Goal: Task Accomplishment & Management: Use online tool/utility

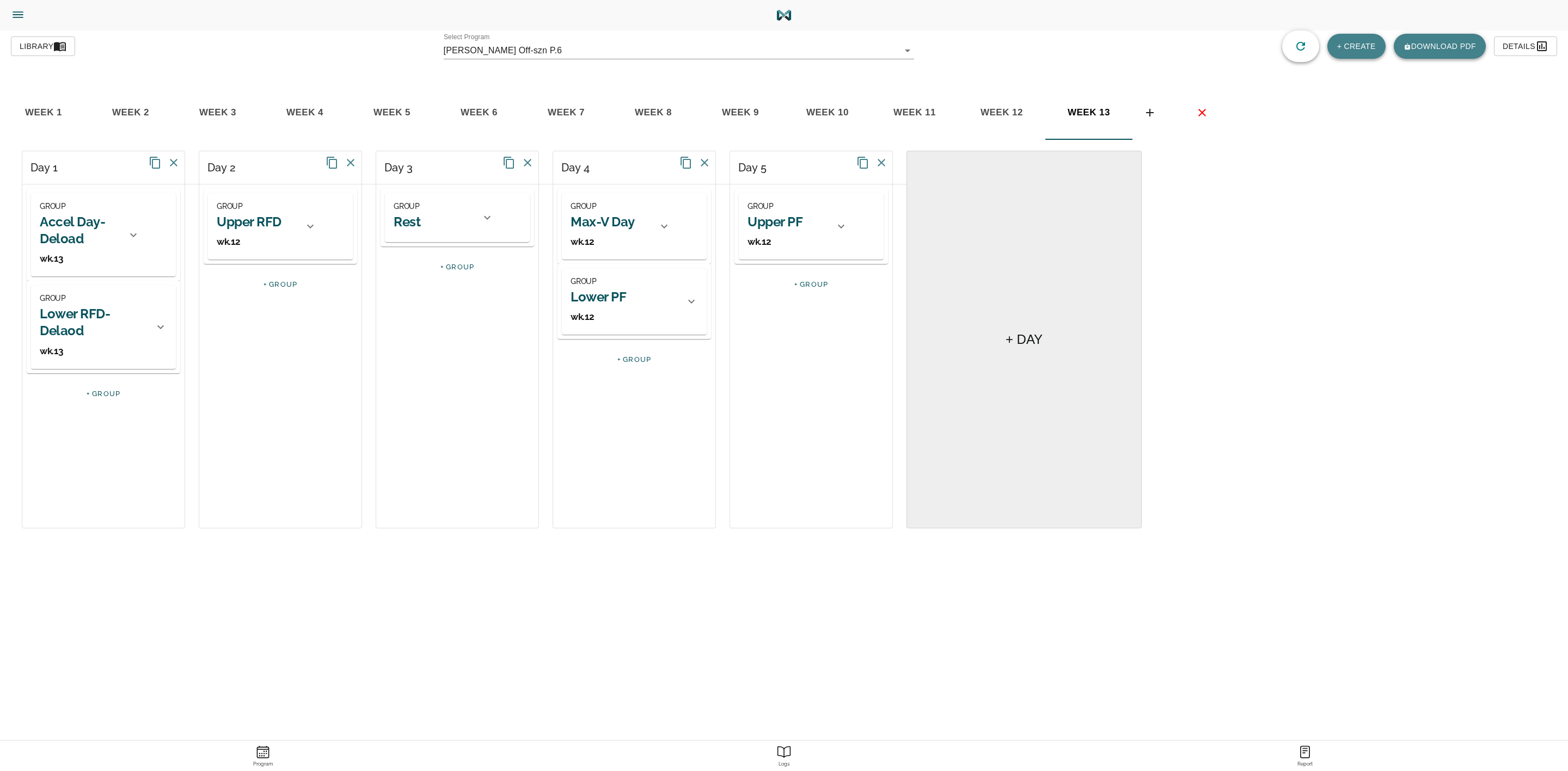
click at [305, 217] on div at bounding box center [311, 226] width 26 height 26
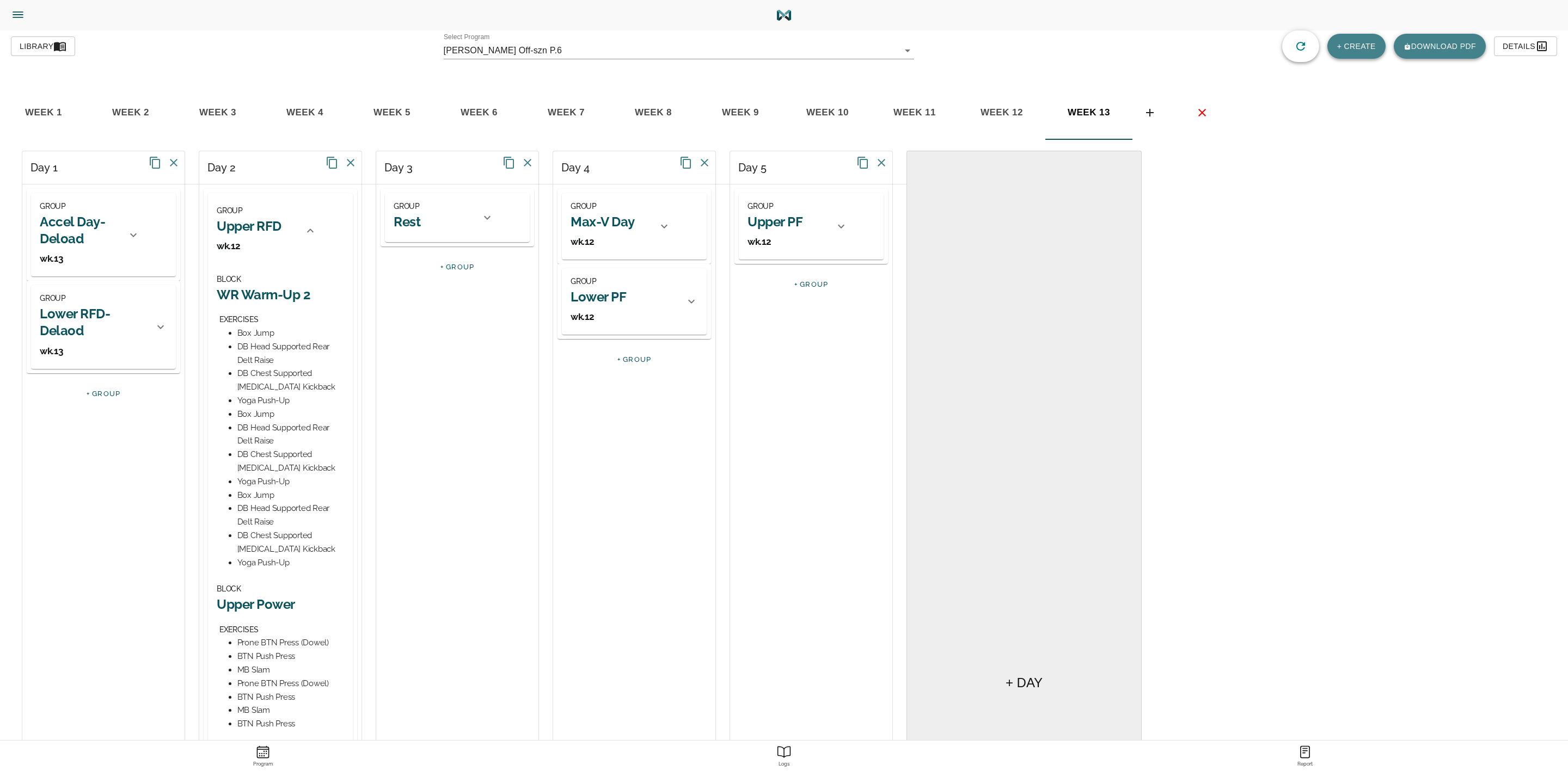
click at [269, 222] on h2 "Upper RFD" at bounding box center [249, 226] width 65 height 17
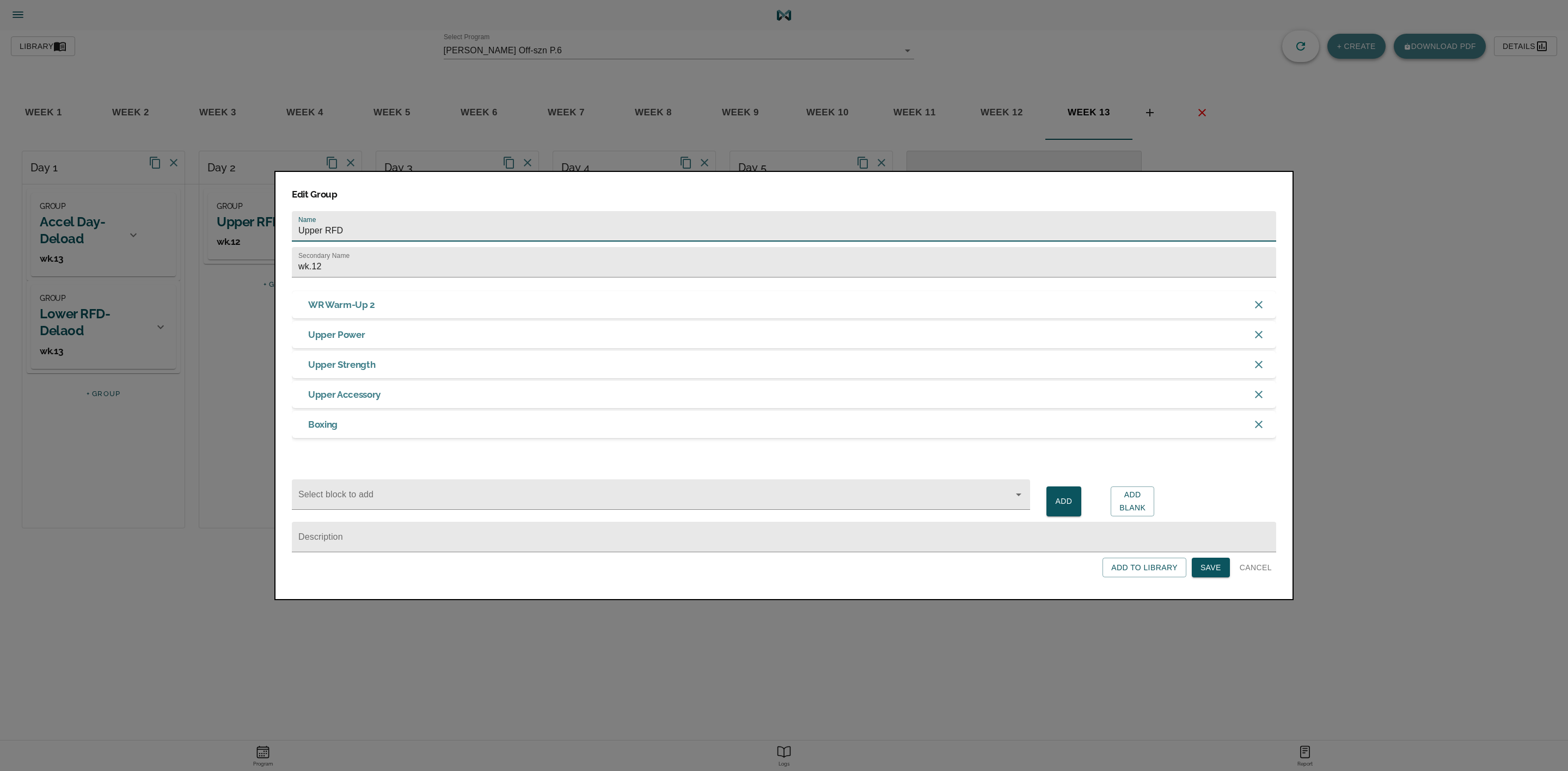
click at [360, 216] on input "Upper RFD" at bounding box center [783, 226] width 984 height 30
type input "Upper RFD- Deload"
click at [1214, 568] on span "Save" at bounding box center [1211, 568] width 20 height 14
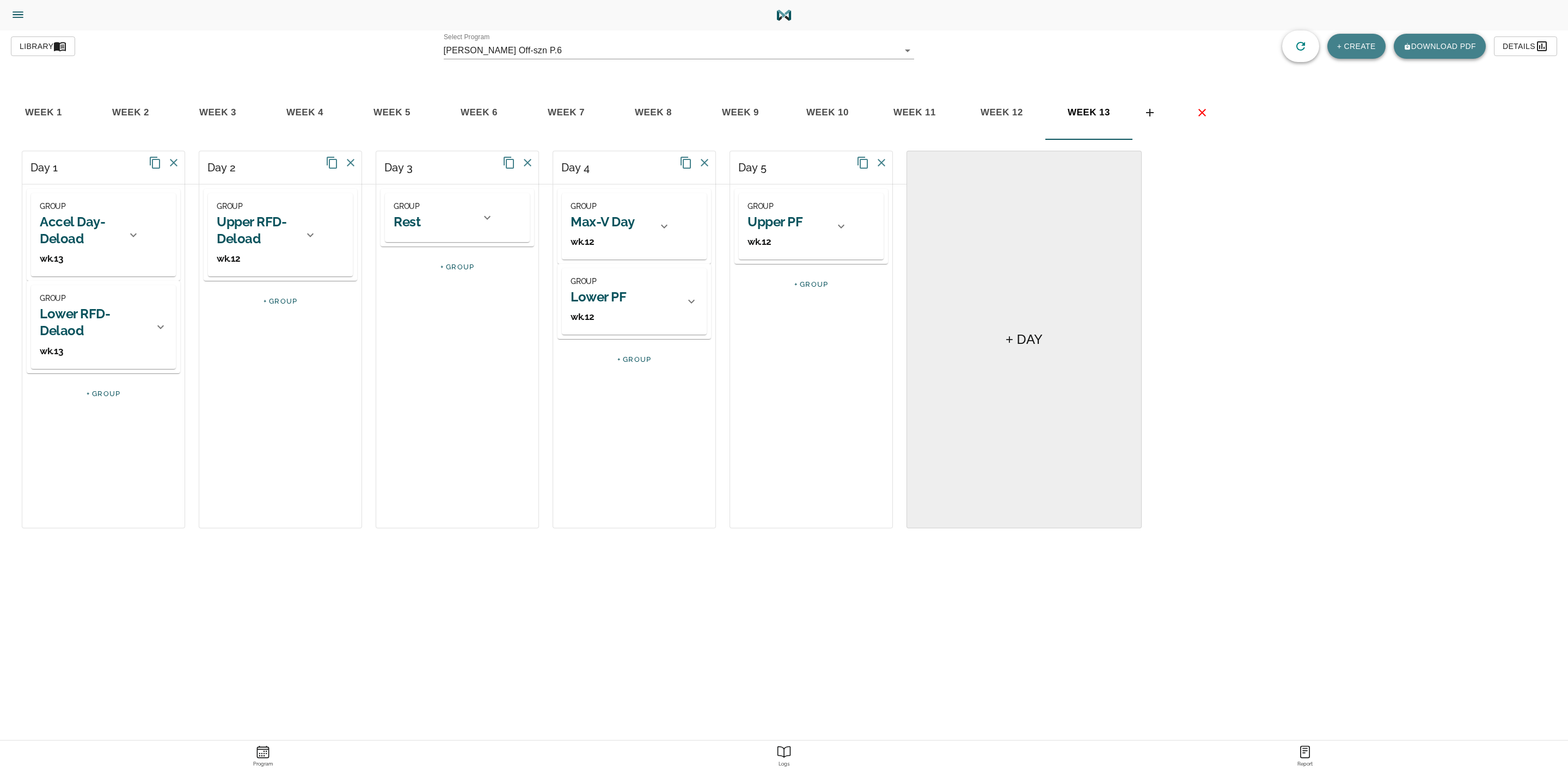
click at [310, 228] on icon at bounding box center [311, 235] width 13 height 13
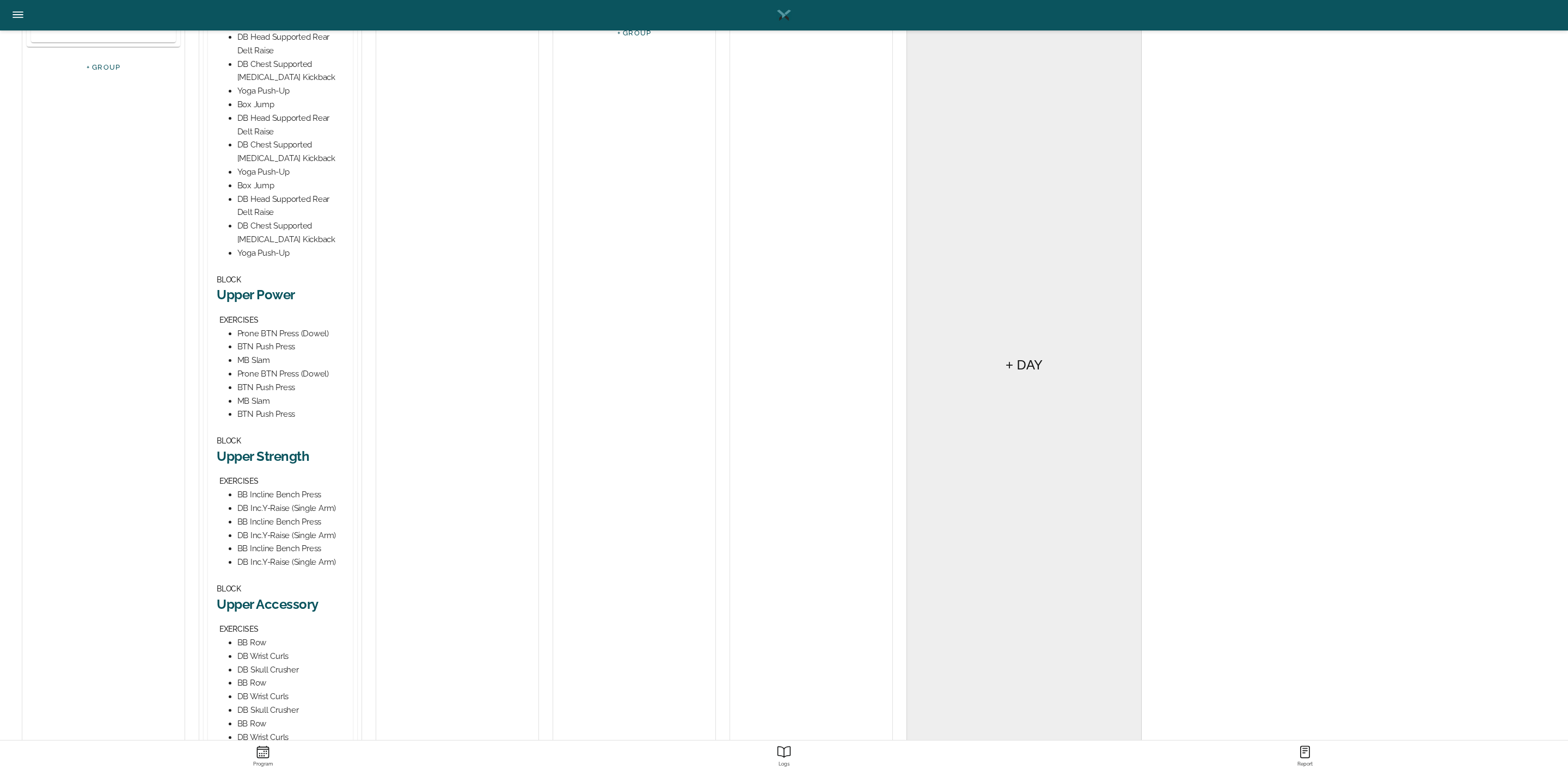
scroll to position [408, 0]
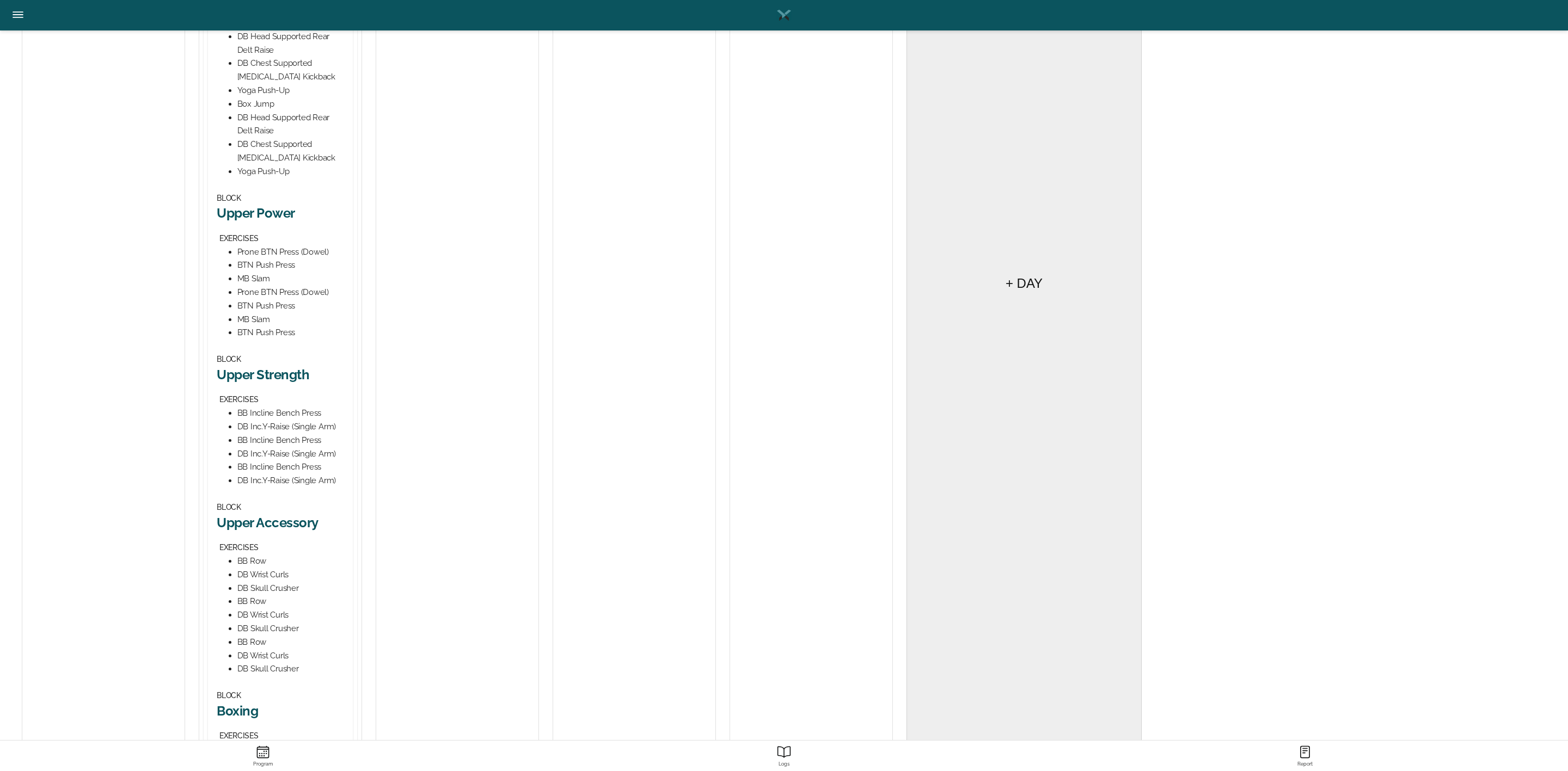
click at [270, 214] on h2 "Upper Power" at bounding box center [280, 213] width 128 height 17
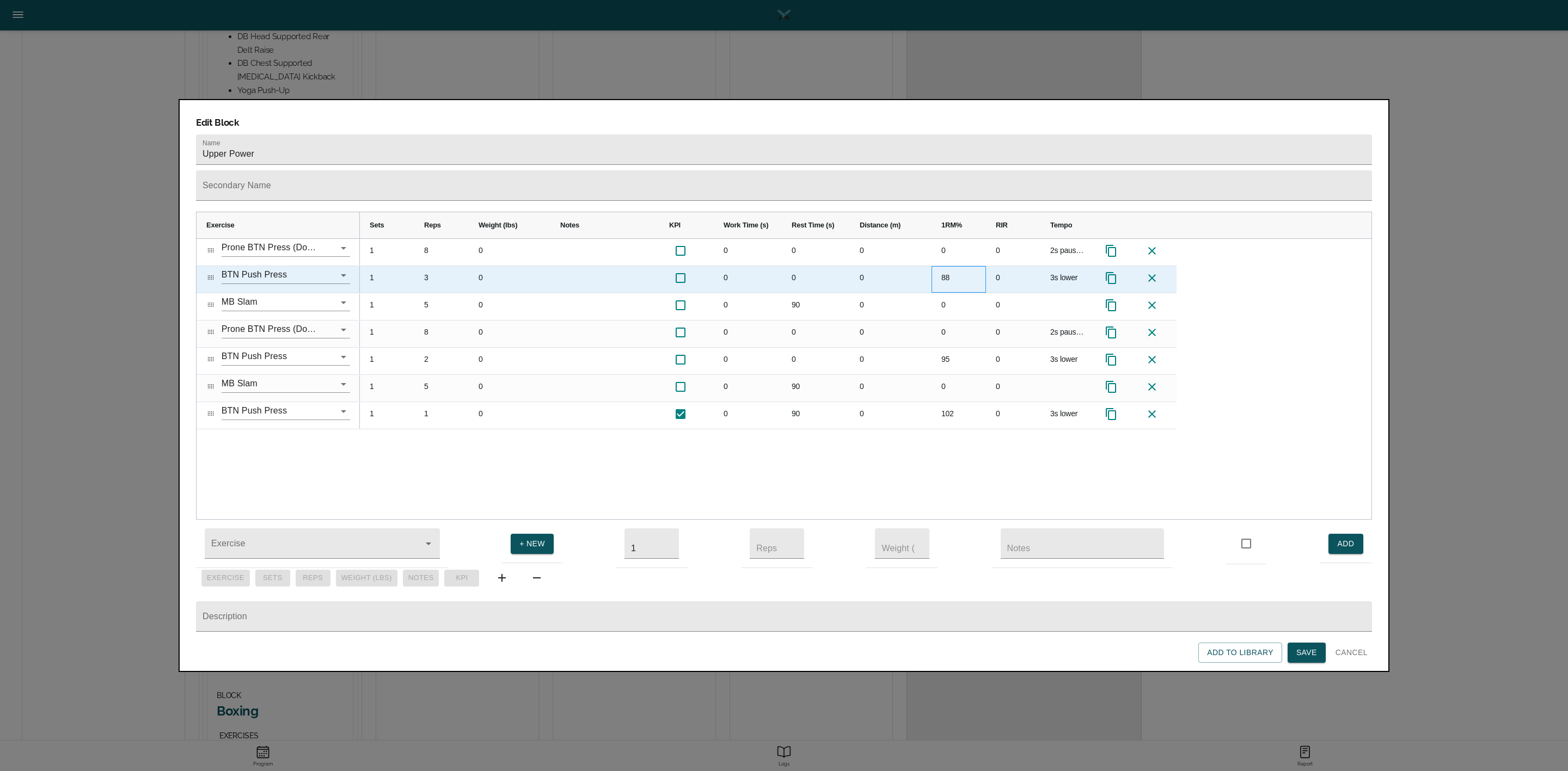
click at [950, 266] on div "88" at bounding box center [958, 279] width 55 height 27
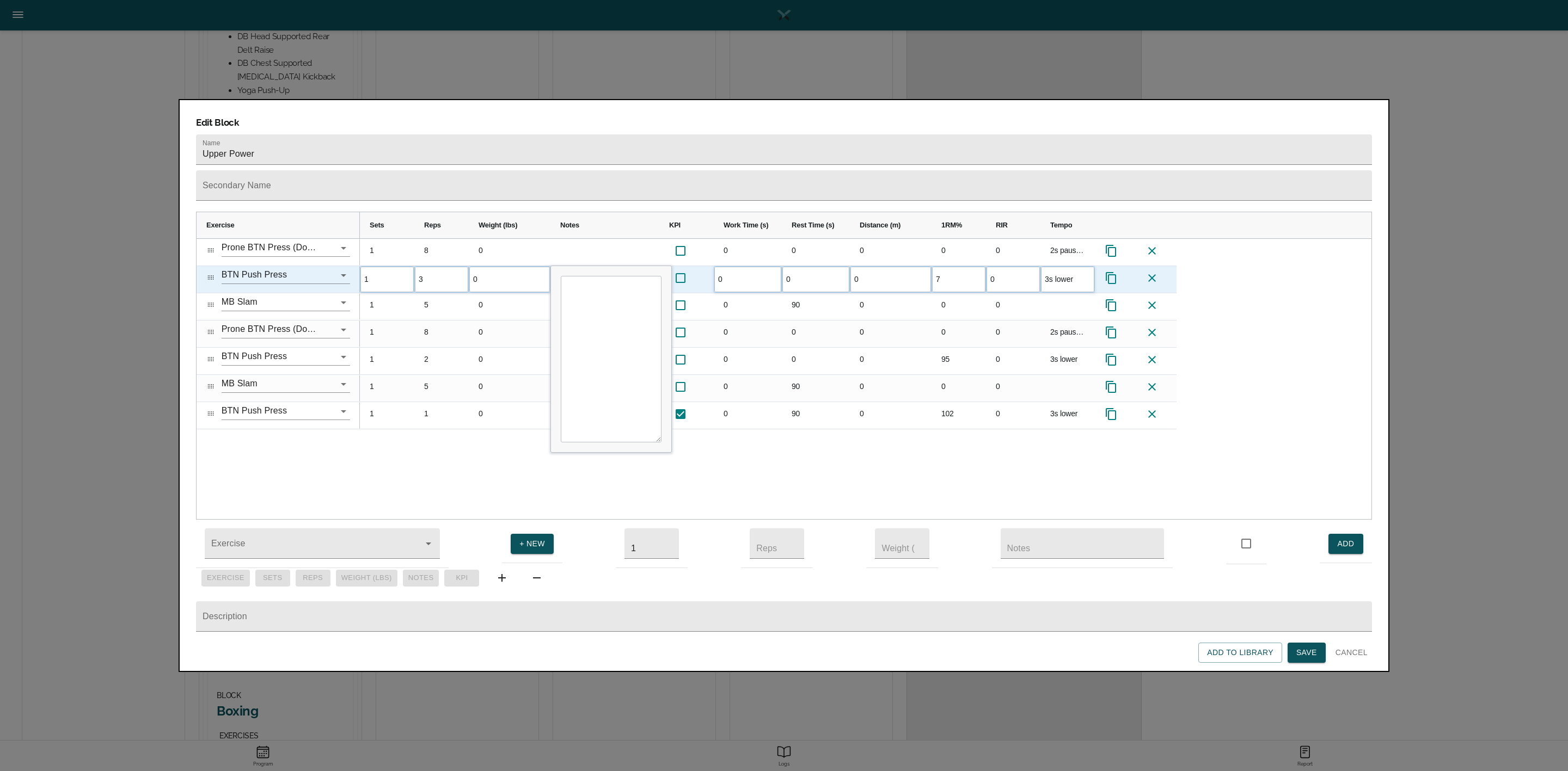
scroll to position [0, 0]
type input "70"
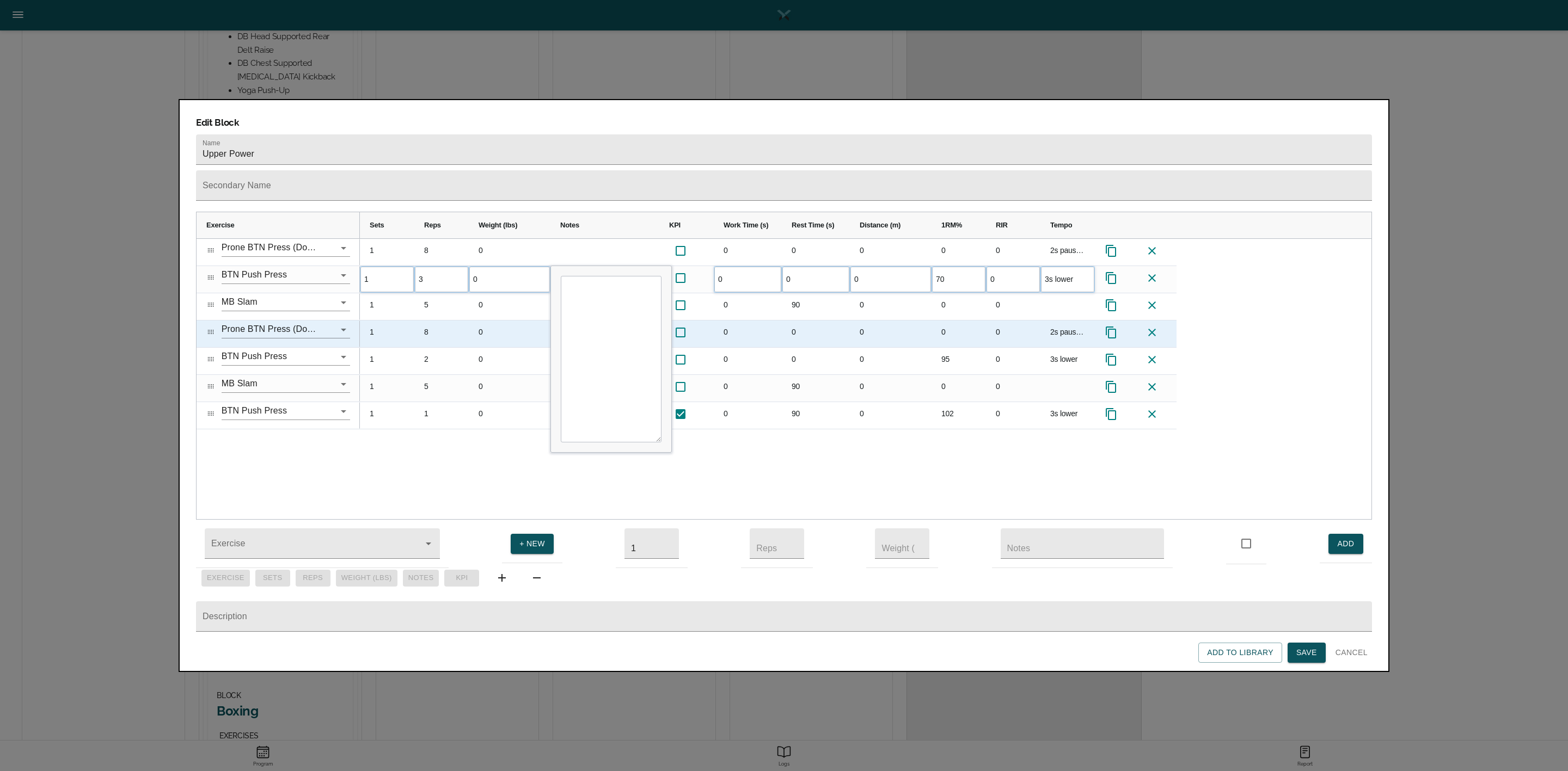
click at [938, 320] on div "0" at bounding box center [958, 334] width 55 height 27
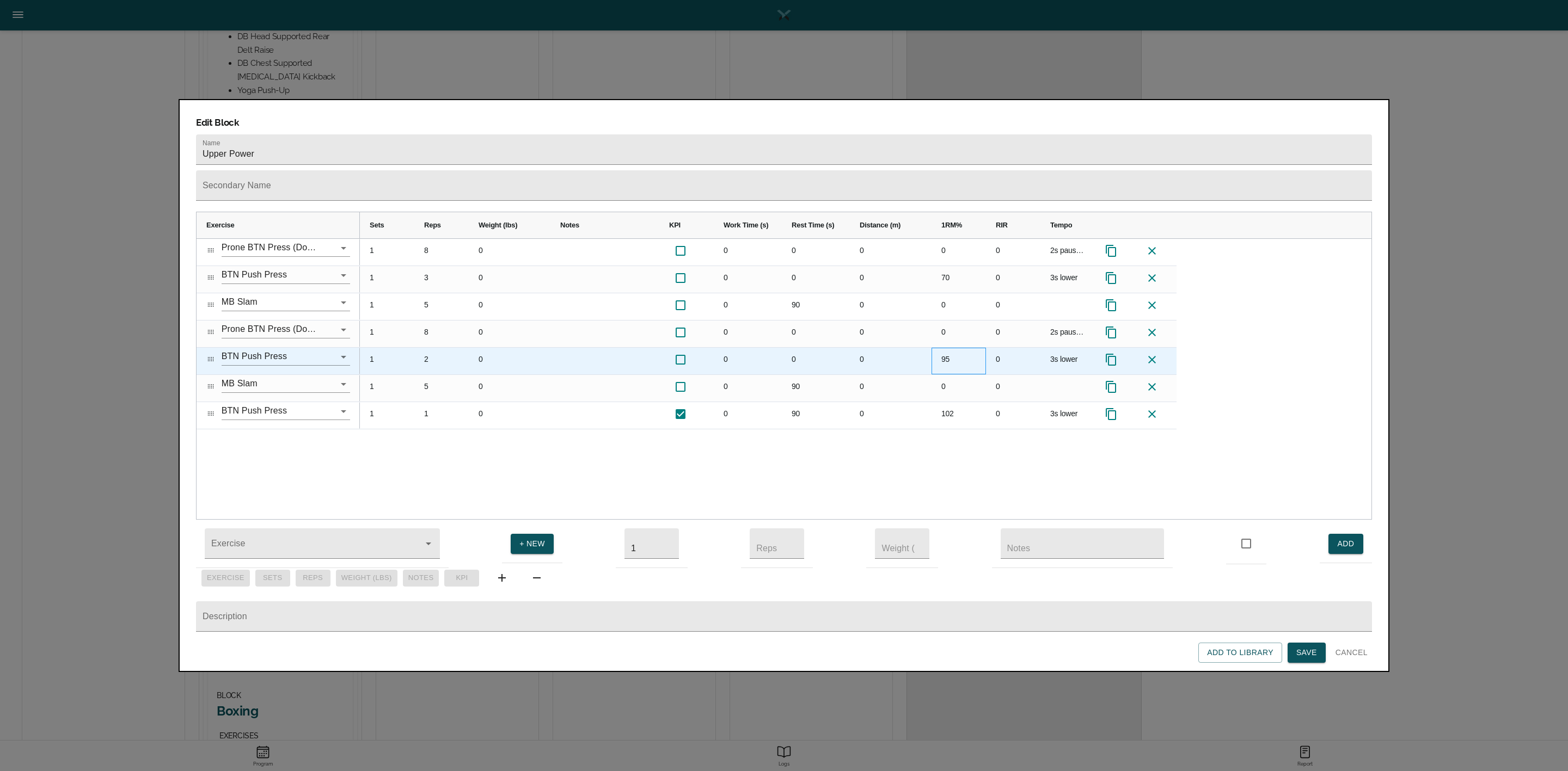
click at [951, 348] on div "95" at bounding box center [958, 361] width 55 height 27
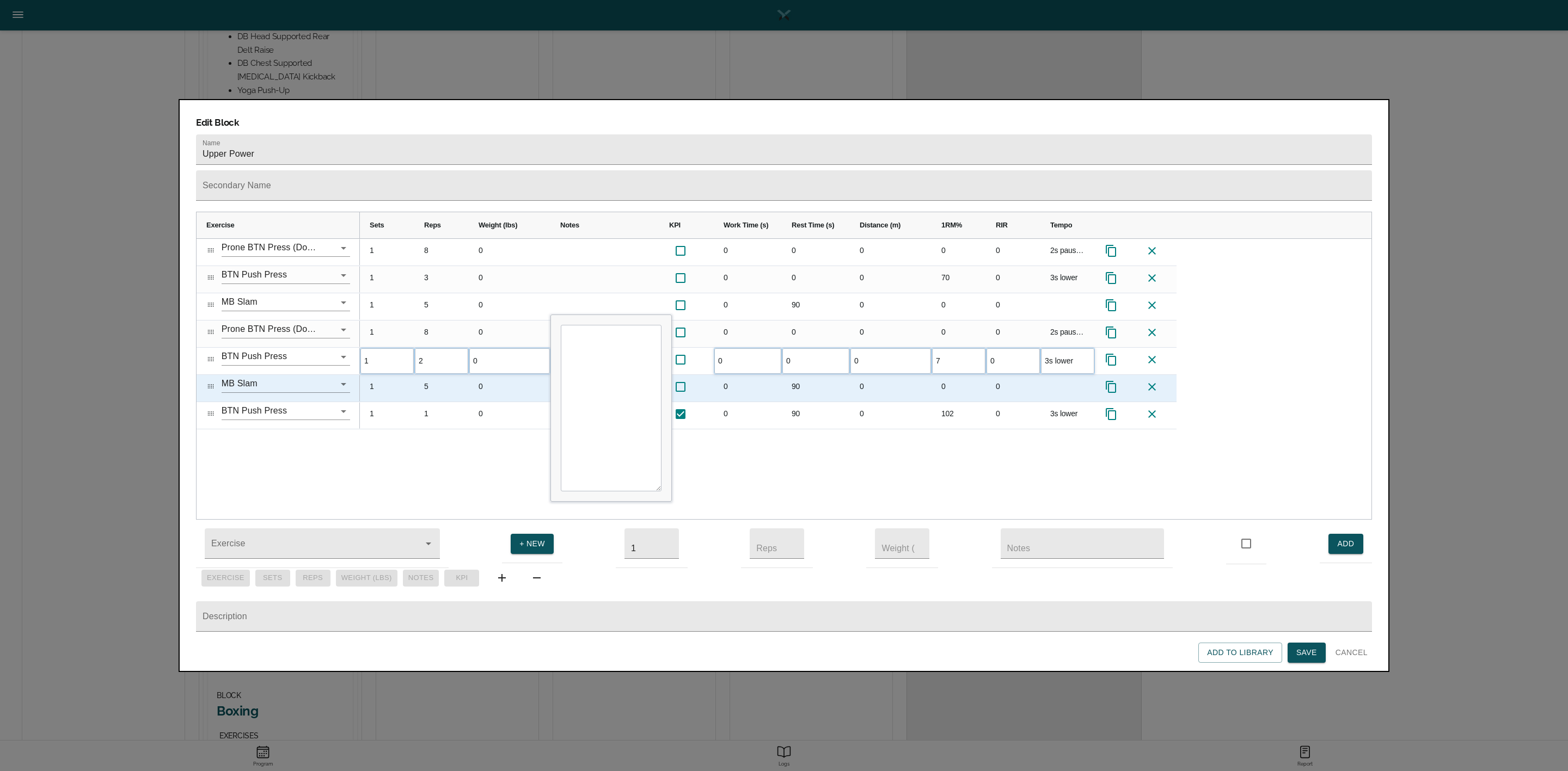
type input "75"
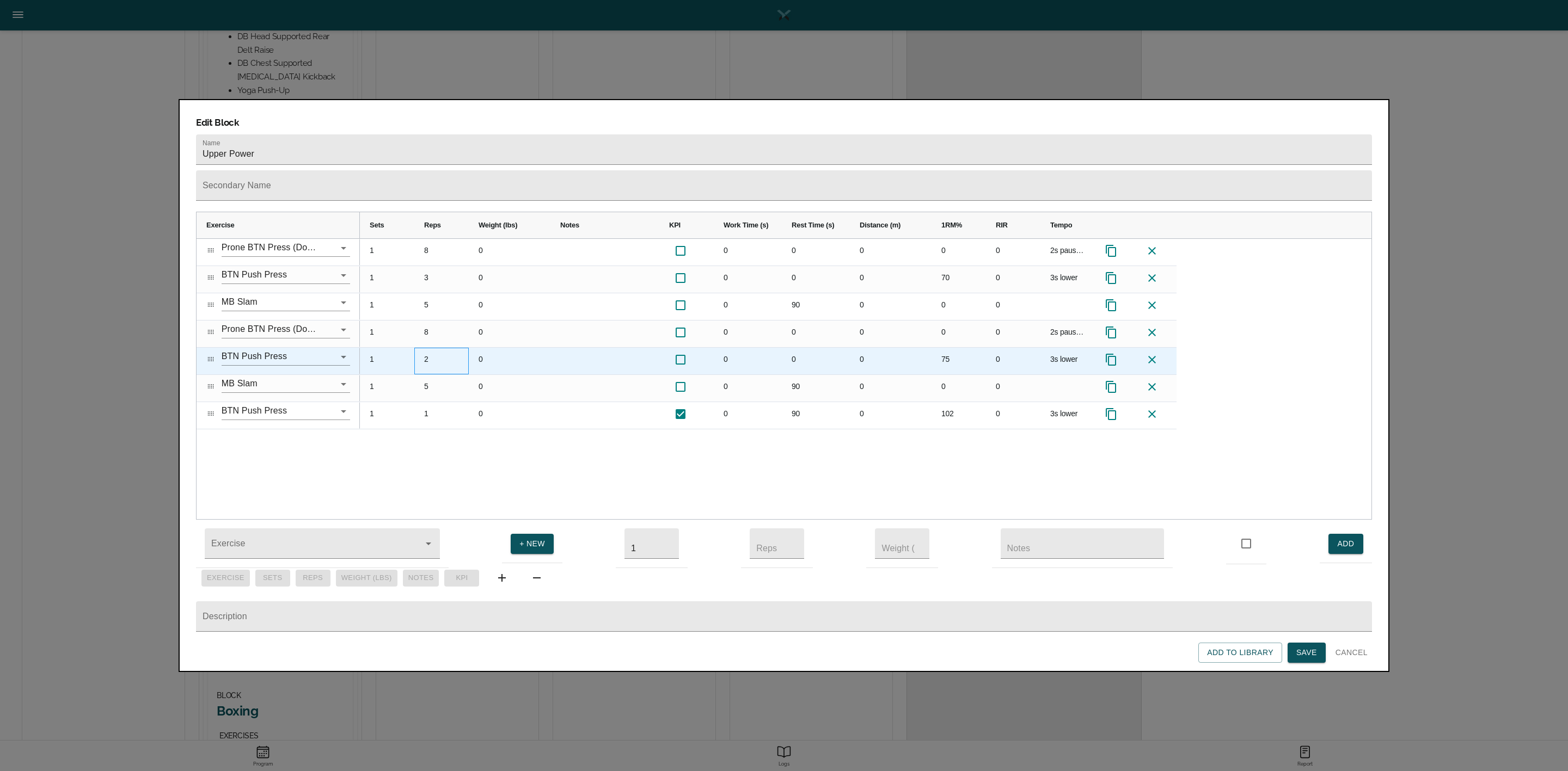
click at [431, 348] on div "2" at bounding box center [441, 361] width 55 height 27
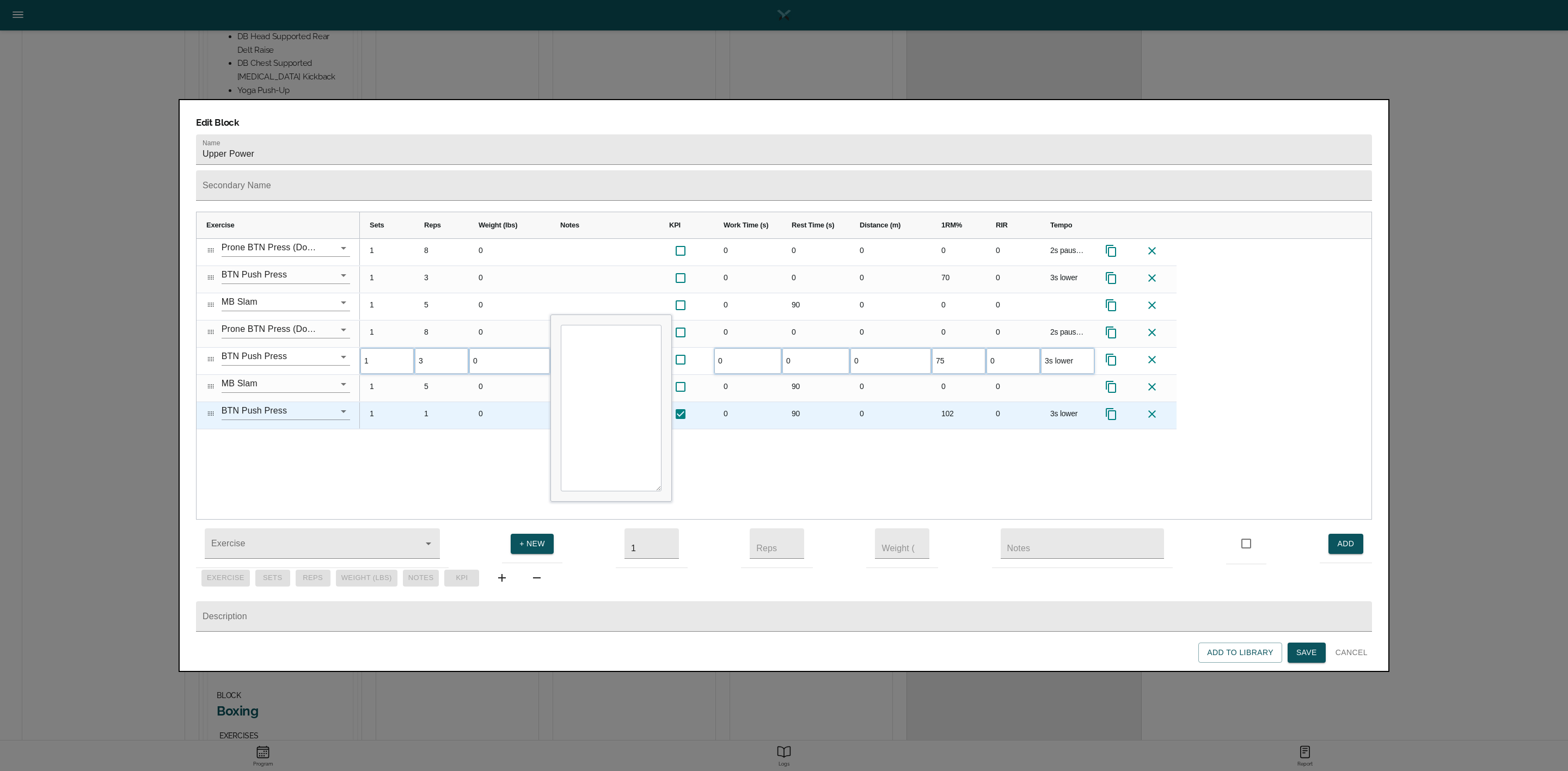
click at [442, 402] on div "1" at bounding box center [441, 415] width 55 height 27
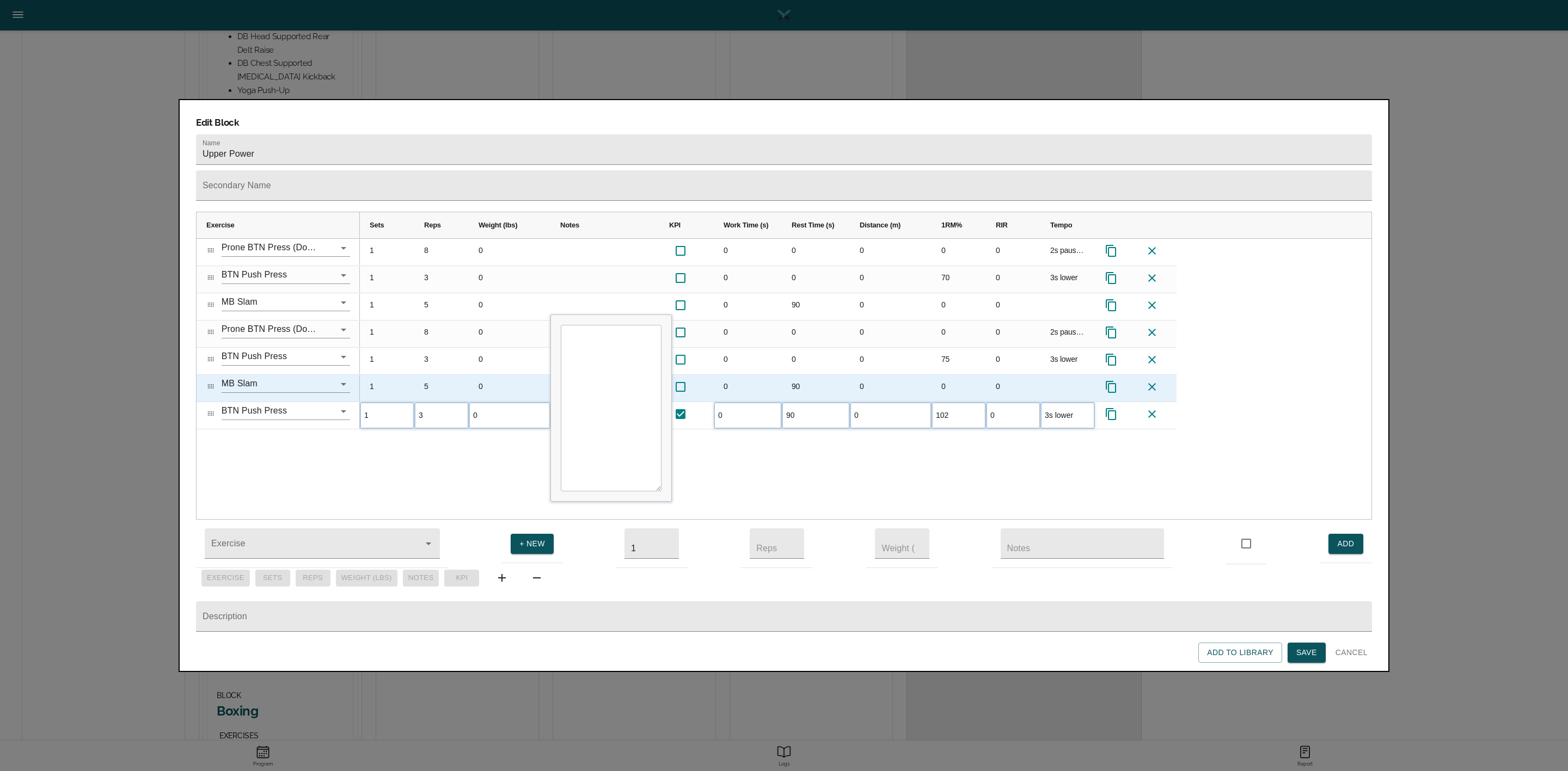
click at [488, 375] on div "0" at bounding box center [510, 388] width 82 height 27
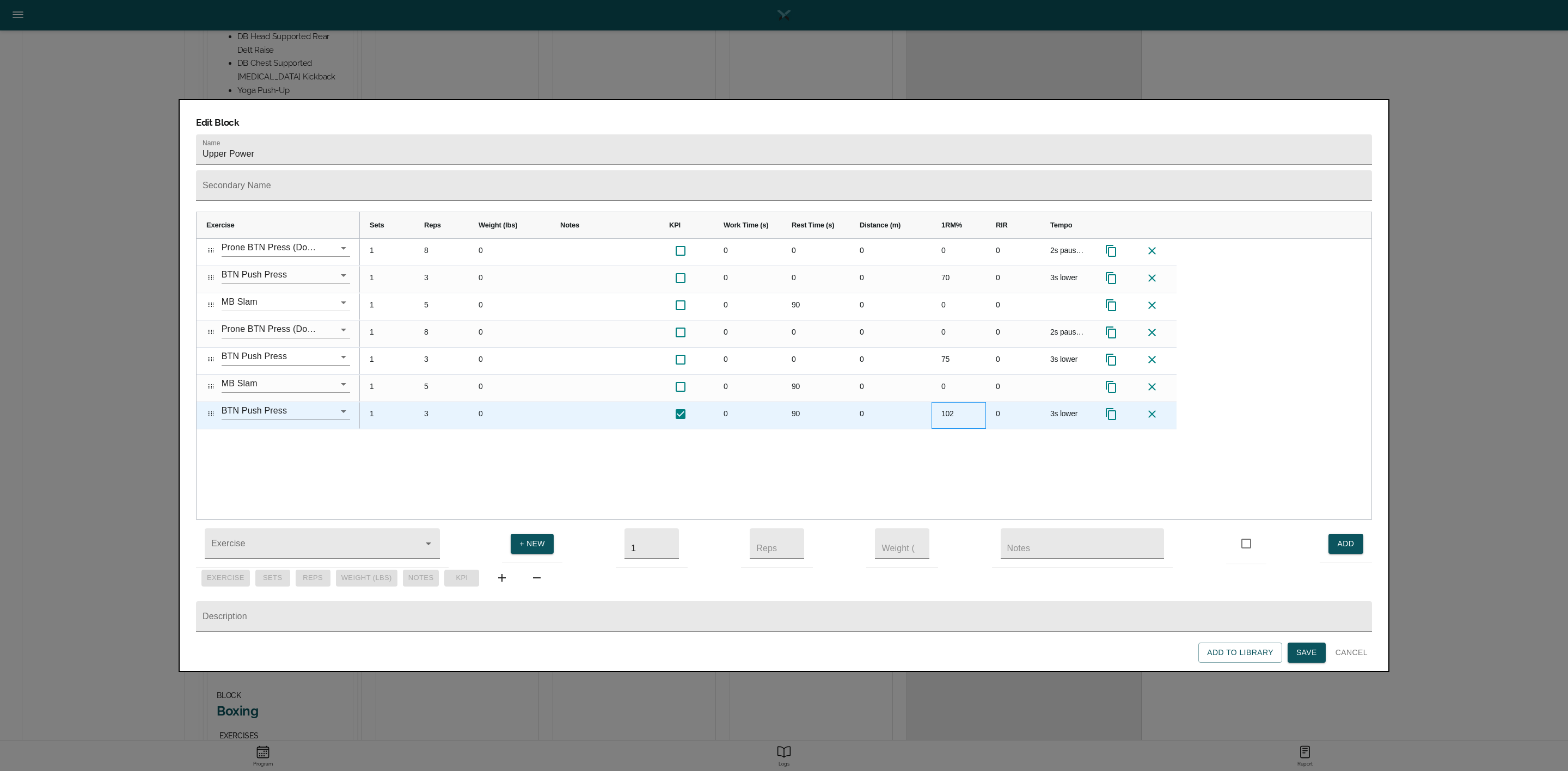
click at [957, 402] on div "102" at bounding box center [958, 415] width 55 height 27
type input "75"
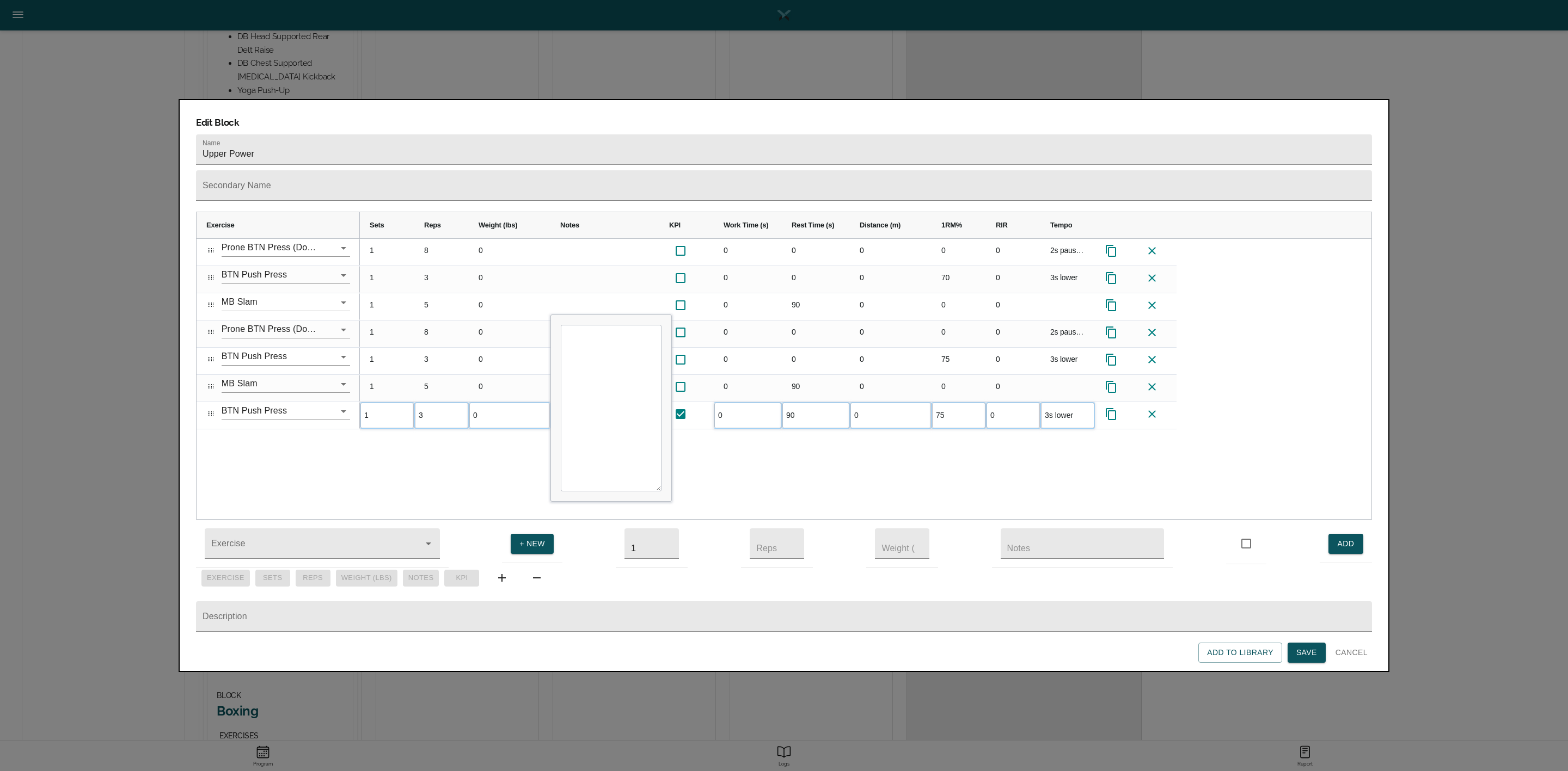
click at [961, 434] on div "1 8 0 0 0 0 0 0 2s pause, 3s lower 1 3 0 0 0 0 70 0 3s lower 1 5 0 0 90 0 0 0 1…" at bounding box center [866, 379] width 1012 height 281
click at [1319, 658] on button "Save" at bounding box center [1307, 653] width 38 height 20
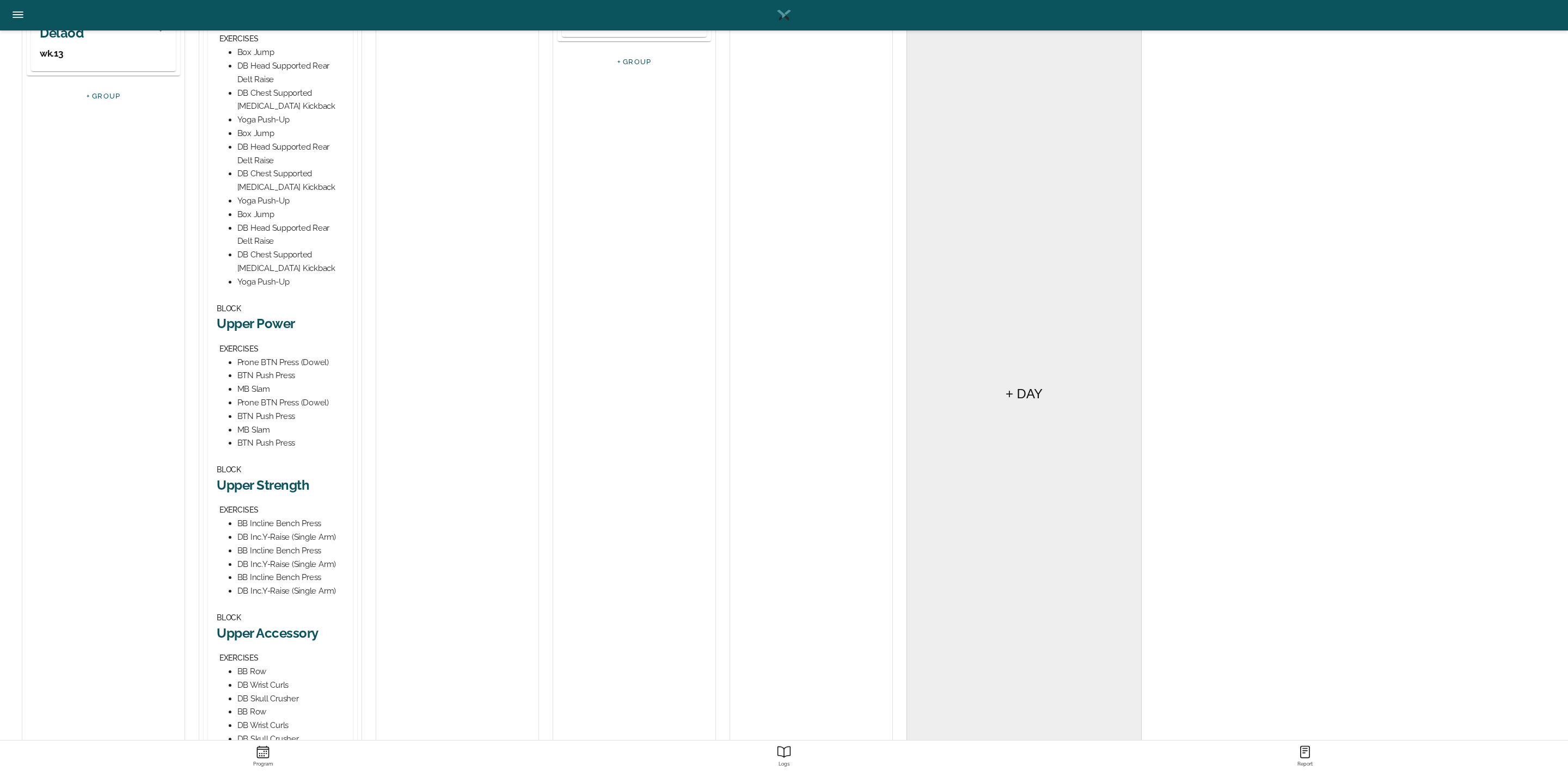
scroll to position [326, 0]
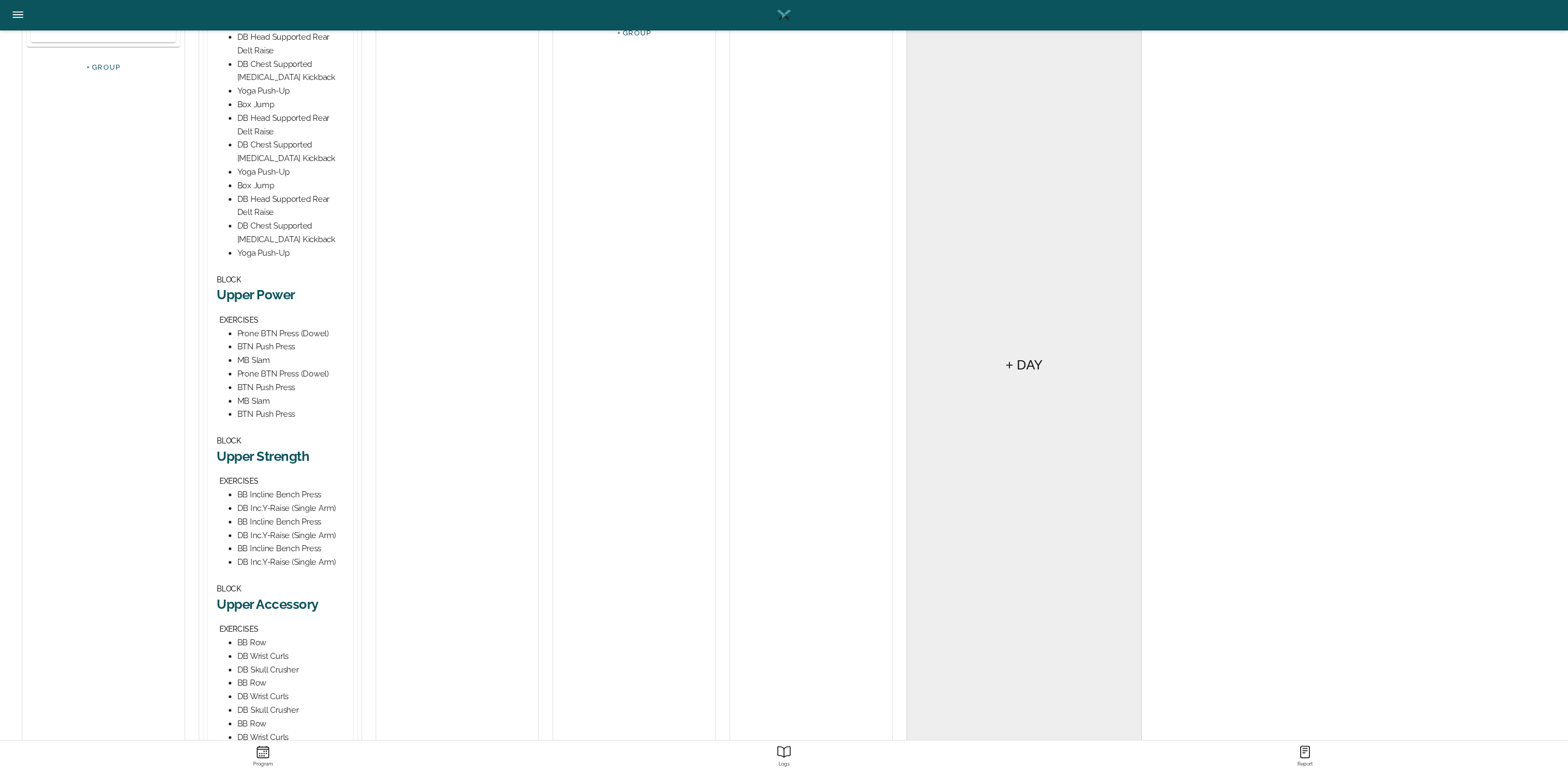
click at [289, 455] on h2 "Upper Strength" at bounding box center [280, 457] width 128 height 17
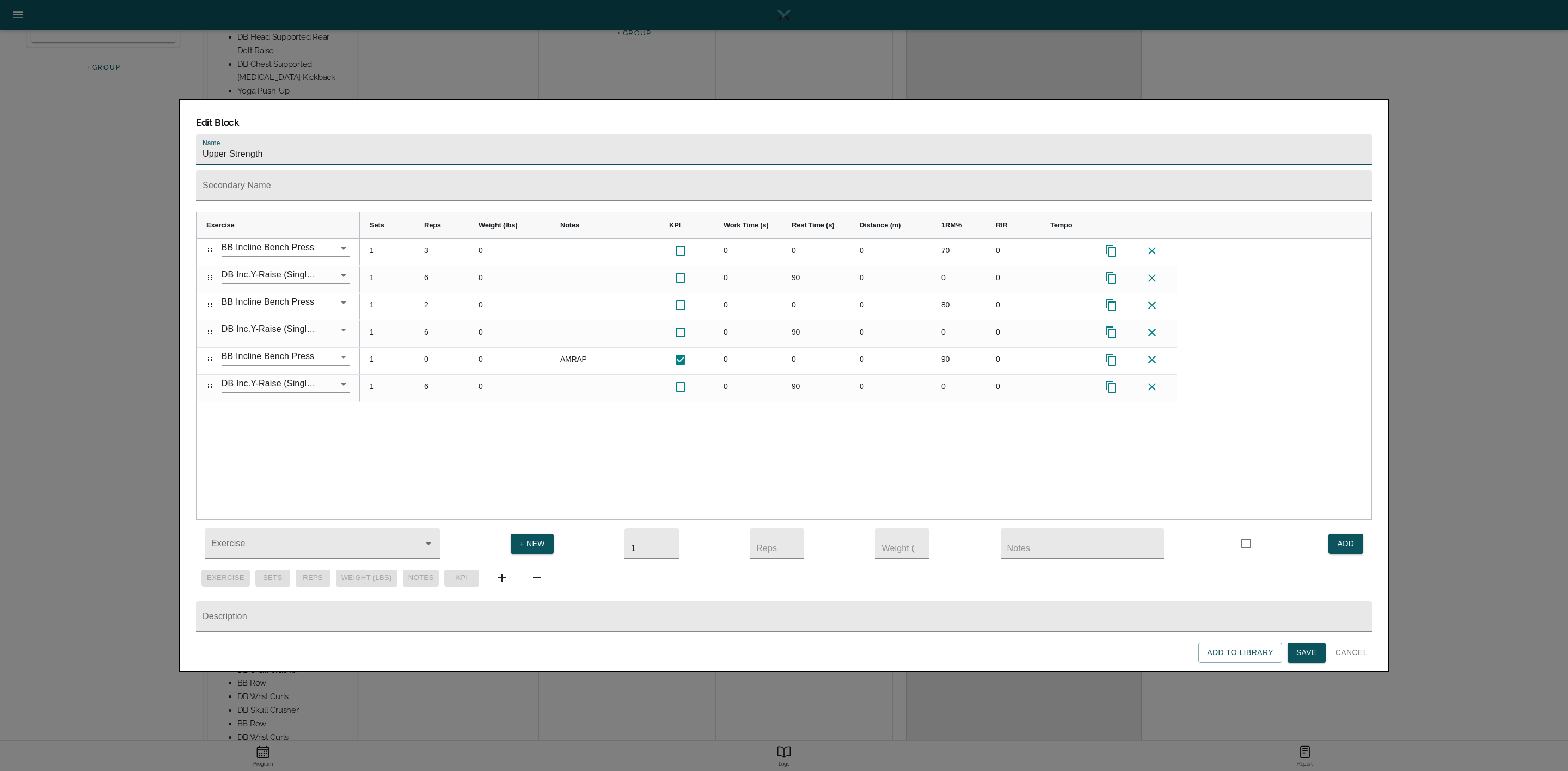
click at [330, 134] on input "Upper Strength" at bounding box center [784, 149] width 1176 height 30
type input "Upper Strength- Deload"
click at [1358, 657] on span "Cancel" at bounding box center [1351, 653] width 32 height 14
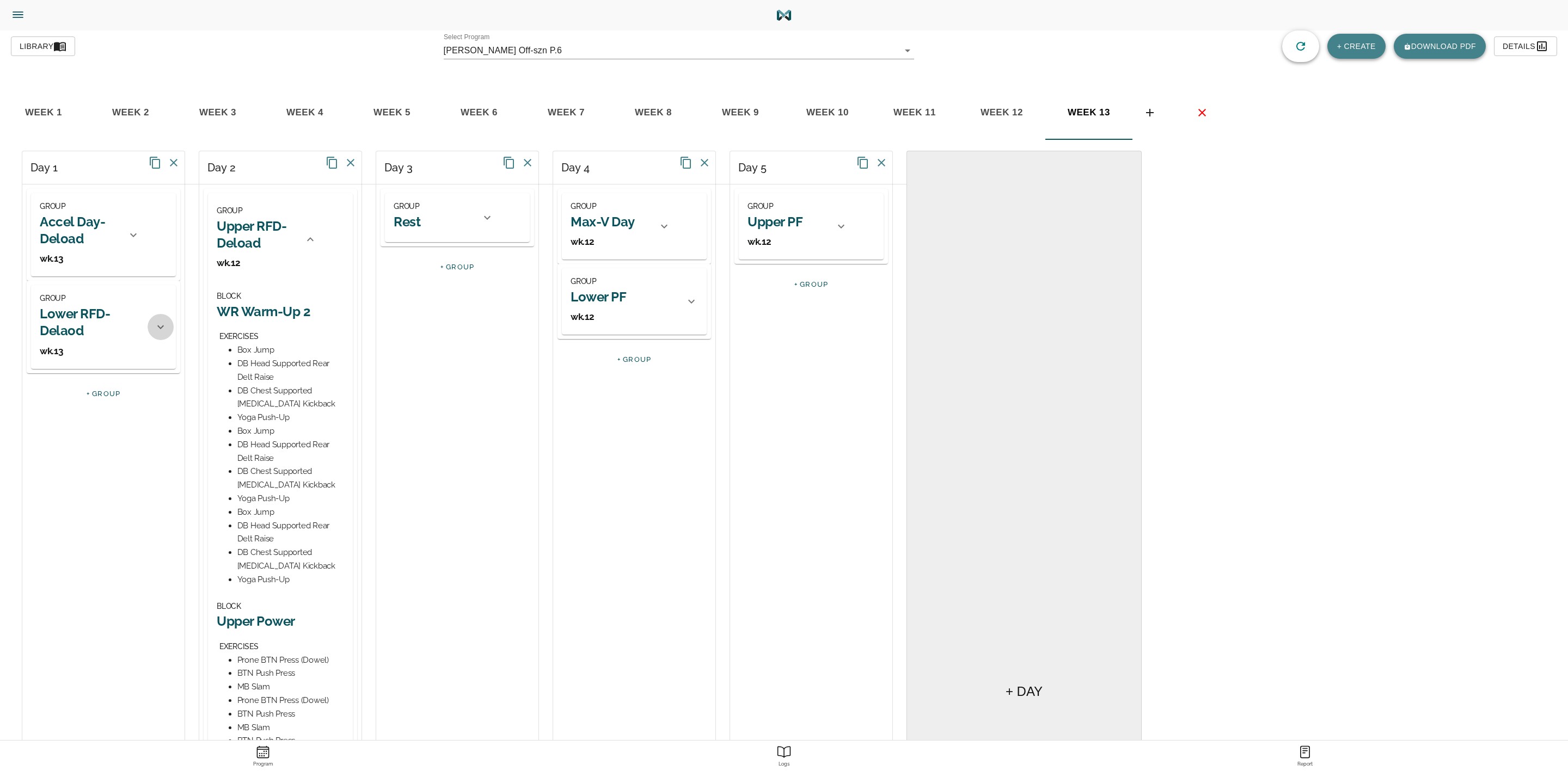
click at [157, 330] on icon at bounding box center [161, 327] width 13 height 13
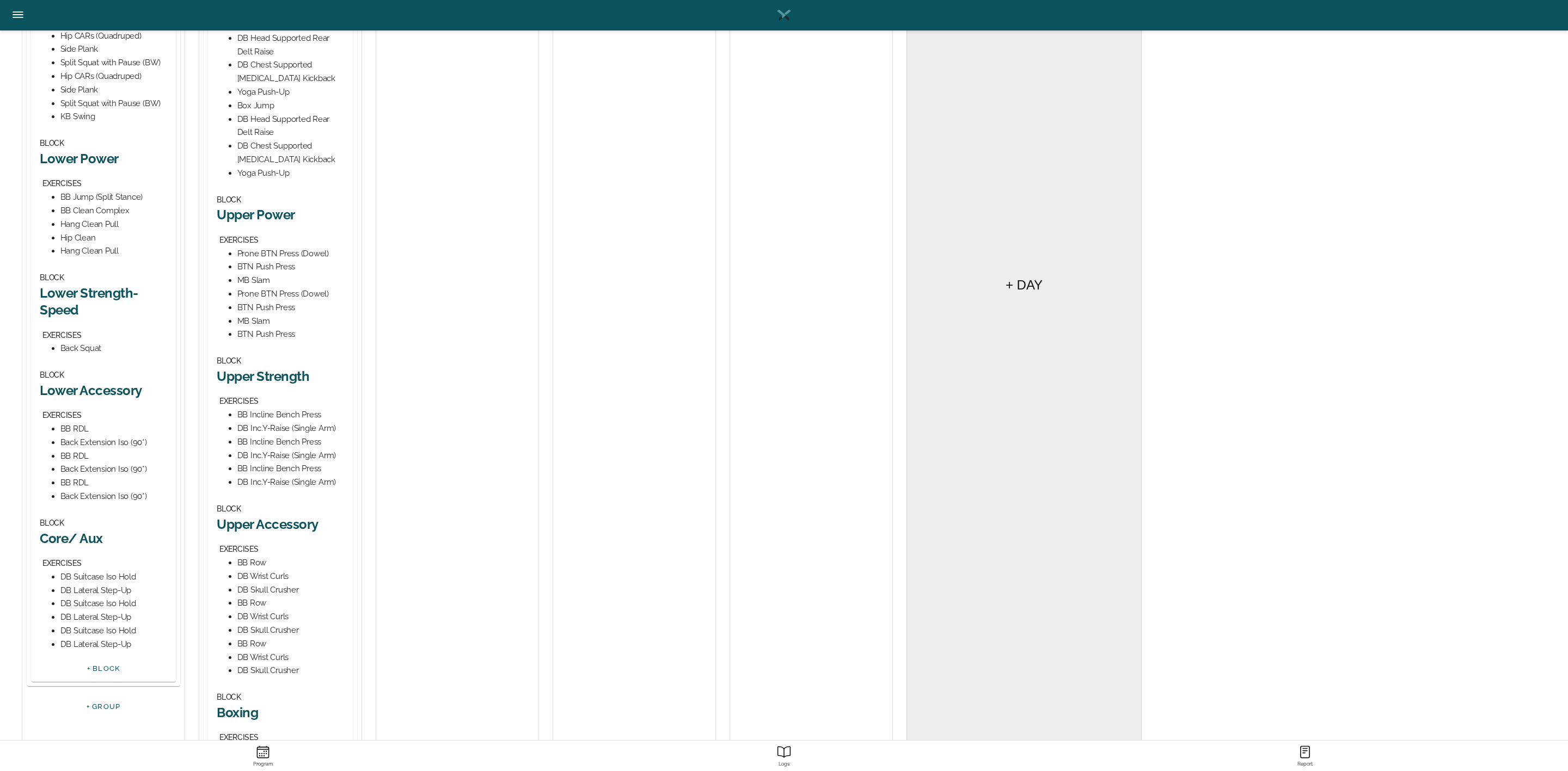
scroll to position [408, 0]
click at [282, 368] on h2 "Upper Strength" at bounding box center [280, 375] width 128 height 17
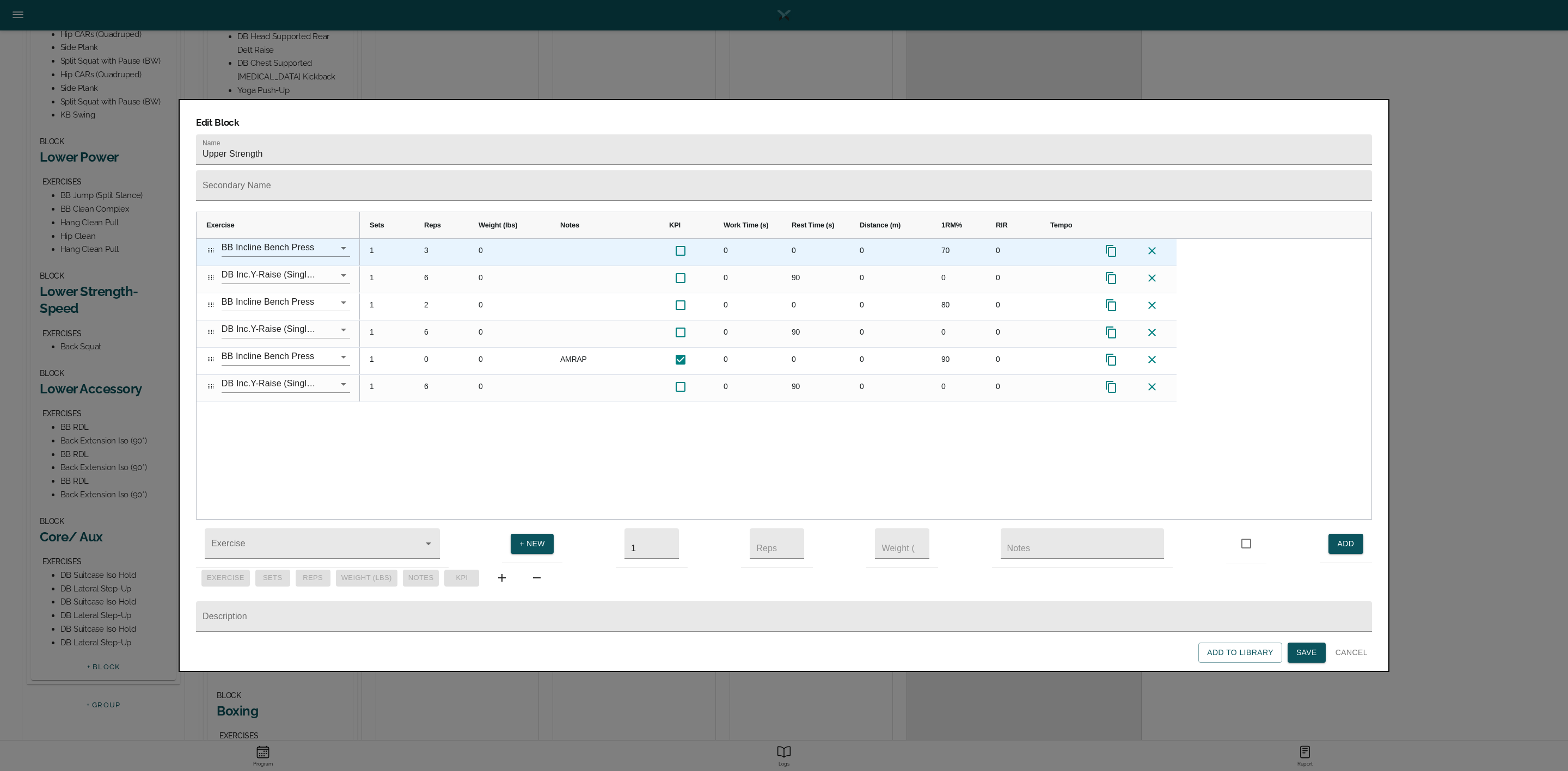
click at [425, 239] on div "3" at bounding box center [441, 252] width 55 height 27
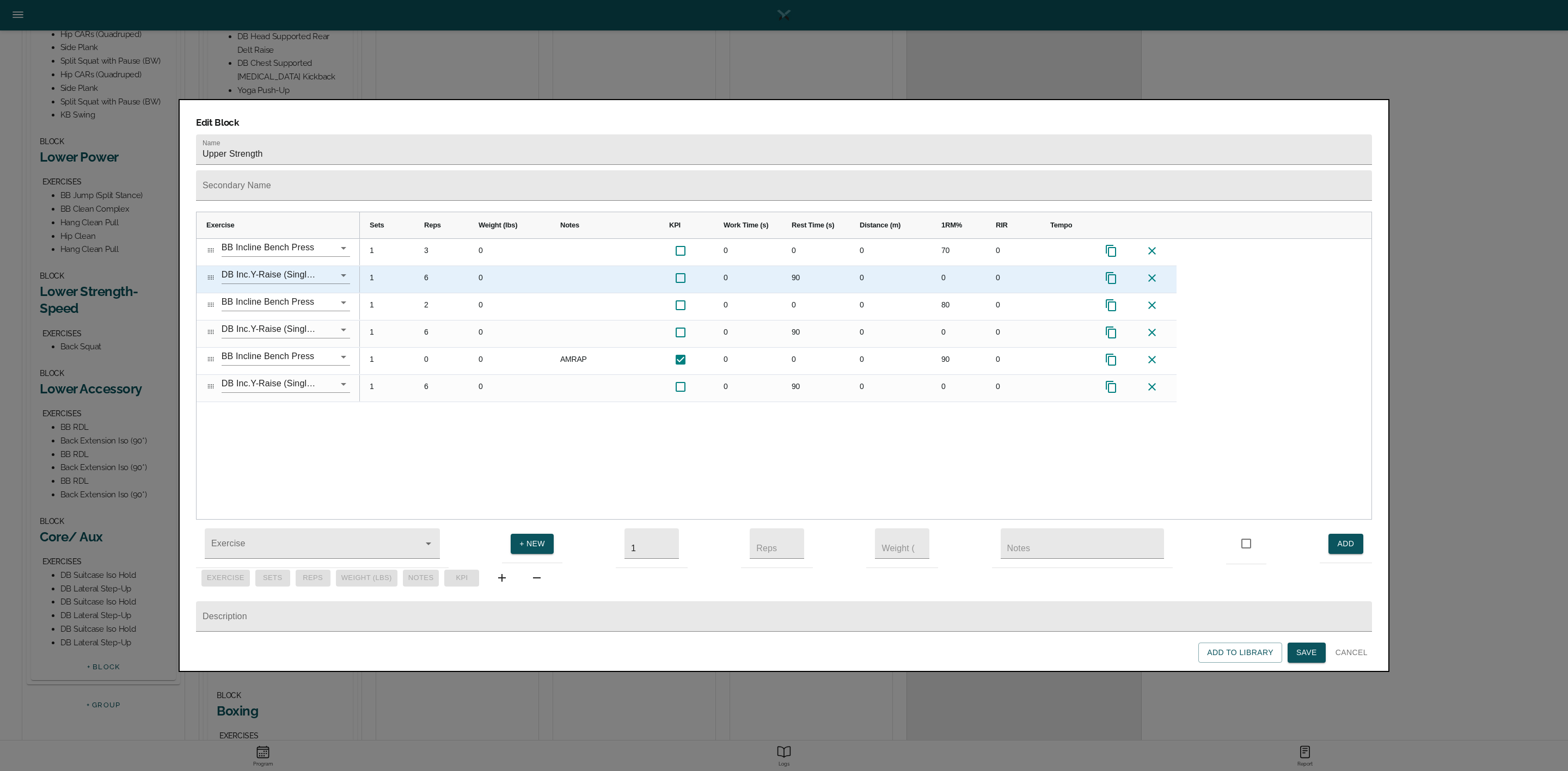
scroll to position [0, 0]
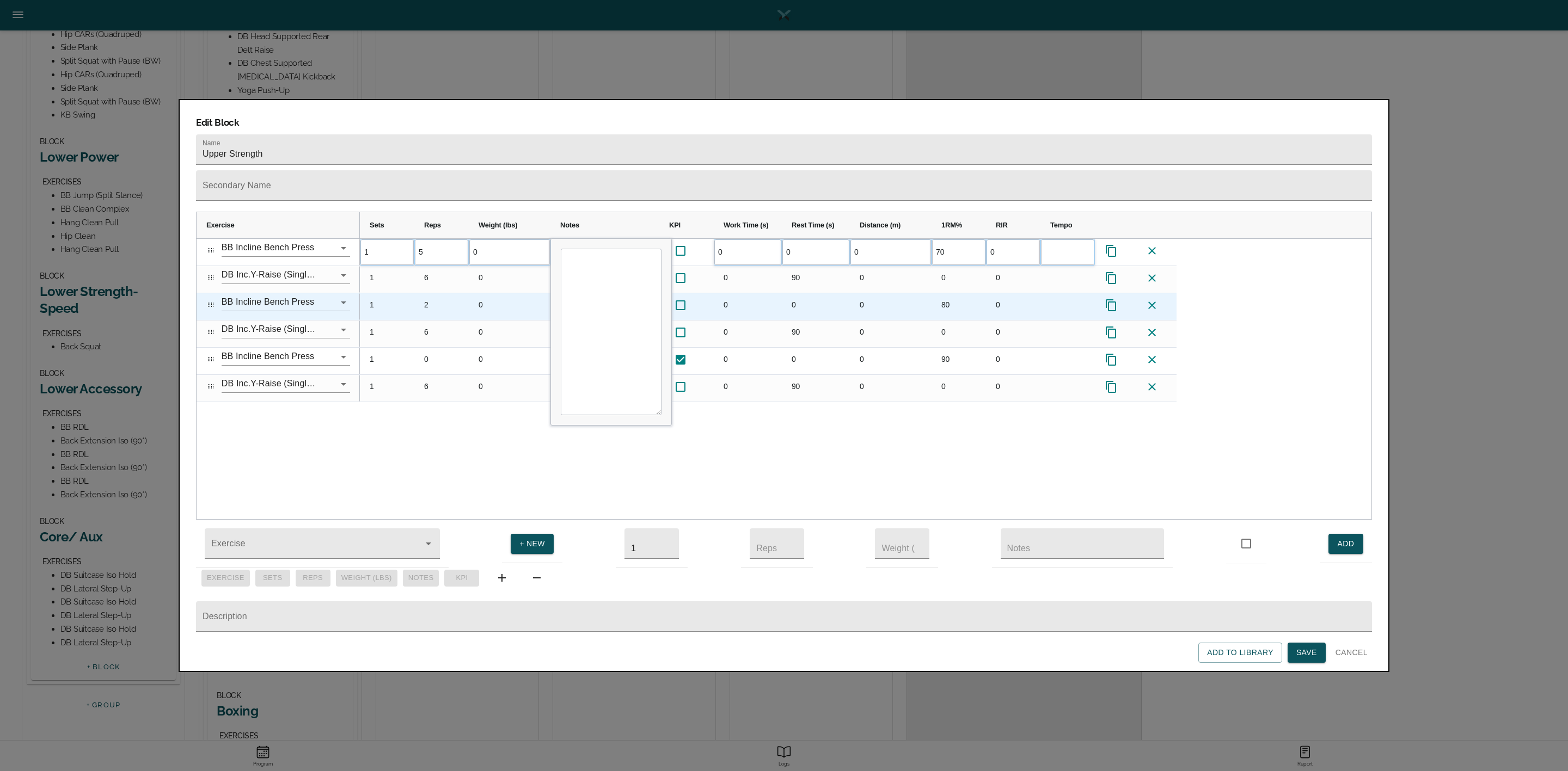
click at [427, 293] on div "2" at bounding box center [441, 307] width 55 height 27
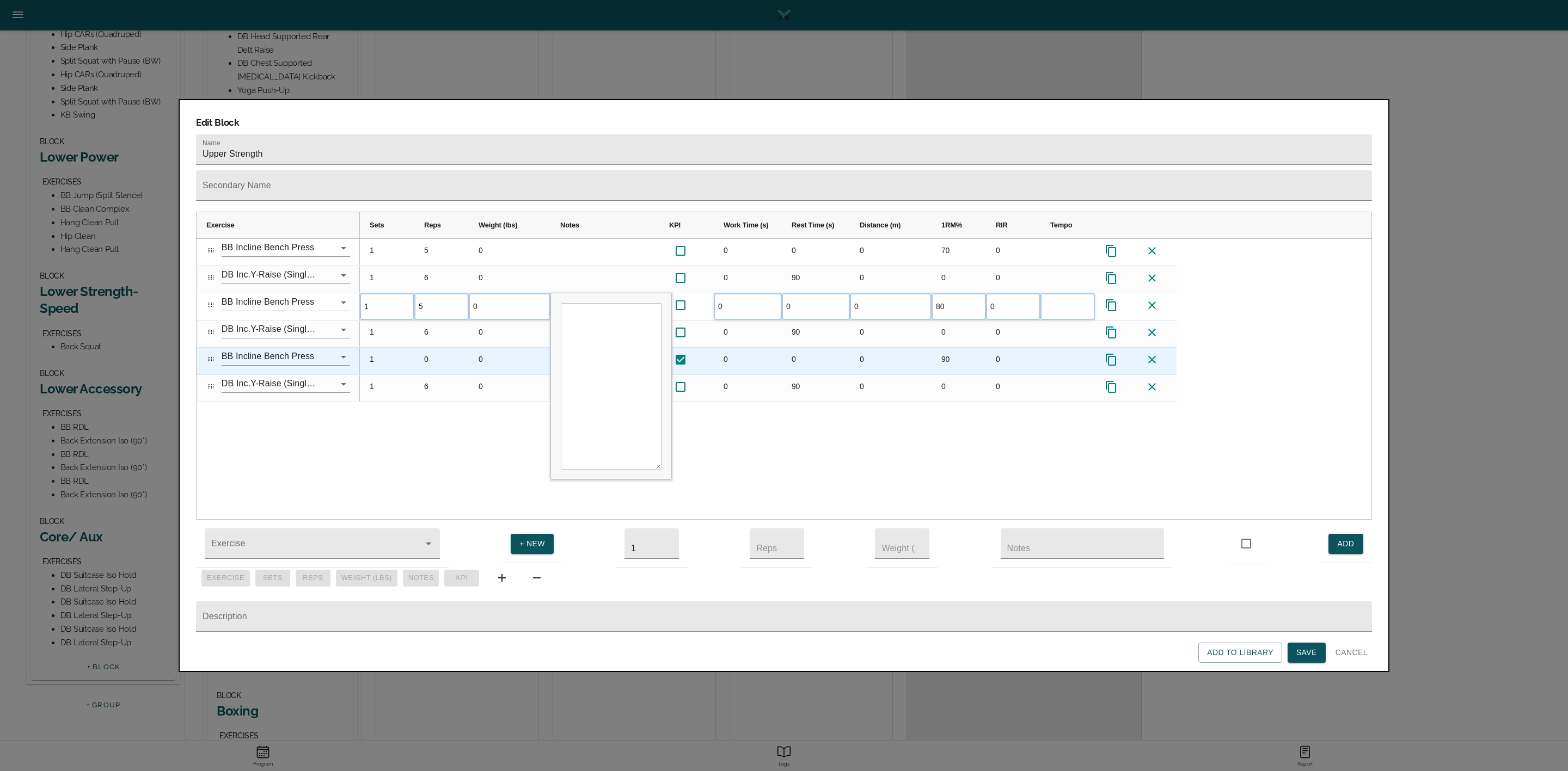
click at [432, 348] on div "0" at bounding box center [441, 361] width 55 height 27
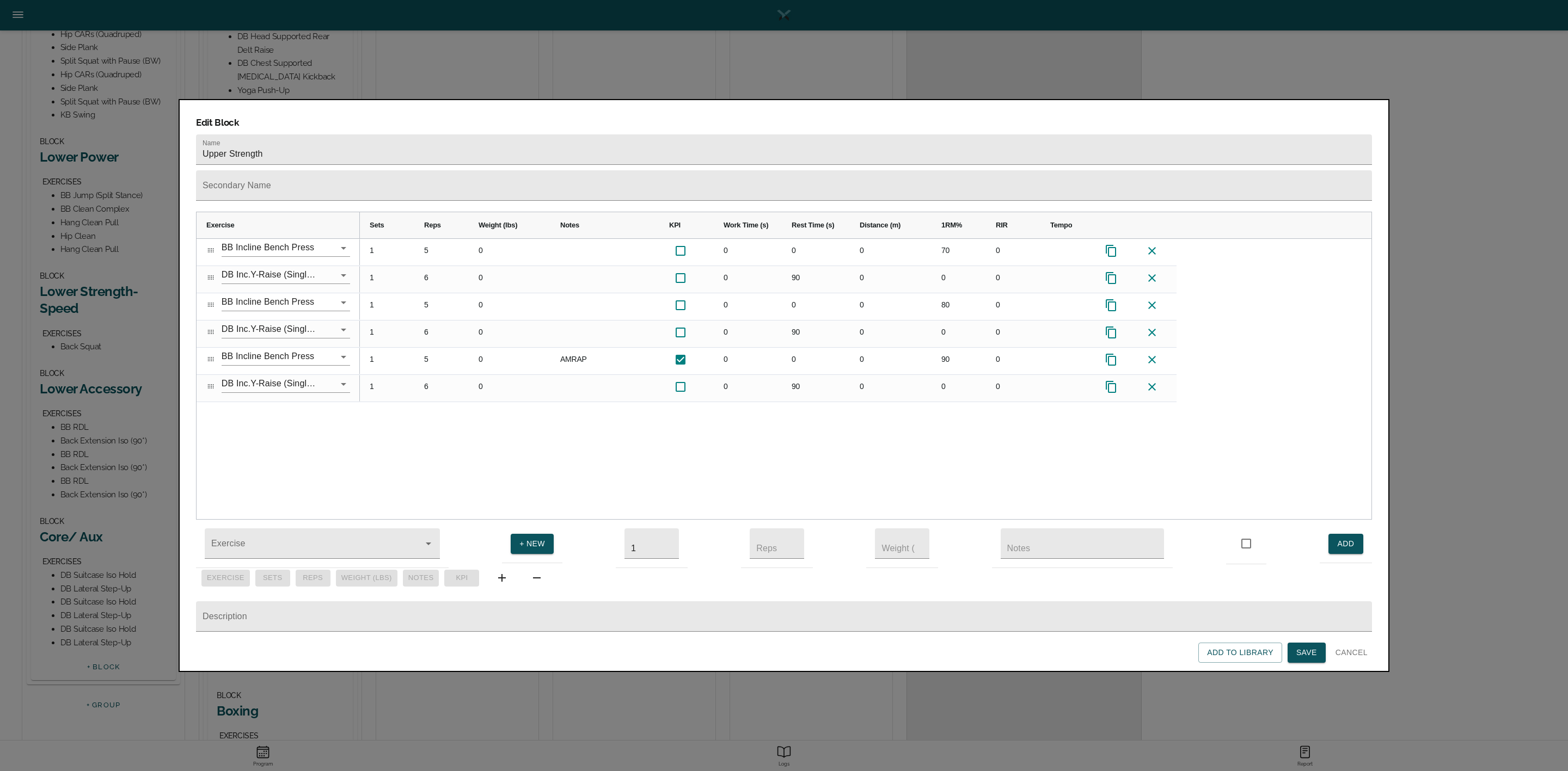
click at [427, 422] on div "1 5 0 0 0 0 70 0 1 6 0 0 90 0 0 0 1 5 0 0 0 0 80 0 1 6 0 0 90 0 0 0 1 5 0 AMRAP…" at bounding box center [866, 379] width 1012 height 281
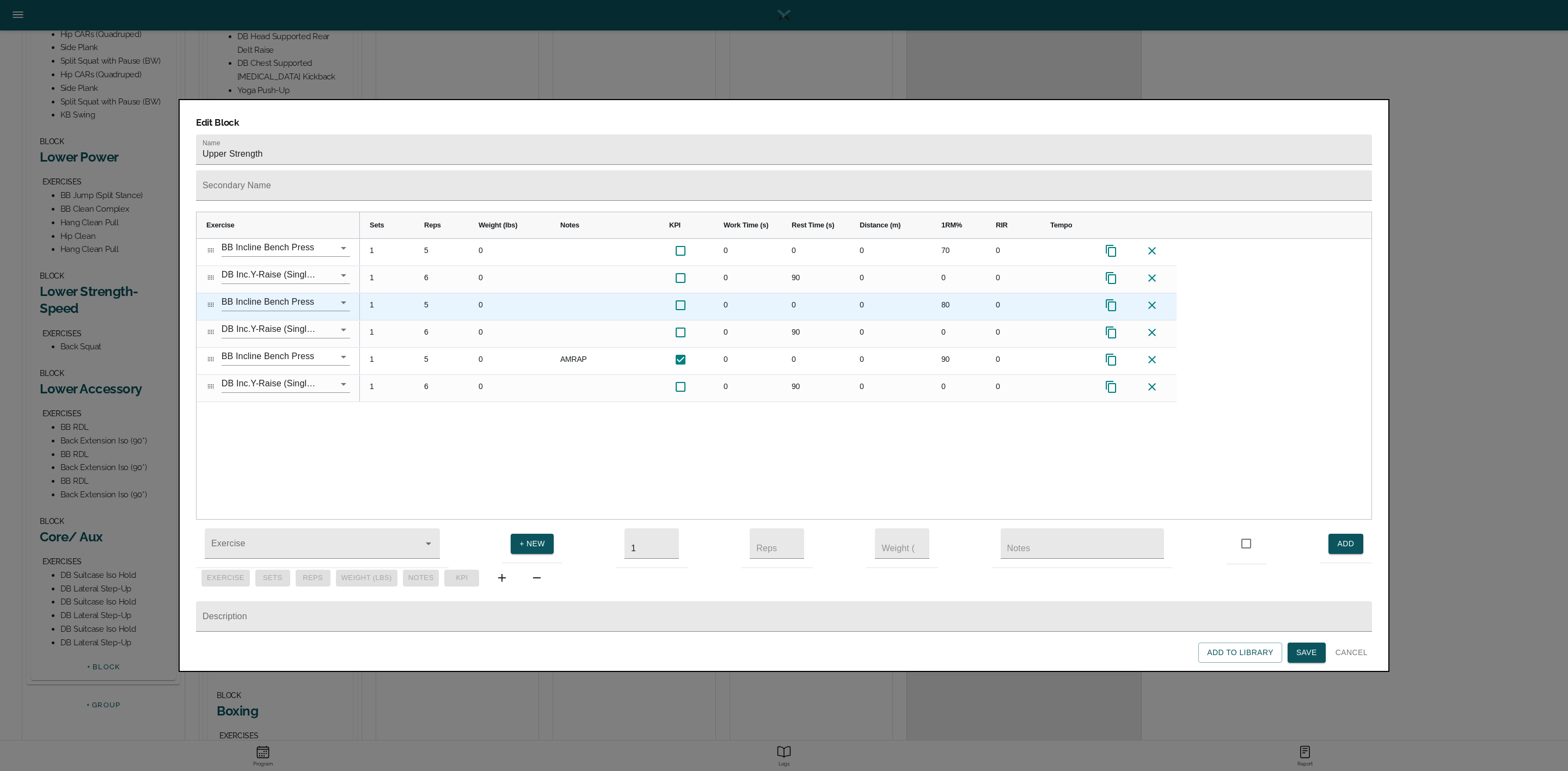
click at [949, 293] on div "80" at bounding box center [958, 307] width 55 height 27
type input "70"
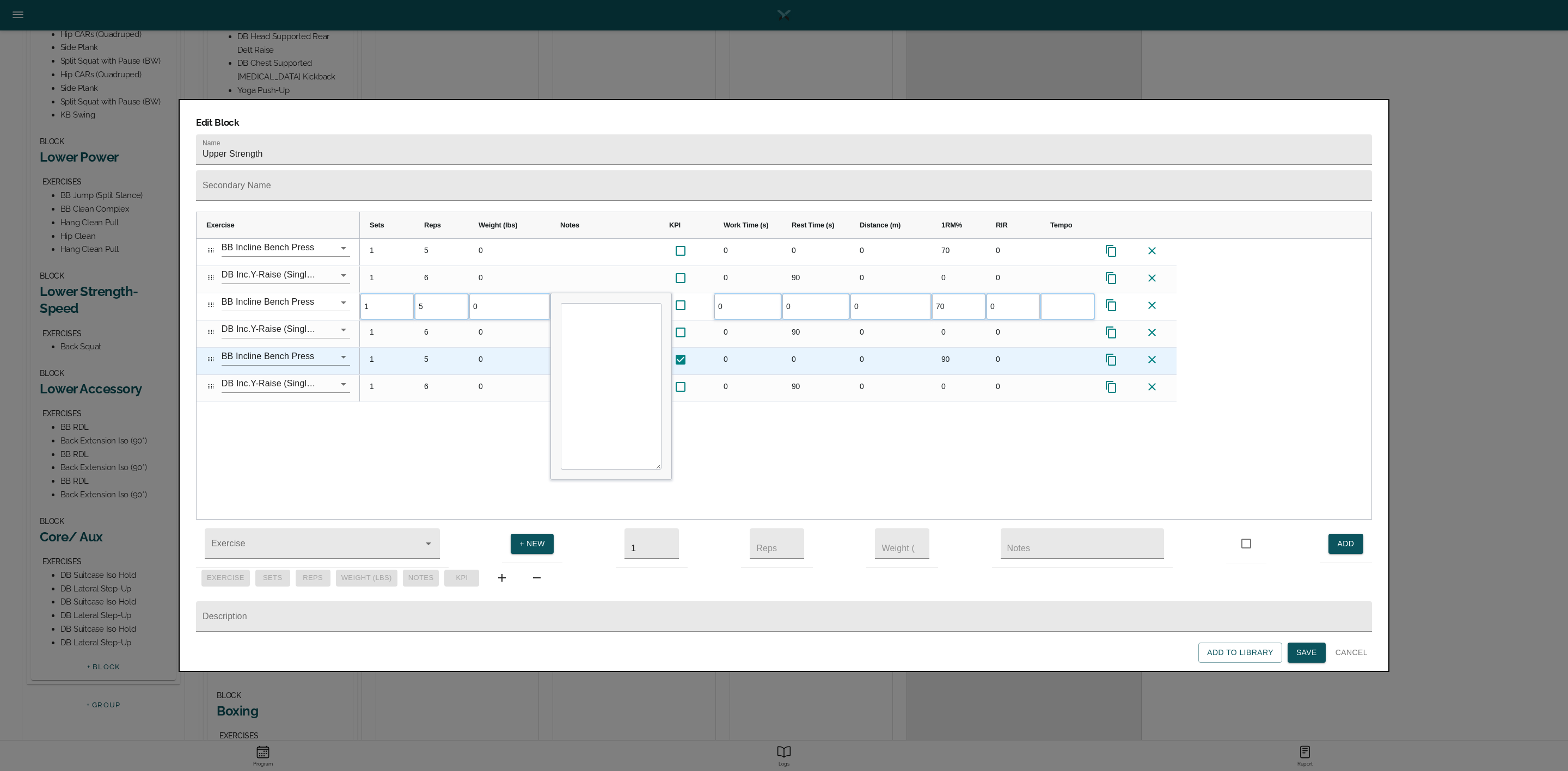
click at [948, 348] on div "90" at bounding box center [958, 361] width 55 height 27
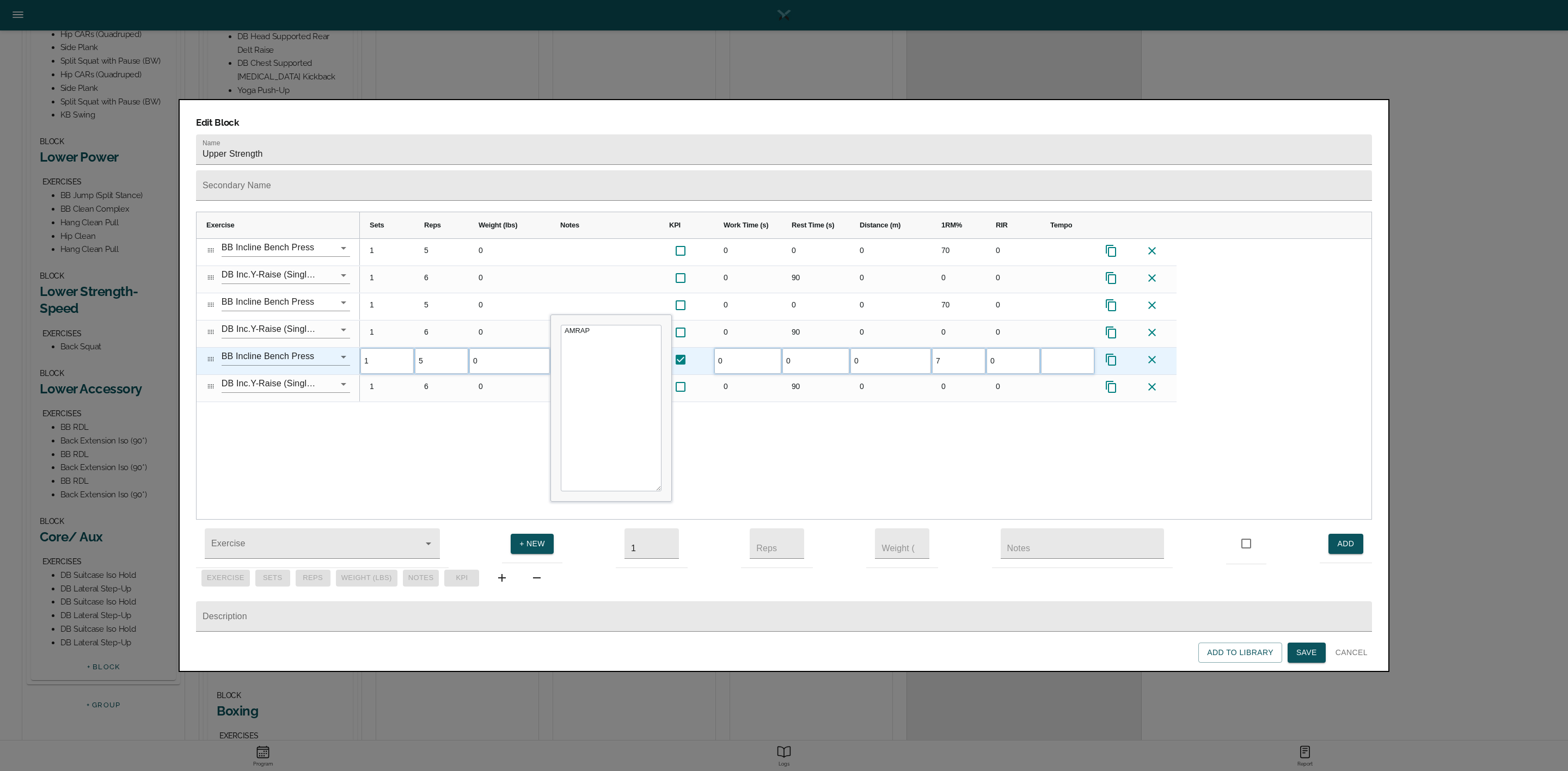
type input "70"
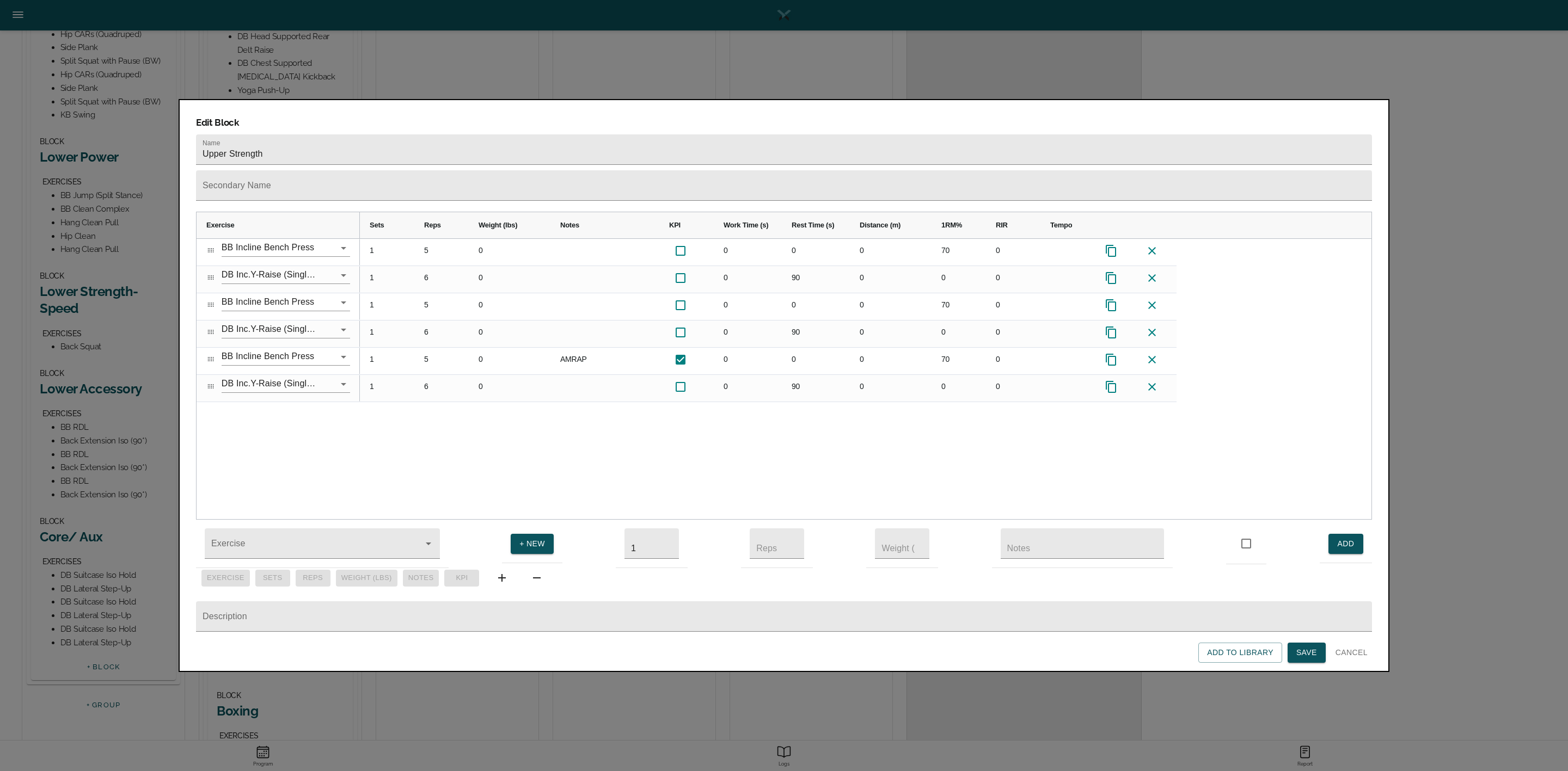
click at [939, 417] on div "1 5 0 0 0 0 70 0 1 6 0 0 90 0 0 0 1 5 0 0 0 0 70 0 1 6 0 0 90 0 0 0 1 5 0 AMRAP…" at bounding box center [866, 379] width 1012 height 281
click at [1312, 650] on span "Save" at bounding box center [1306, 653] width 20 height 14
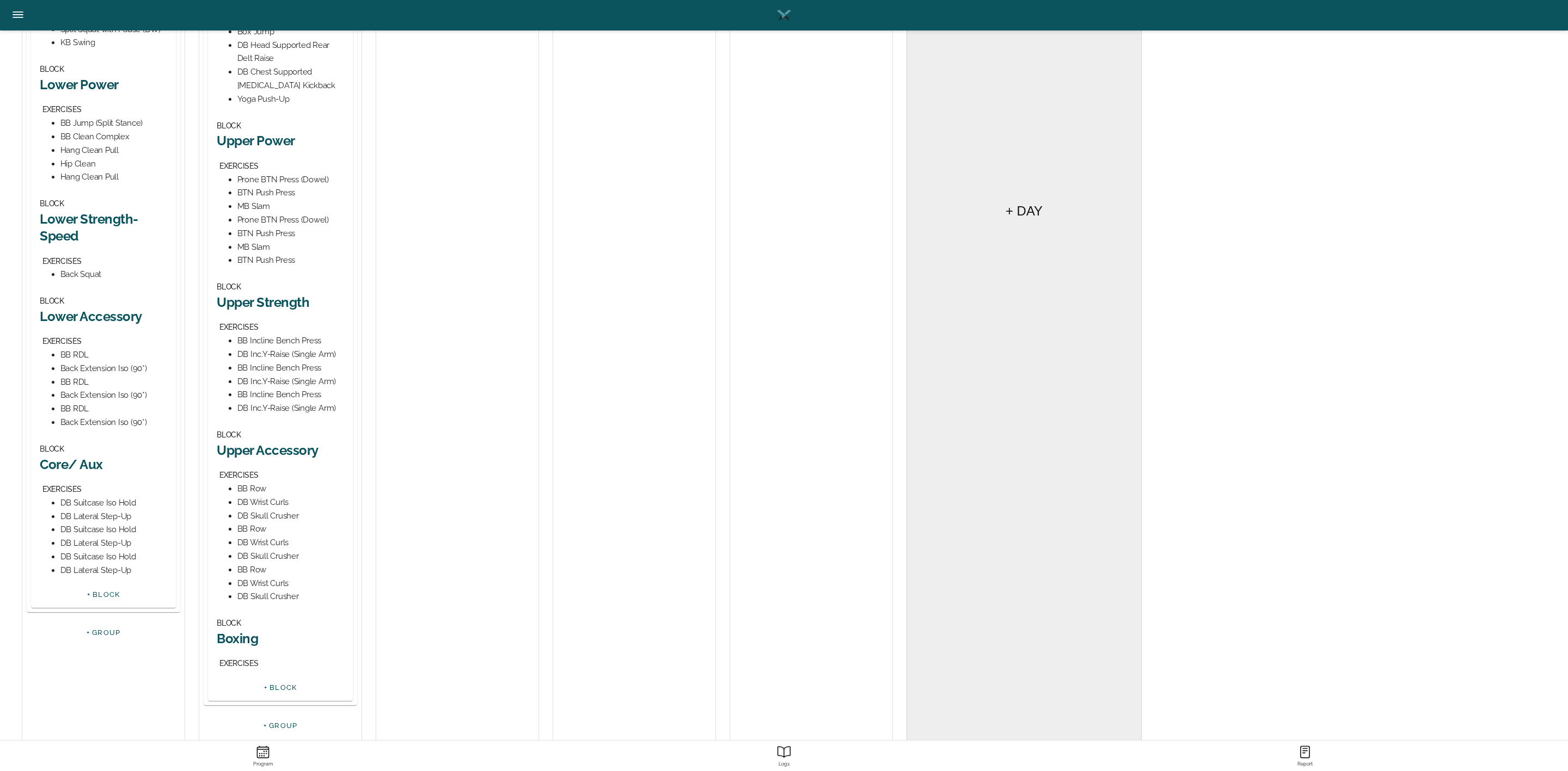
scroll to position [489, 0]
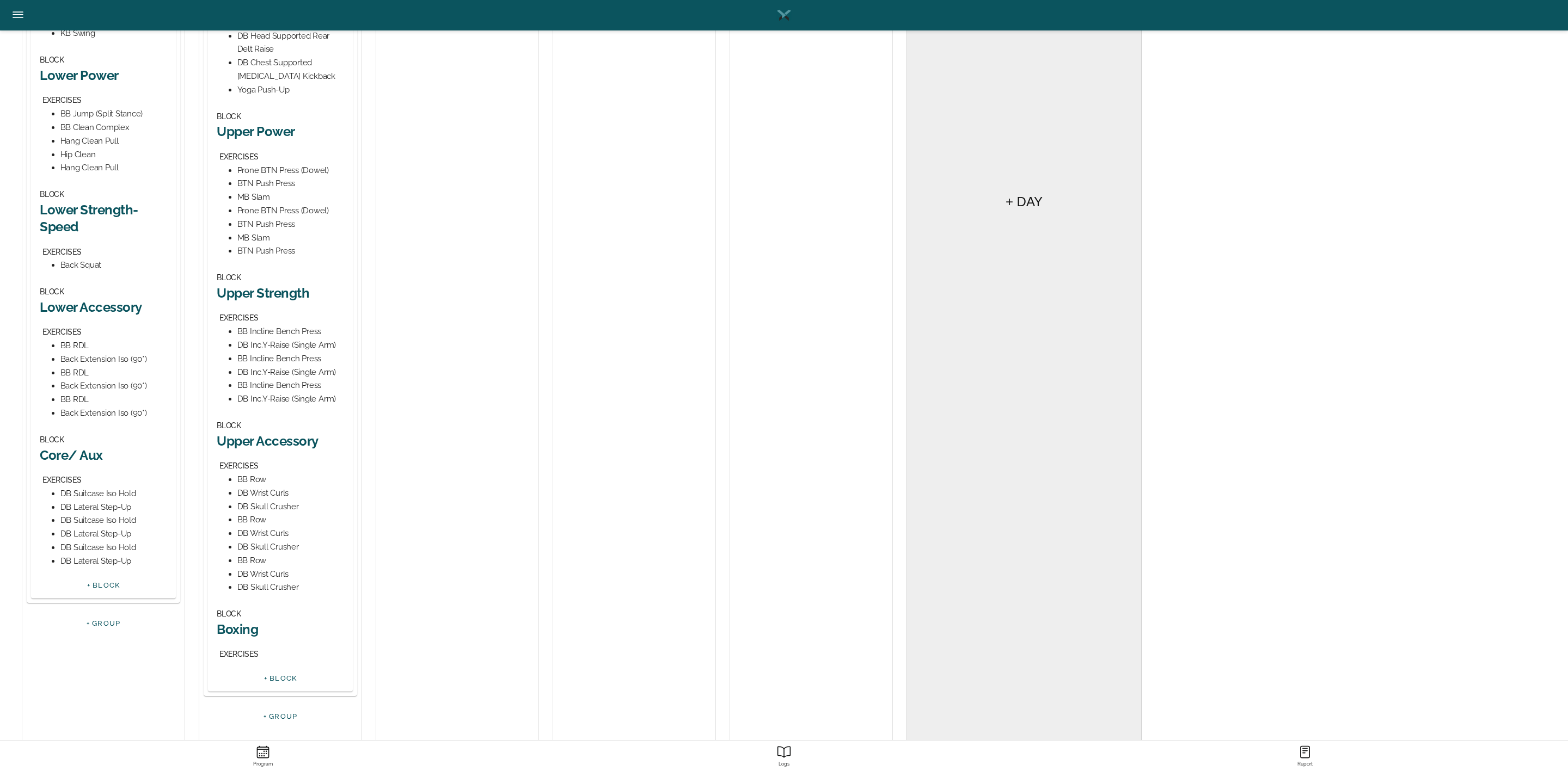
click at [286, 441] on h2 "Upper Accessory" at bounding box center [280, 441] width 128 height 17
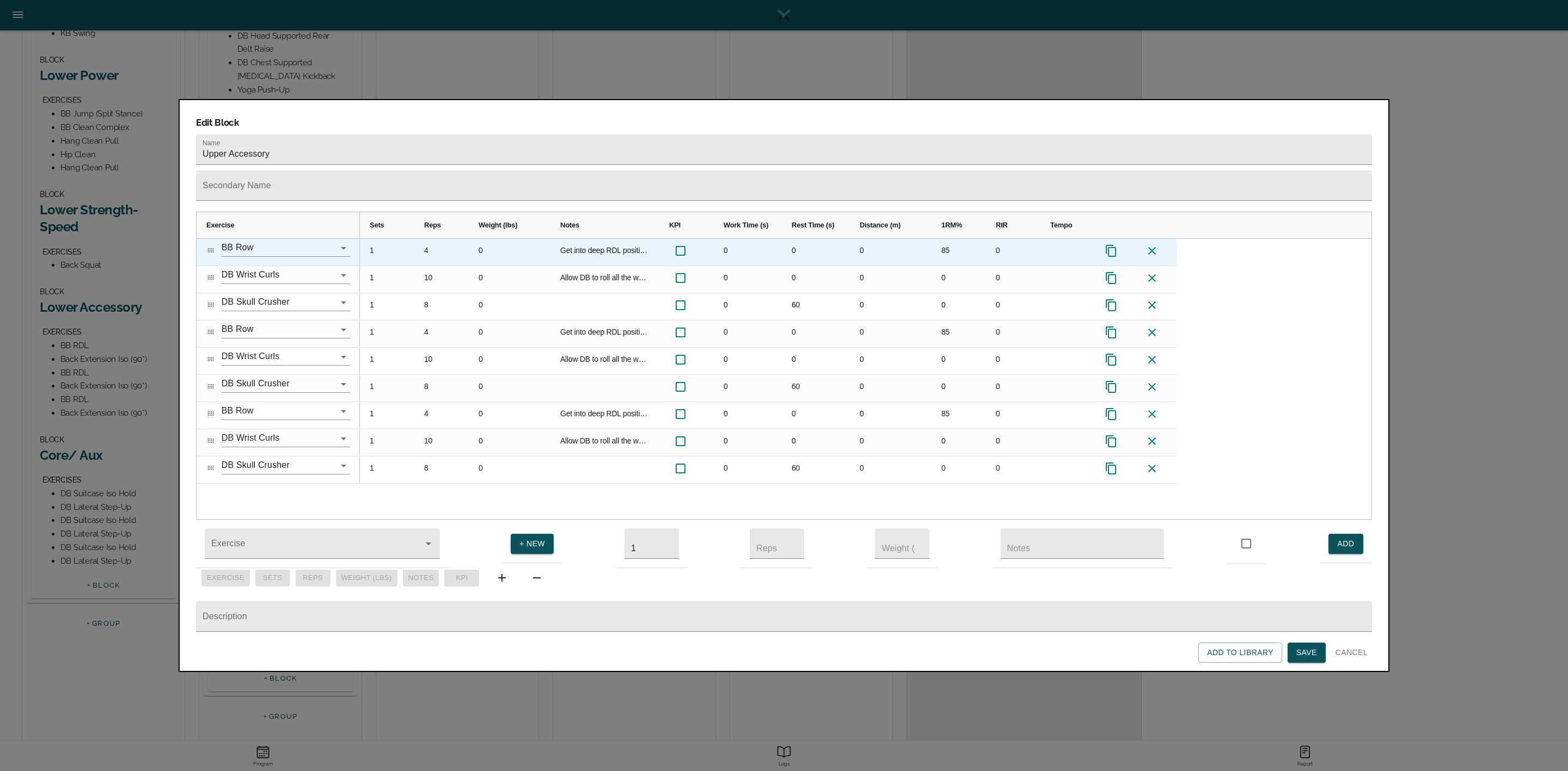
click at [949, 239] on div "85" at bounding box center [958, 252] width 55 height 27
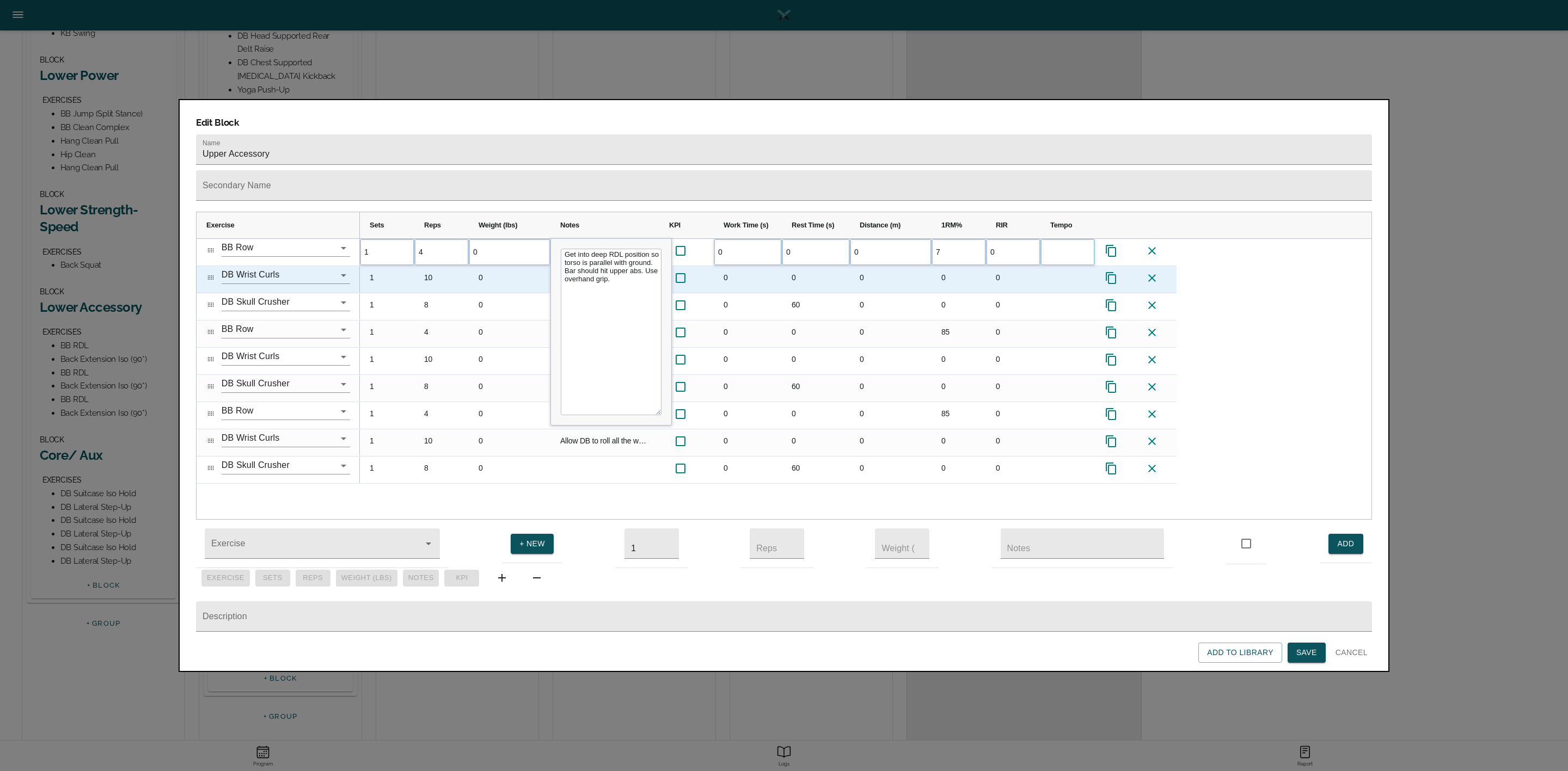
scroll to position [0, 0]
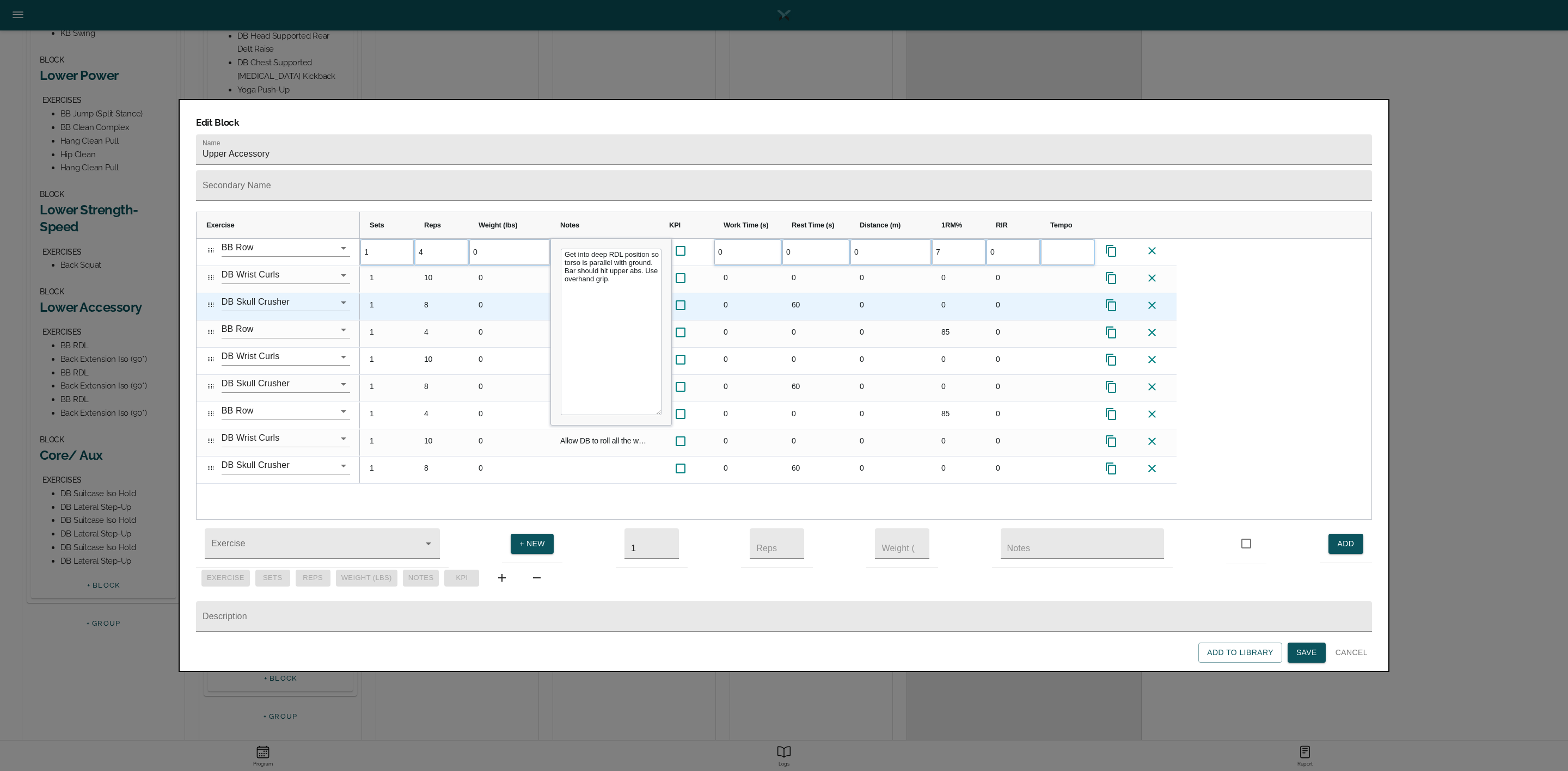
type input "70"
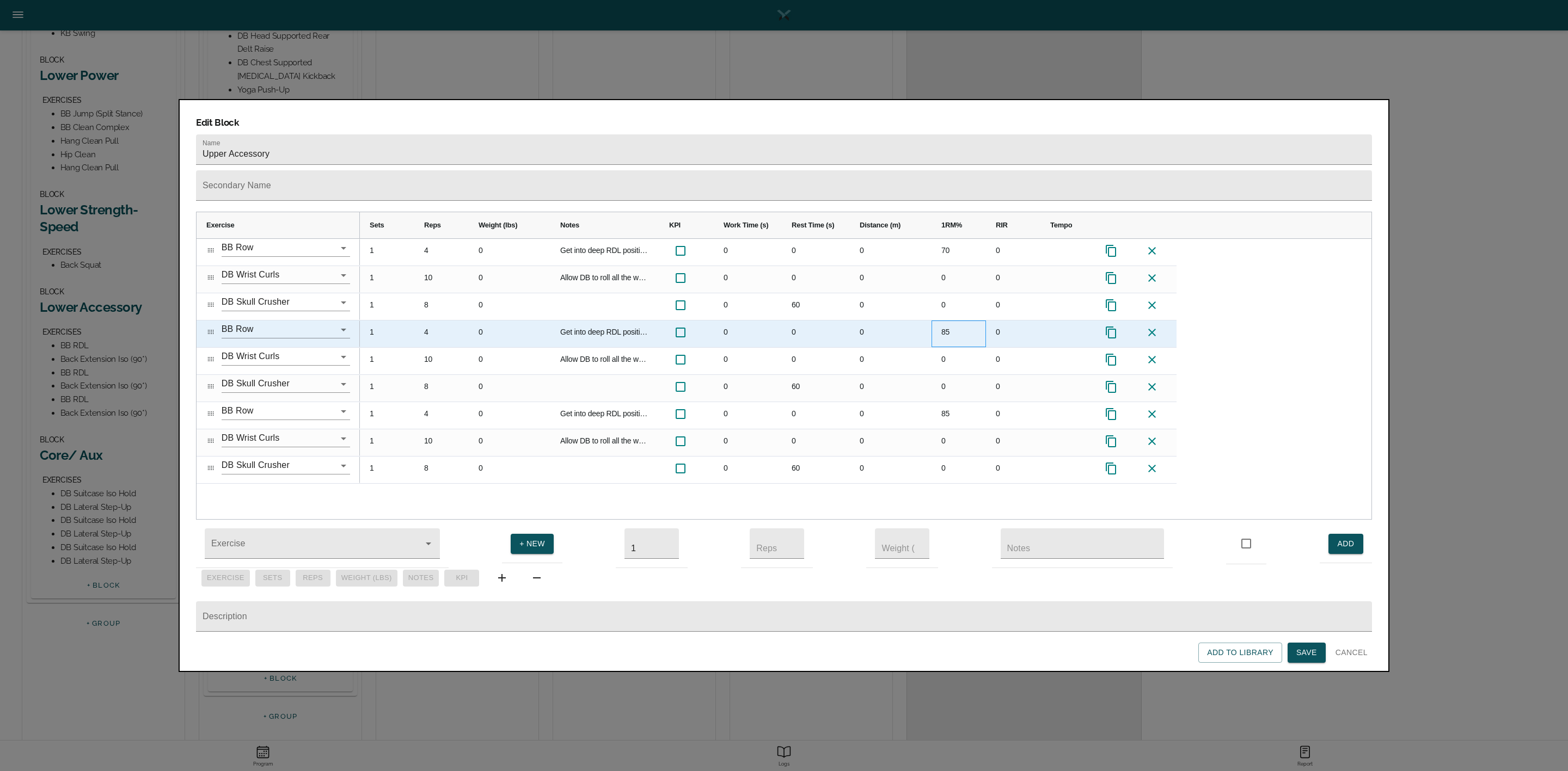
click at [947, 320] on div "85" at bounding box center [958, 334] width 55 height 27
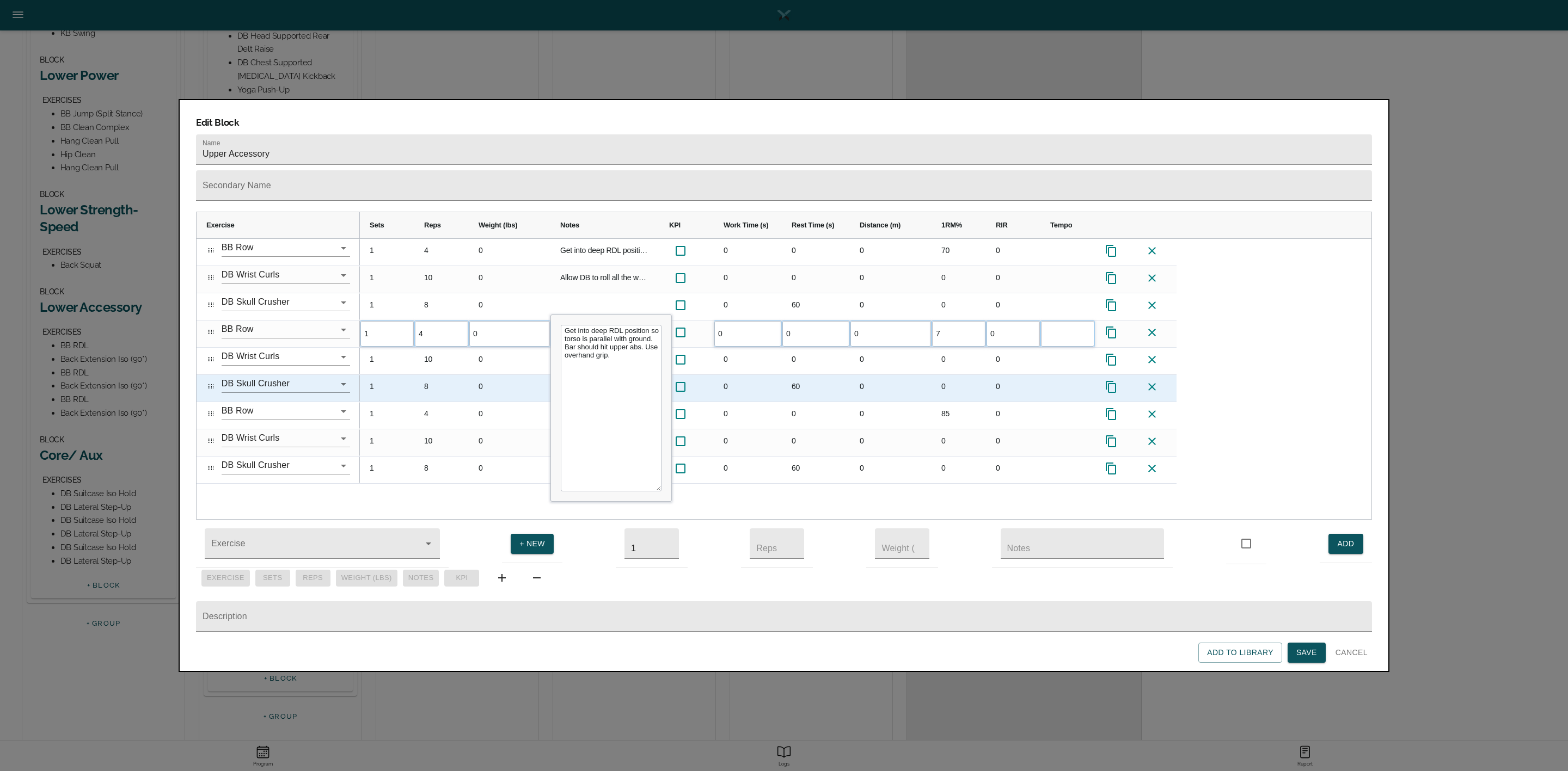
type input "70"
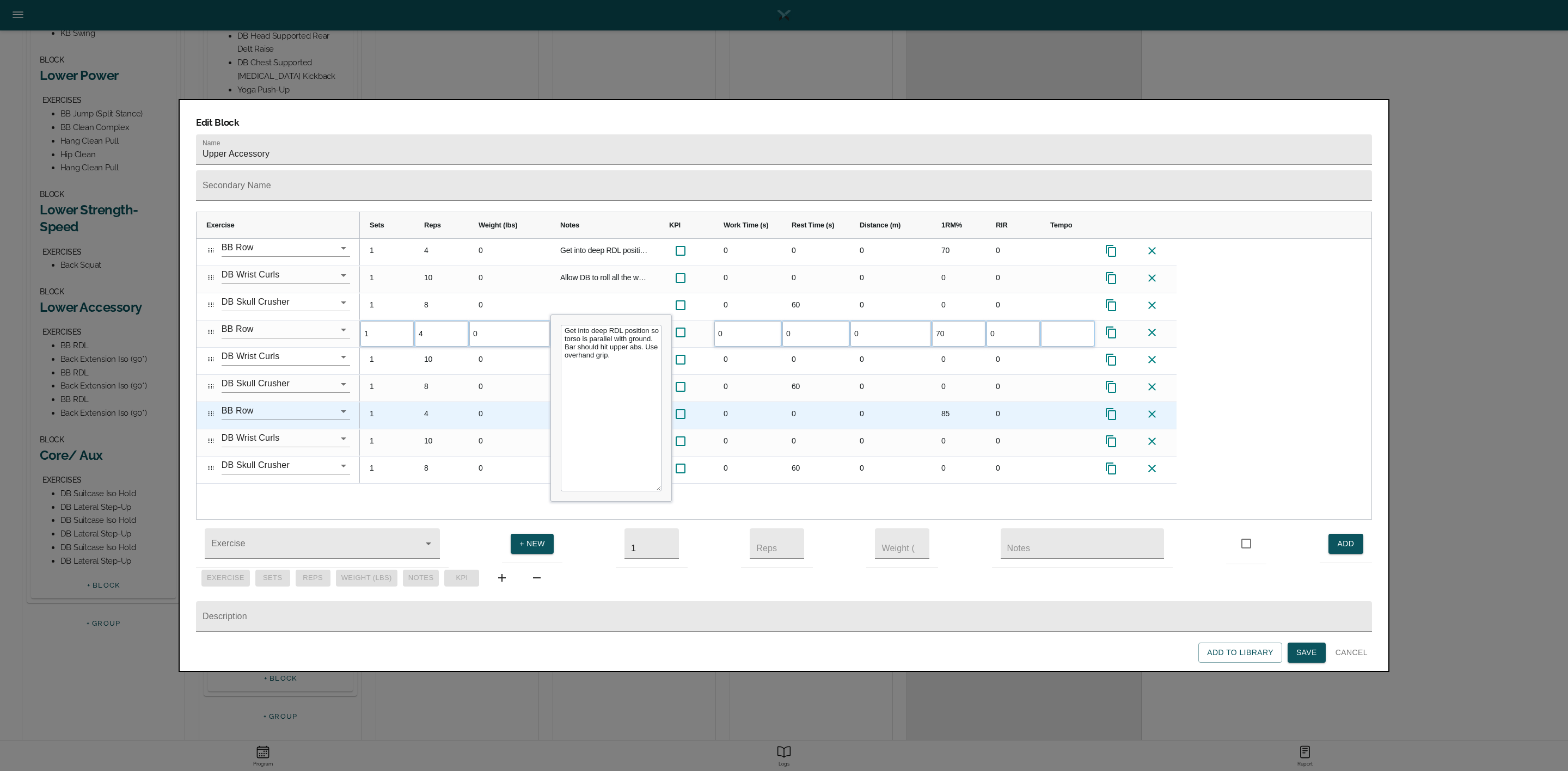
click at [941, 402] on div "85" at bounding box center [958, 415] width 55 height 27
type input "70"
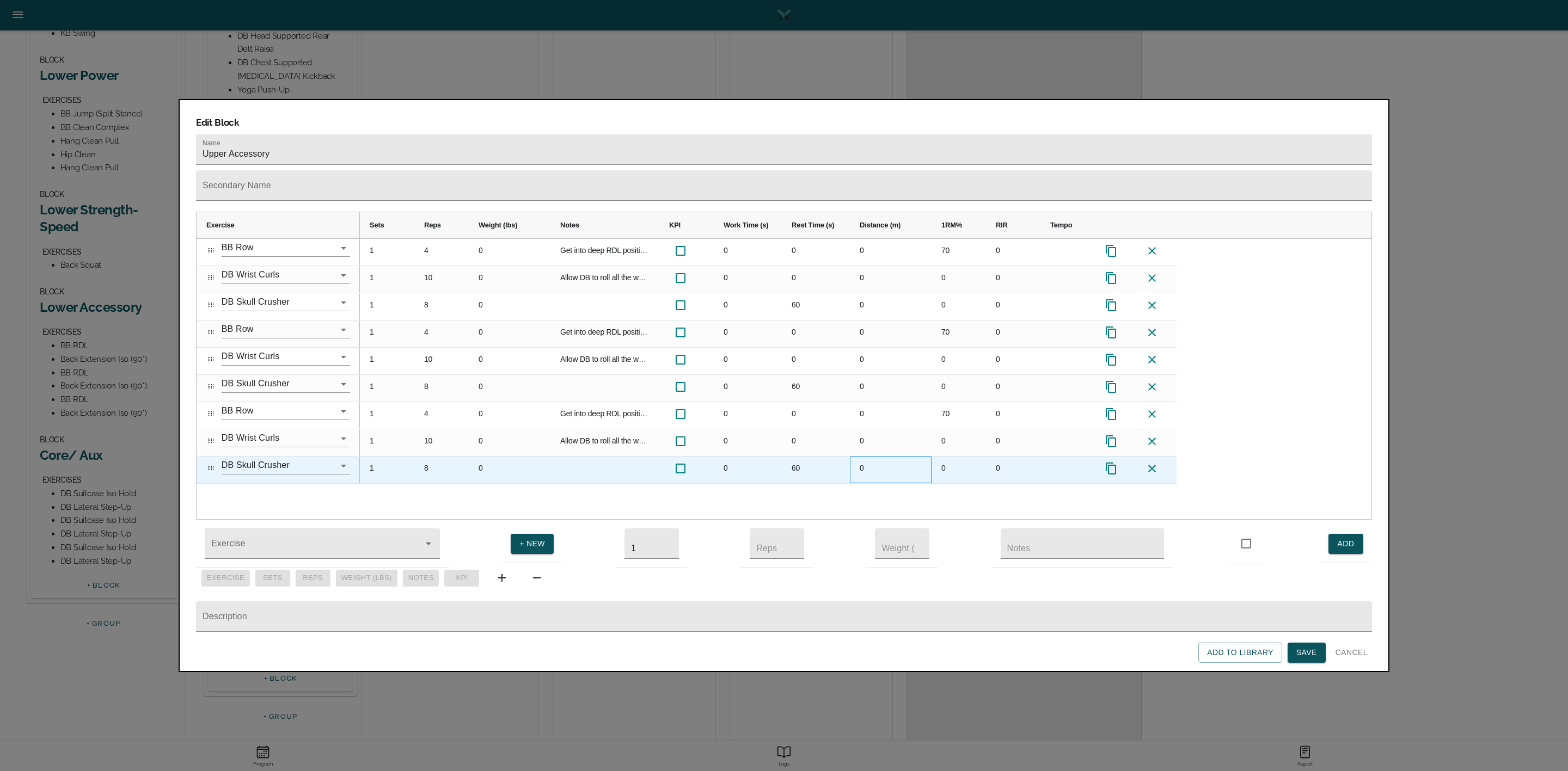
click at [929, 457] on div "0" at bounding box center [891, 470] width 82 height 27
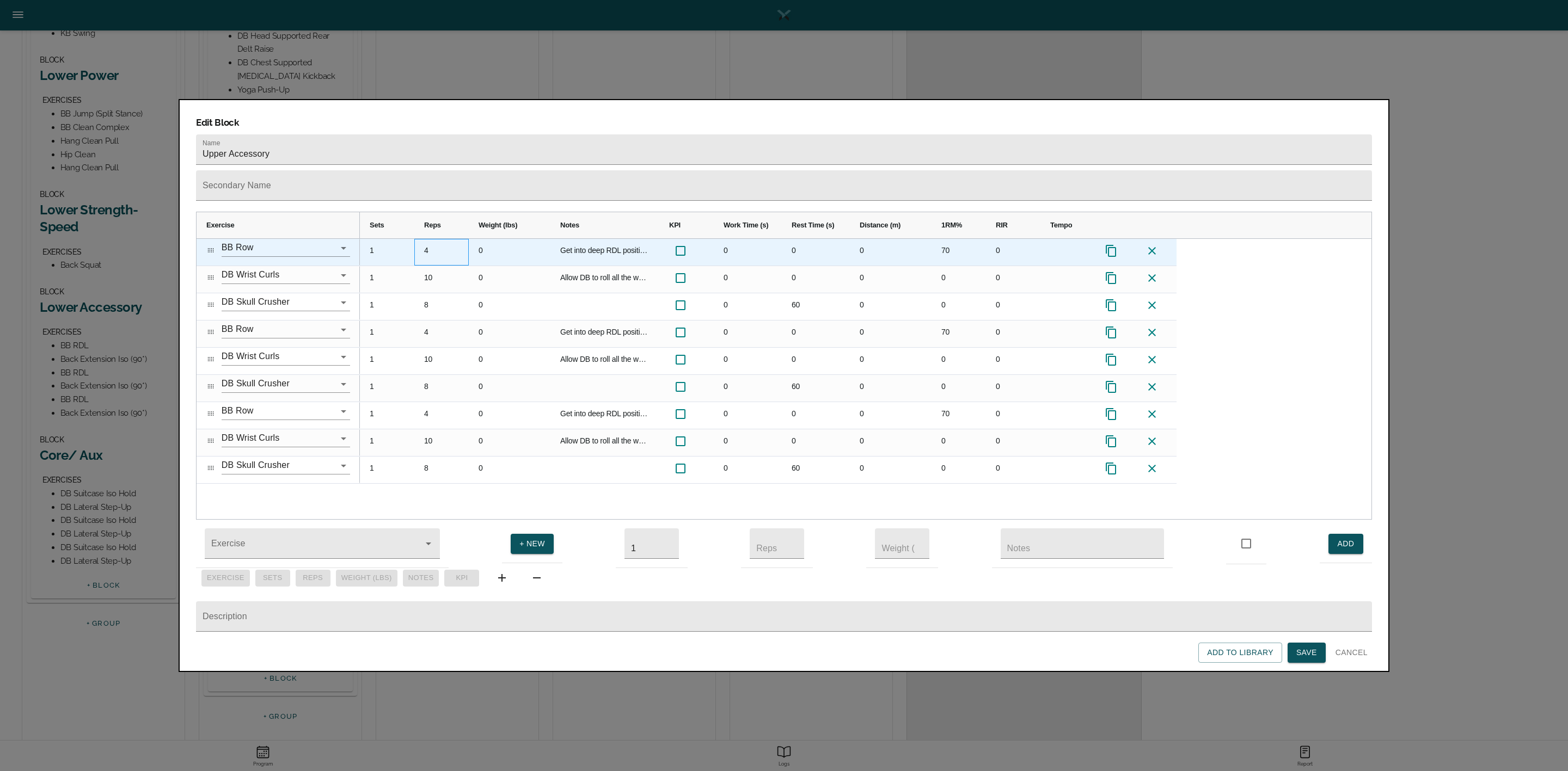
click at [421, 239] on div "4" at bounding box center [441, 252] width 55 height 27
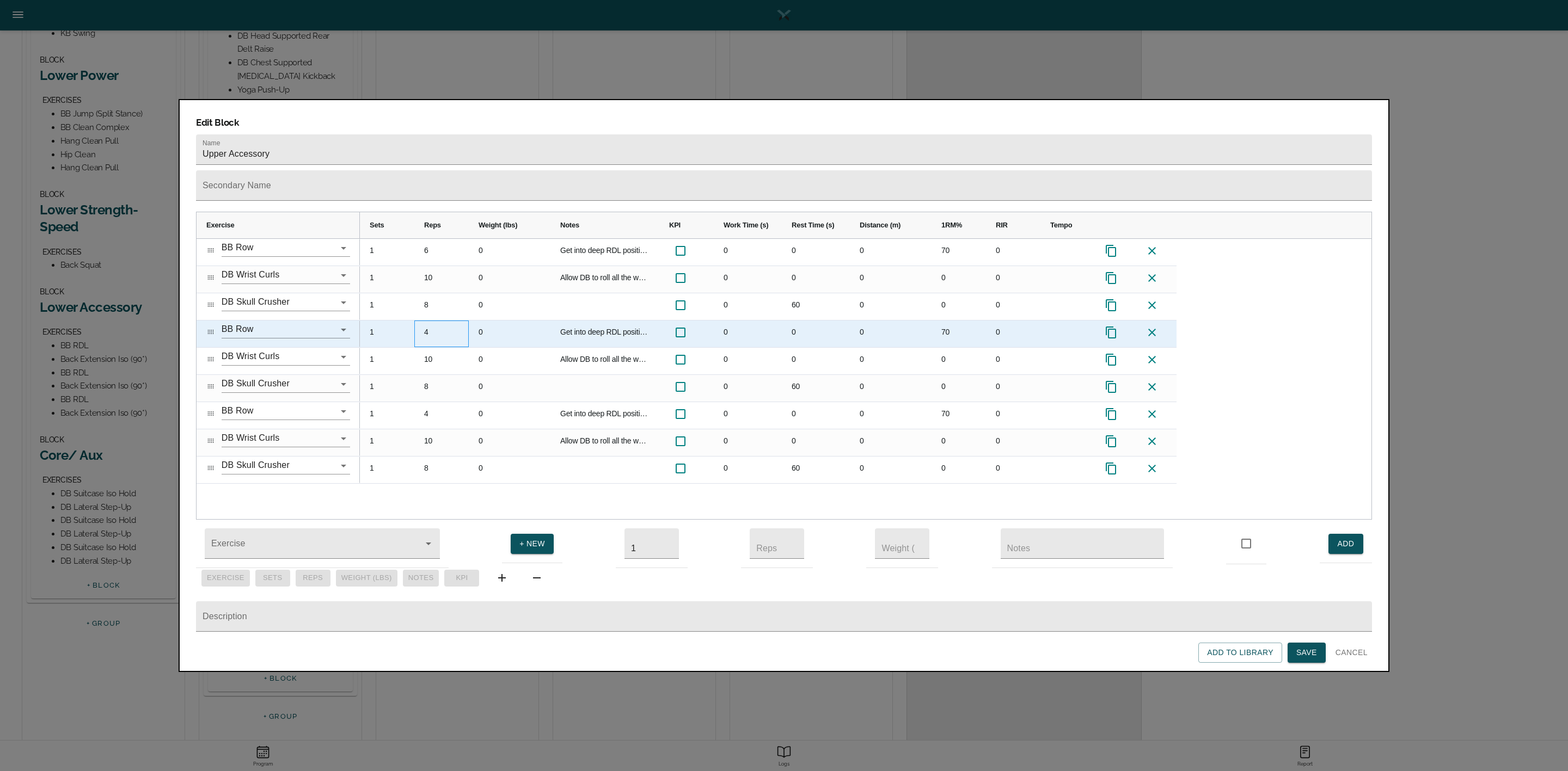
click at [434, 320] on div "4" at bounding box center [441, 334] width 55 height 27
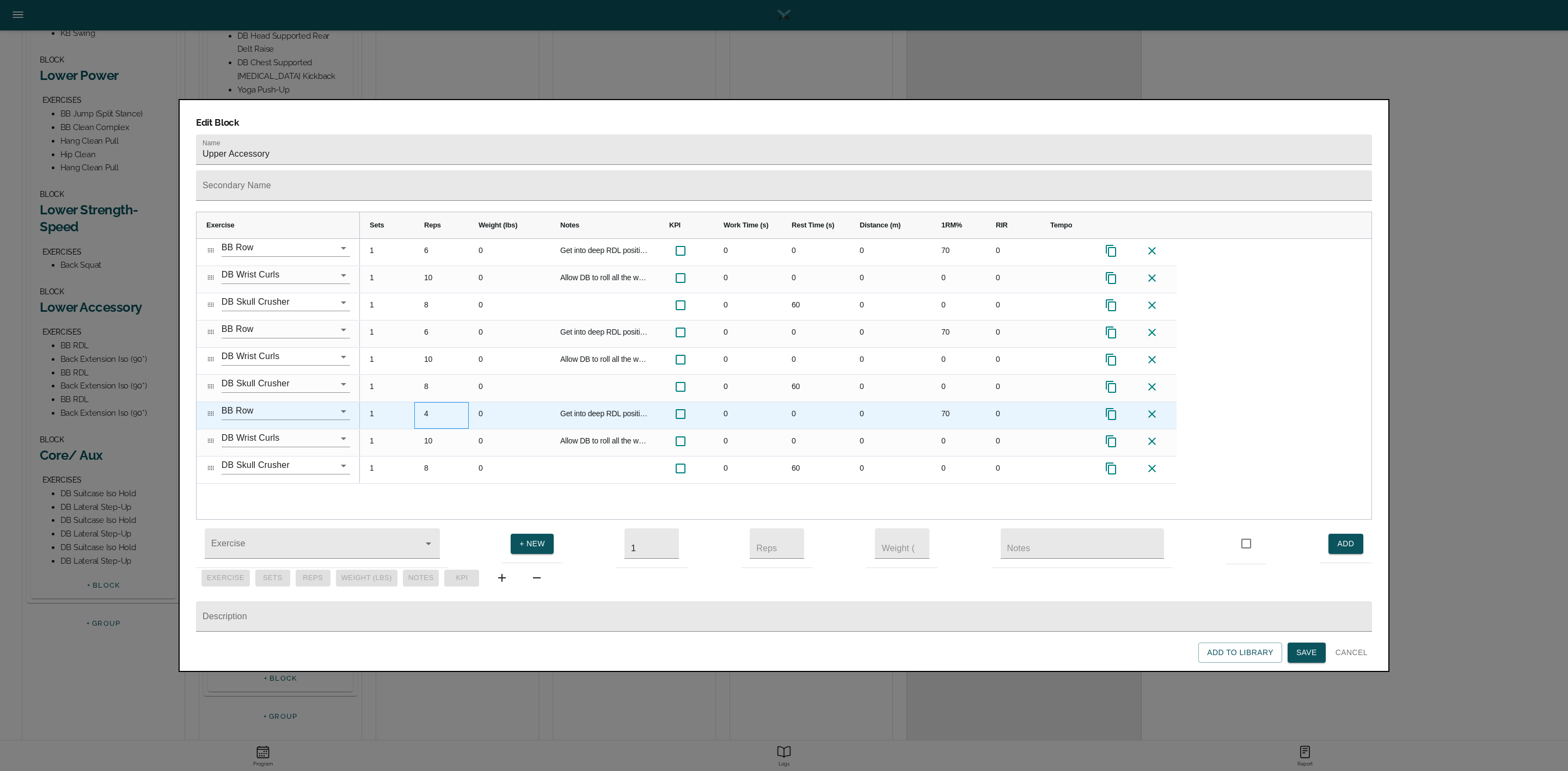
click at [430, 402] on div "4" at bounding box center [441, 415] width 55 height 27
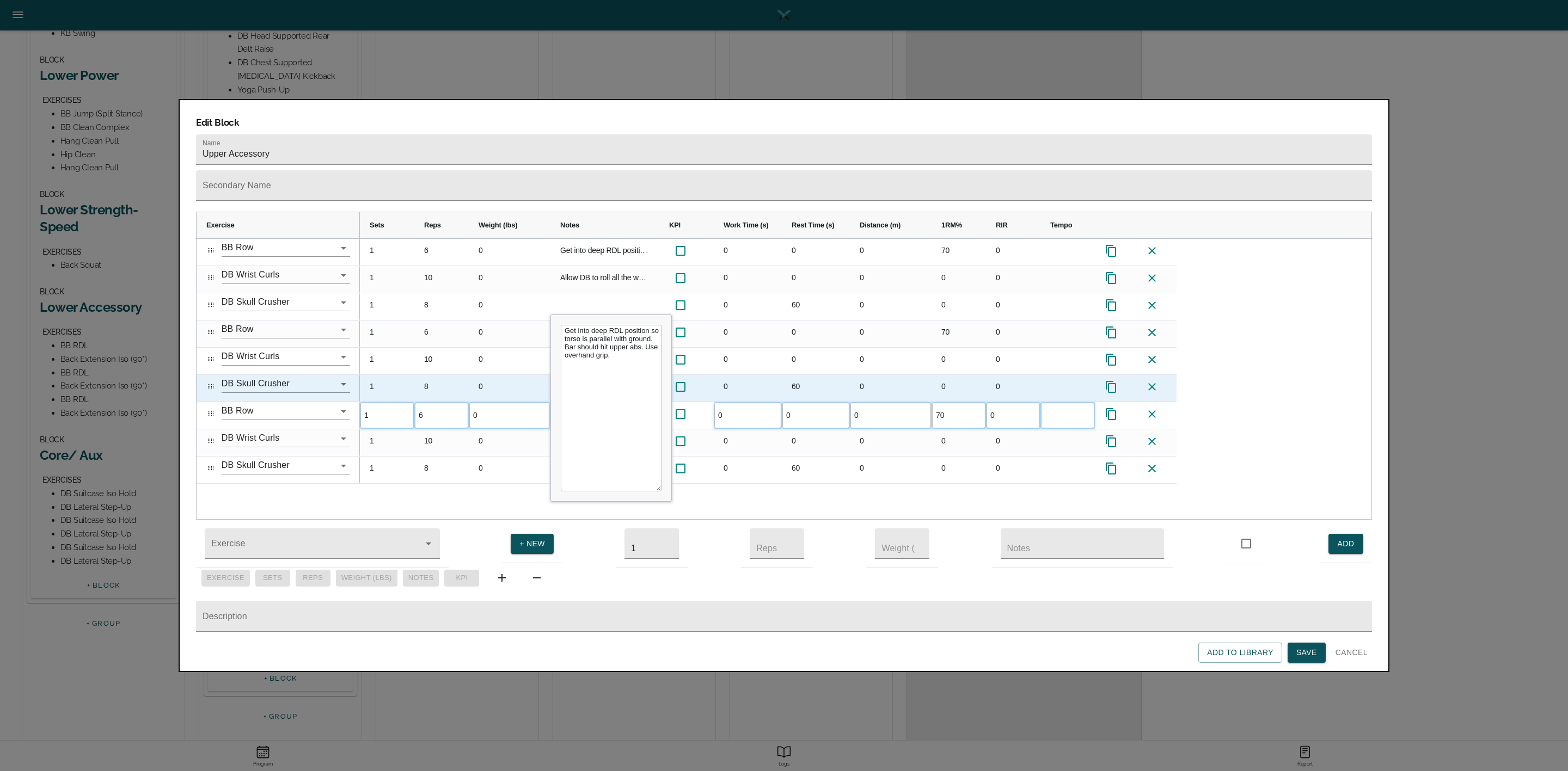
click at [440, 375] on div "8" at bounding box center [441, 388] width 55 height 27
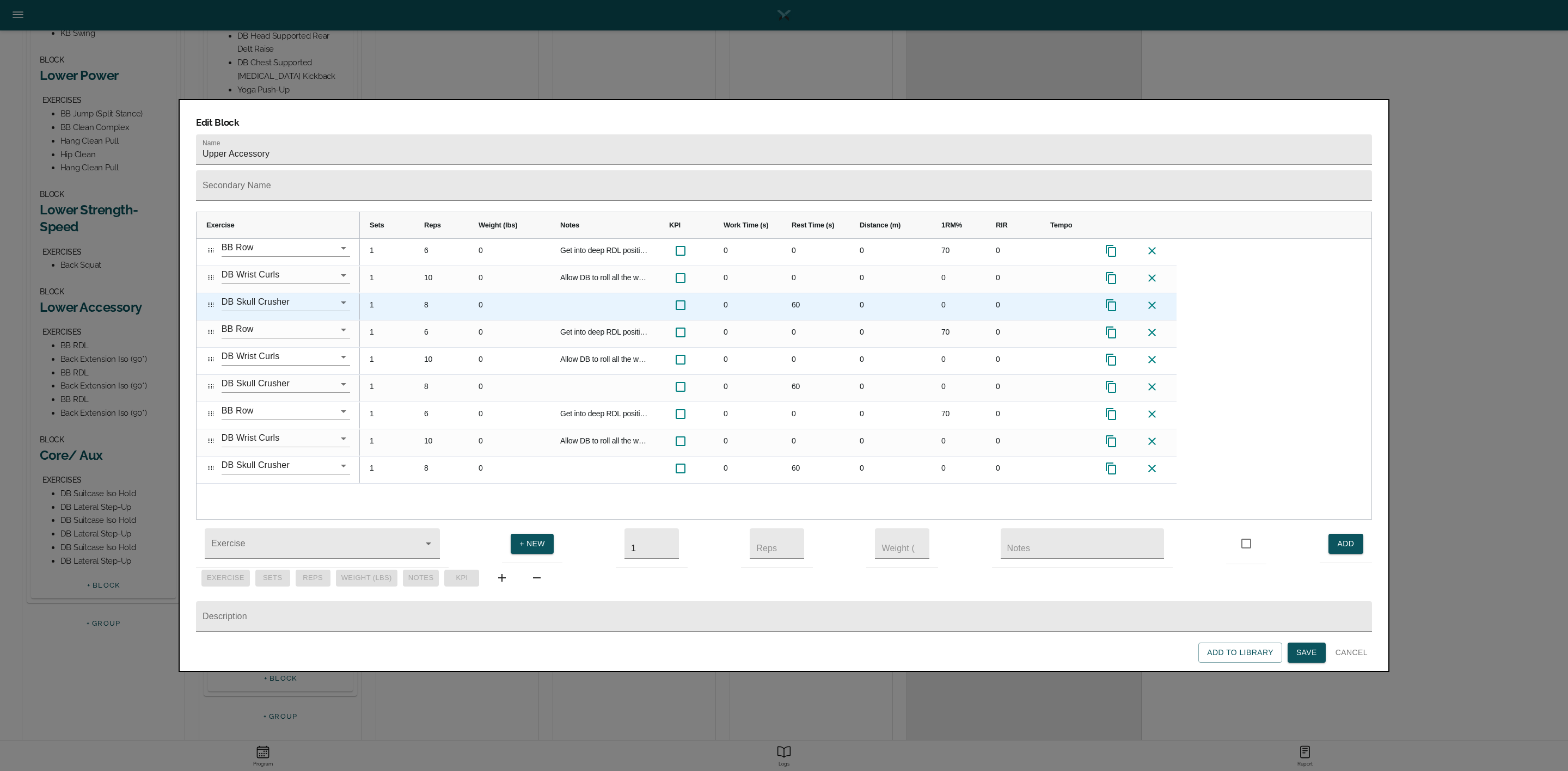
click at [433, 293] on div "8" at bounding box center [441, 307] width 55 height 27
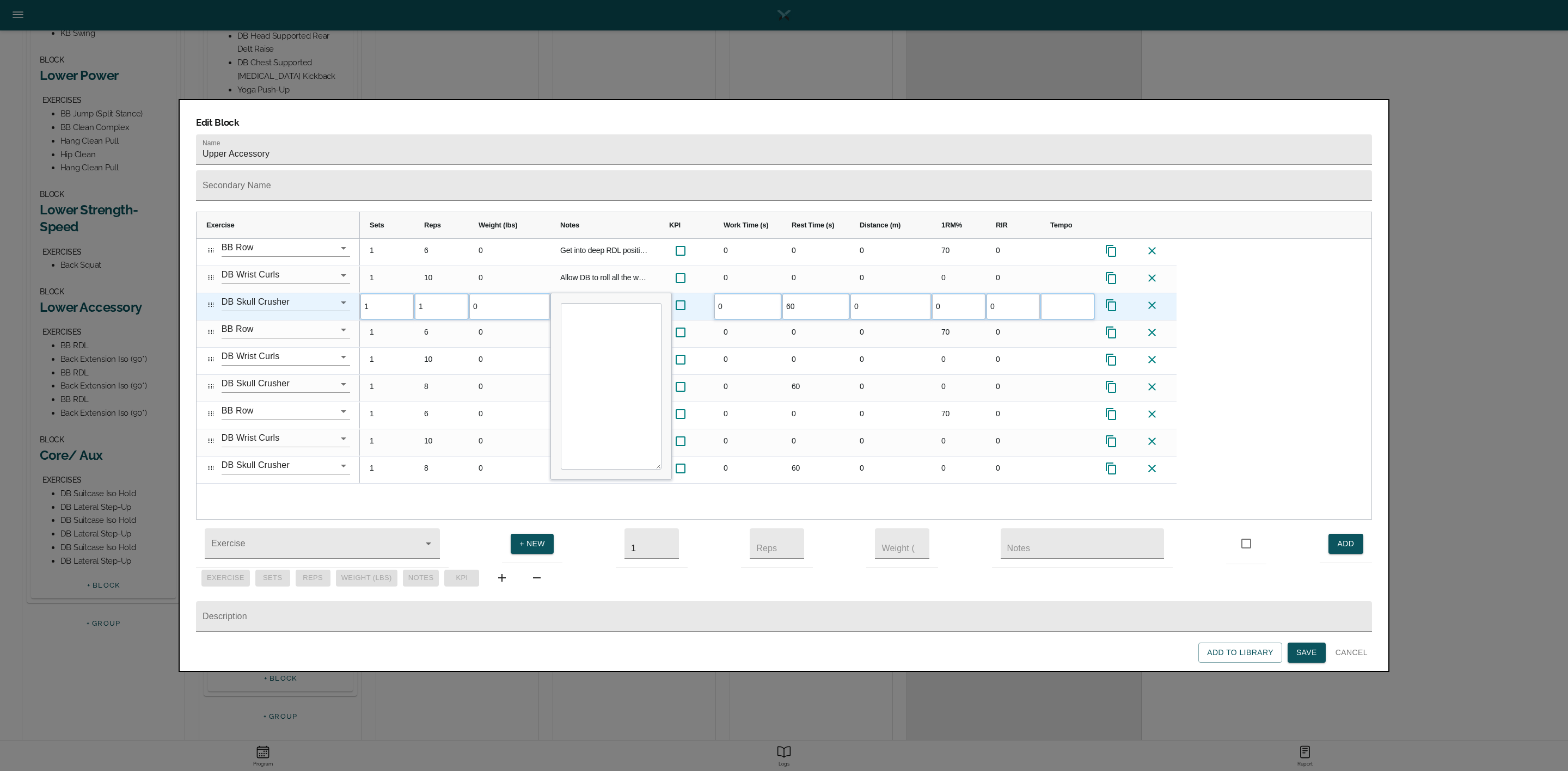
type input "10"
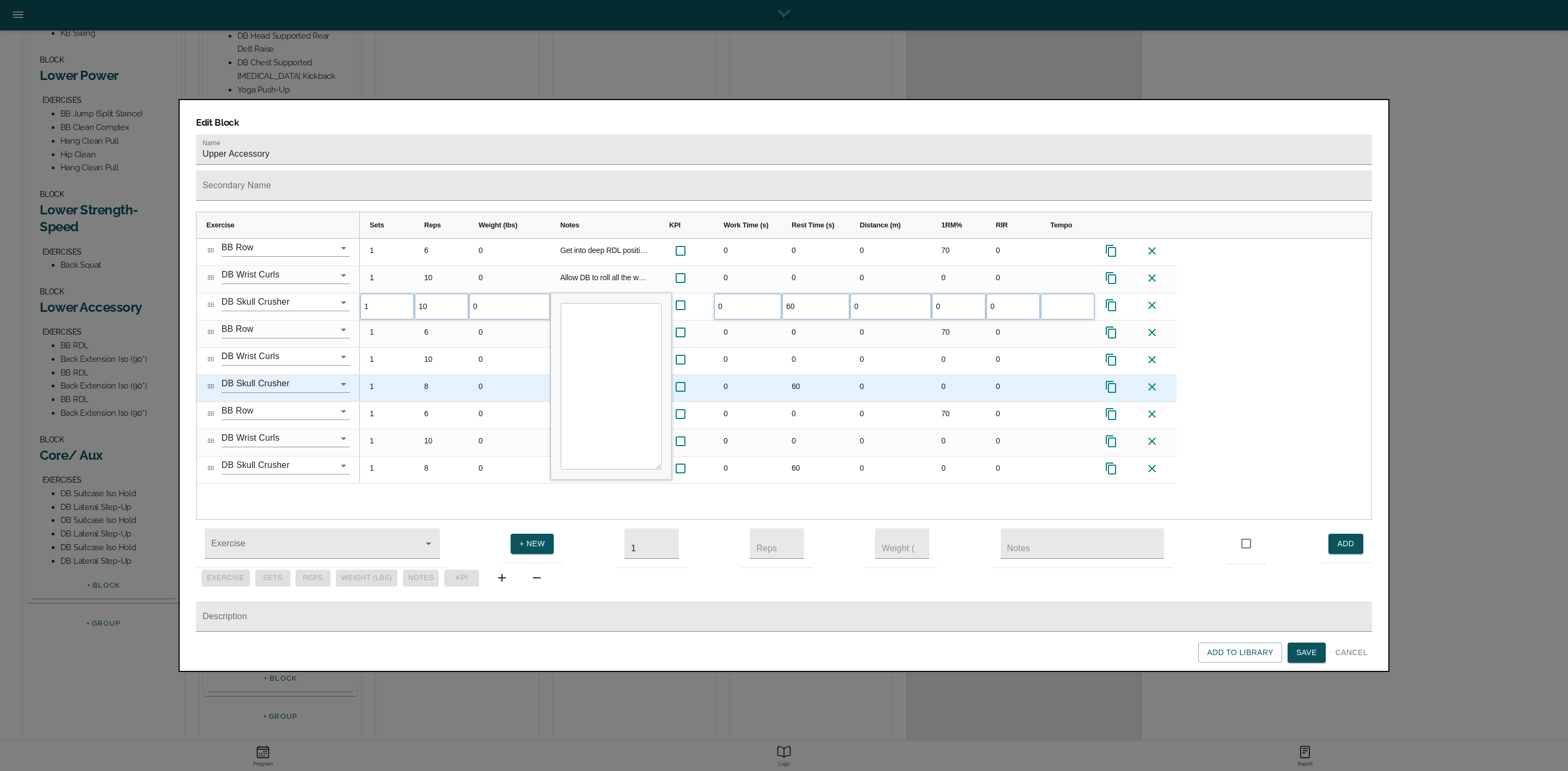
click at [436, 375] on div "8" at bounding box center [441, 388] width 55 height 27
type input "10"
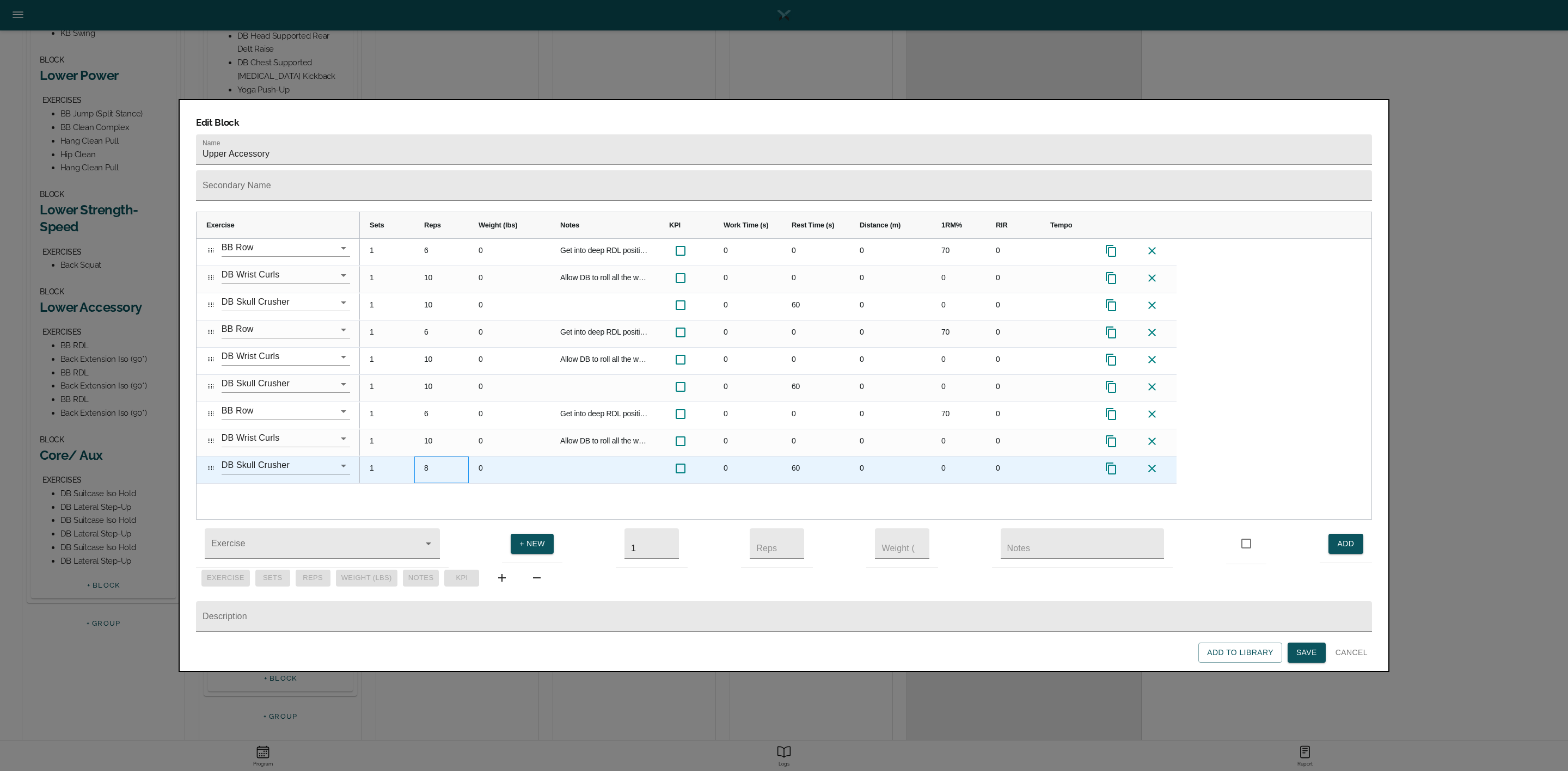
click at [434, 457] on div "8" at bounding box center [441, 470] width 55 height 27
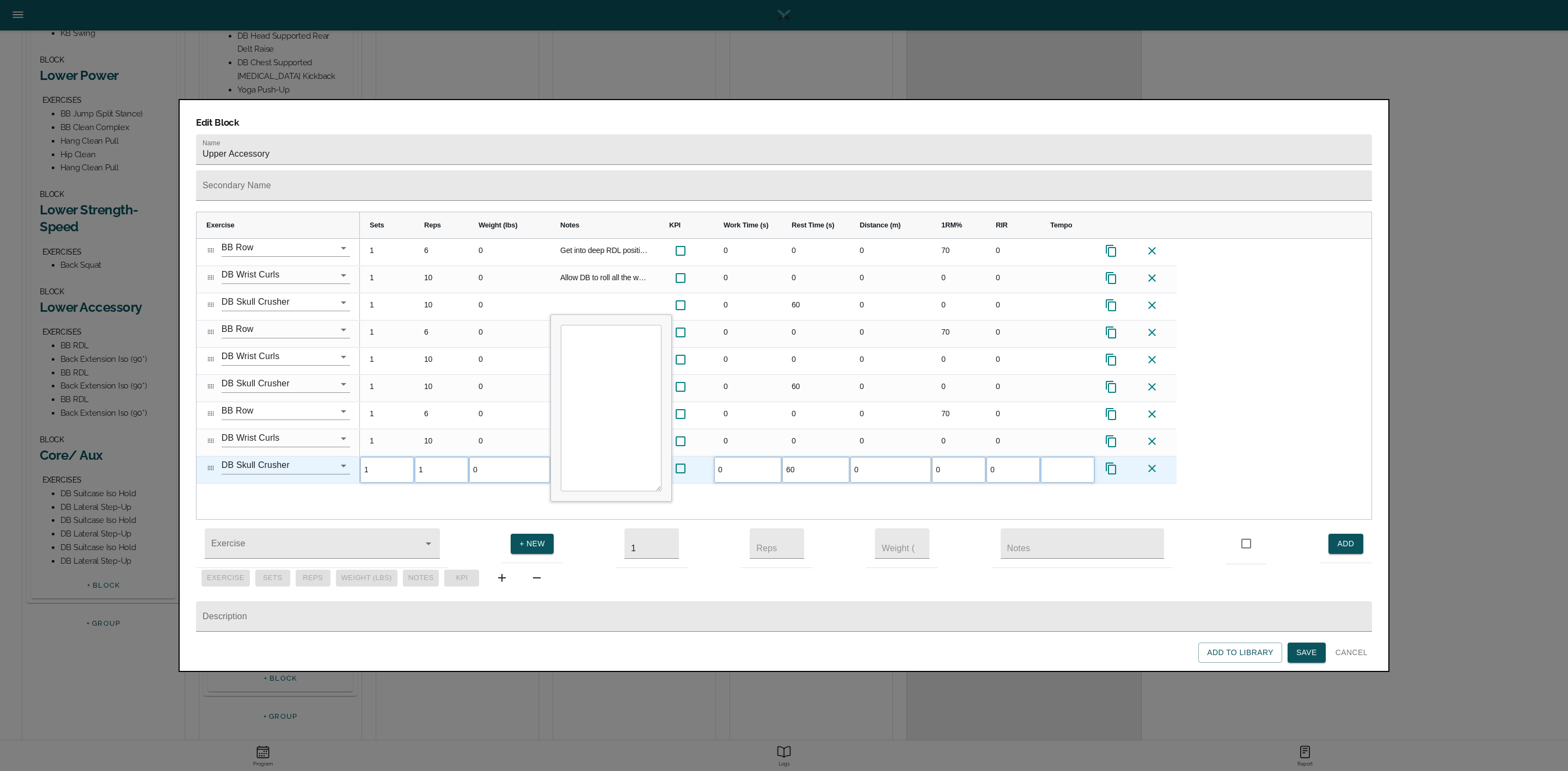
type input "10"
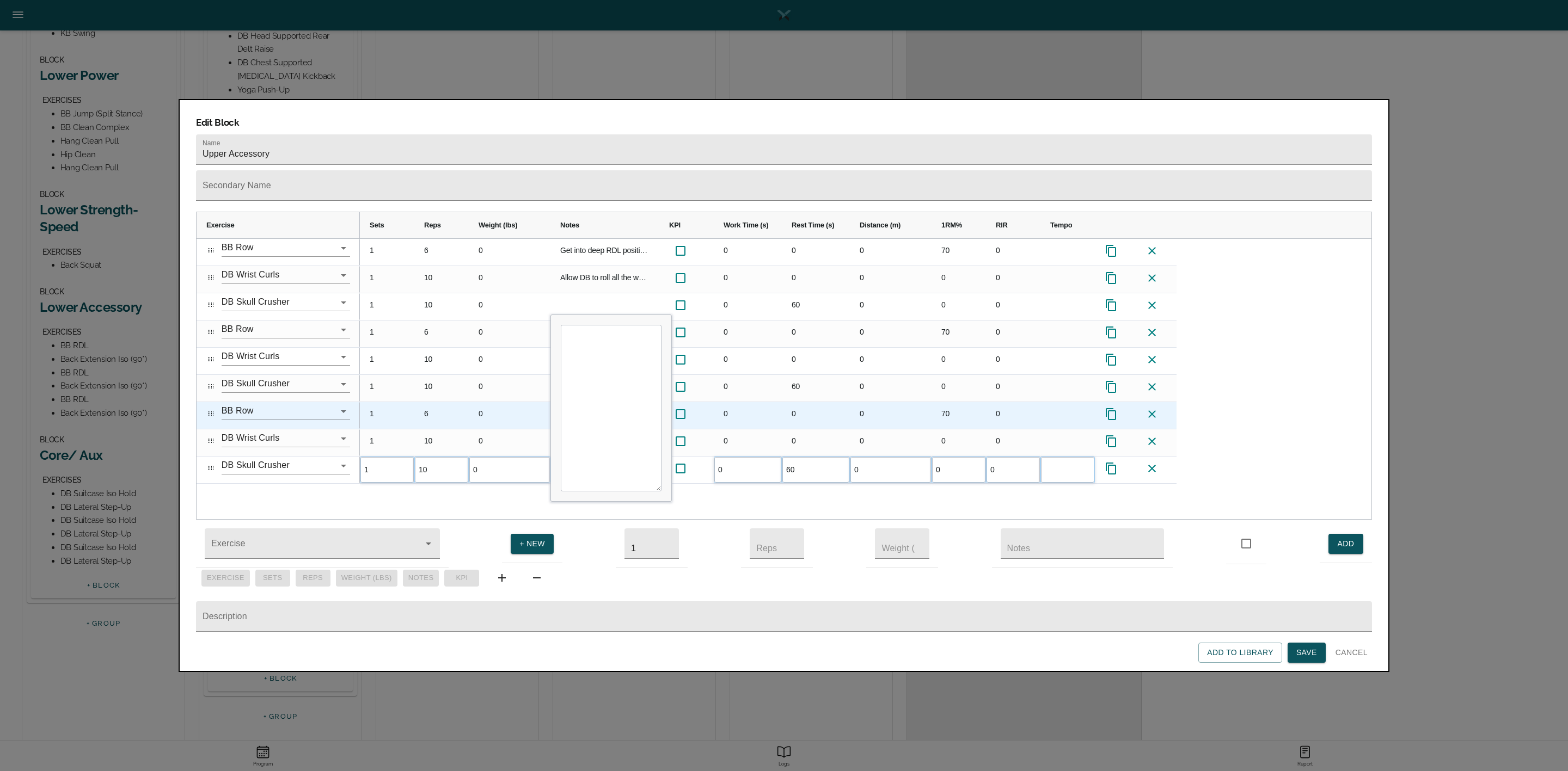
click at [438, 376] on div "10" at bounding box center [441, 388] width 55 height 27
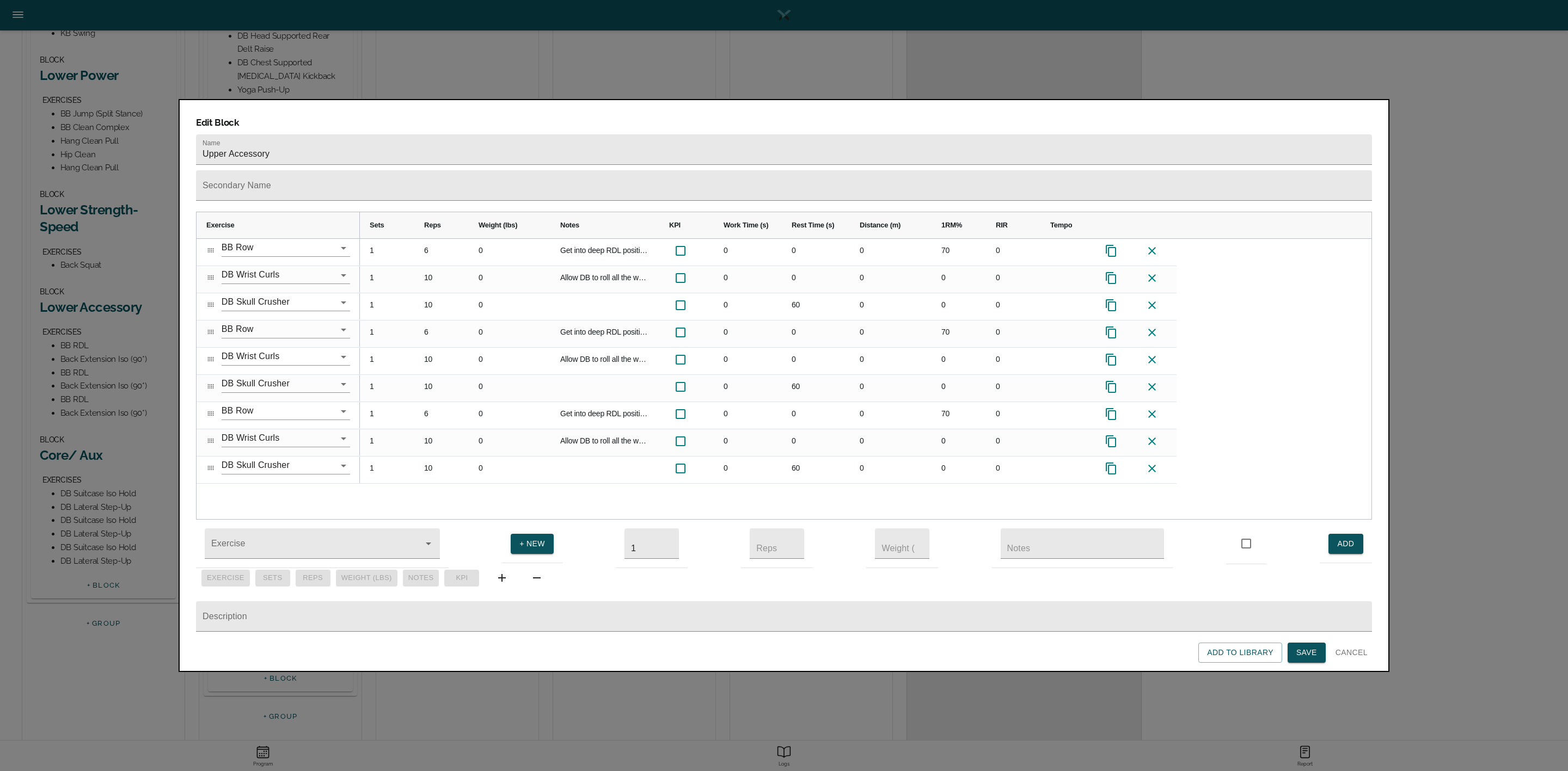
click at [1297, 657] on span "Save" at bounding box center [1306, 653] width 20 height 14
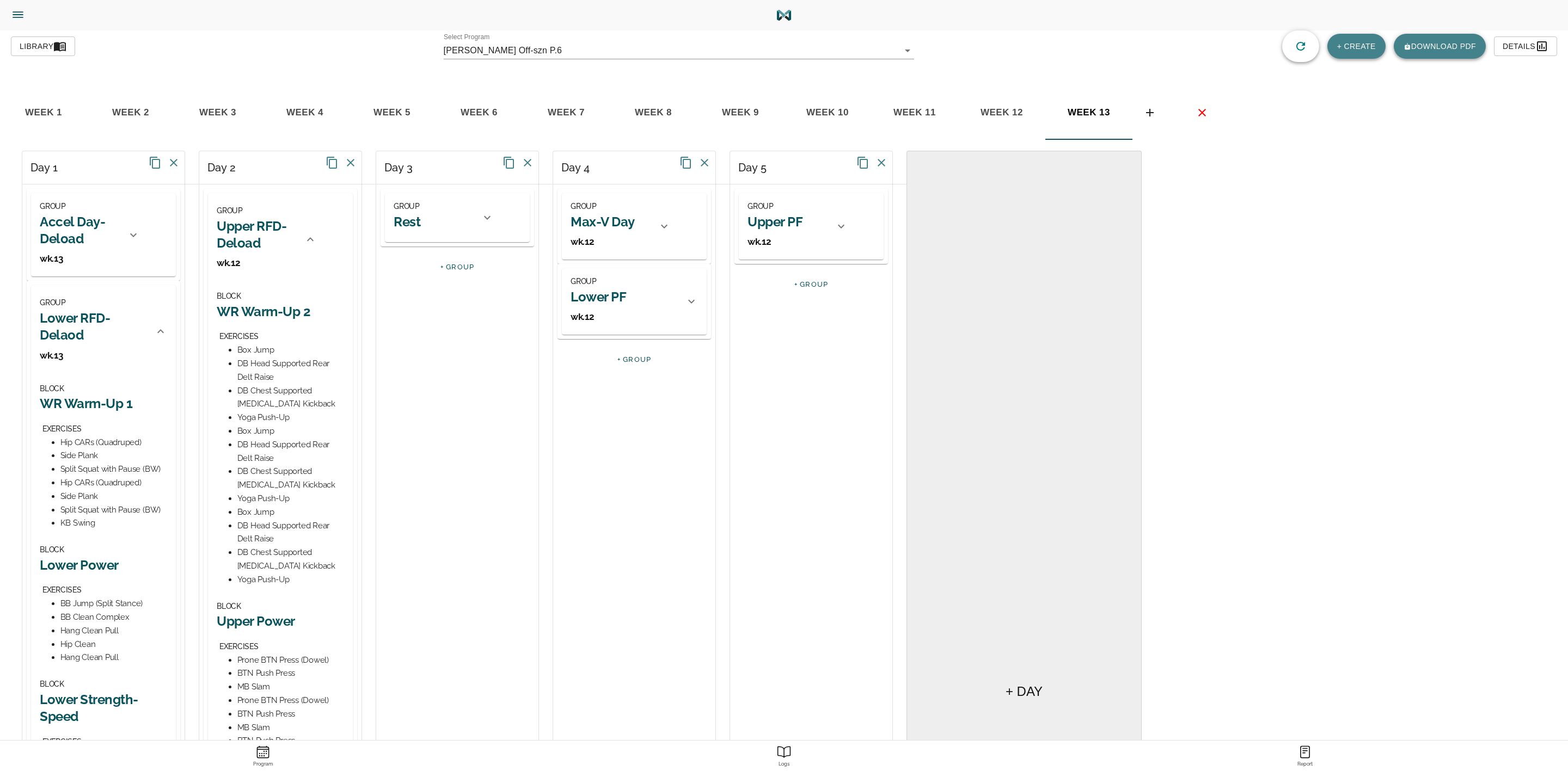
click at [320, 248] on div at bounding box center [311, 239] width 26 height 26
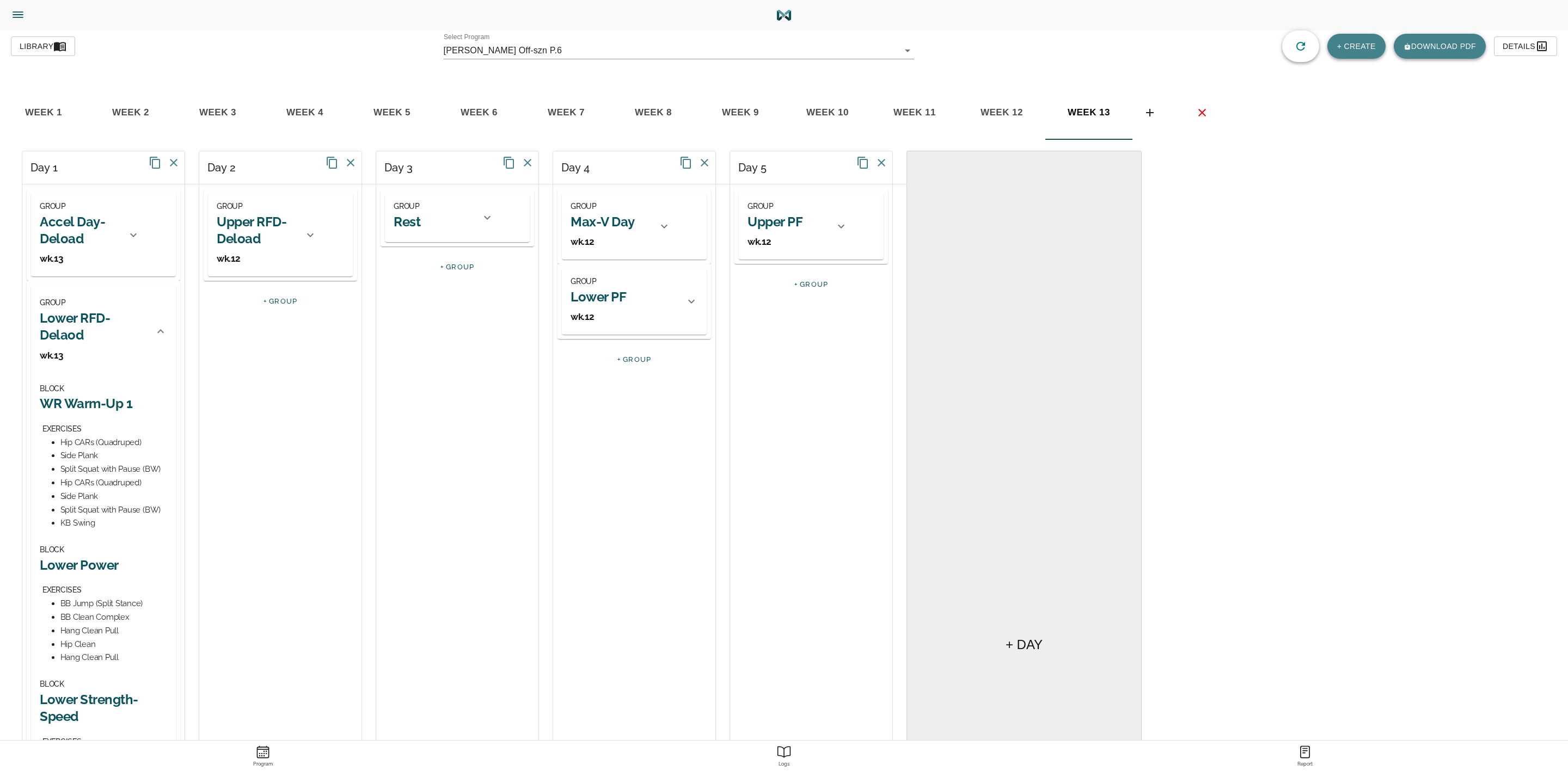
click at [616, 217] on h2 "Max-V Day" at bounding box center [603, 222] width 65 height 17
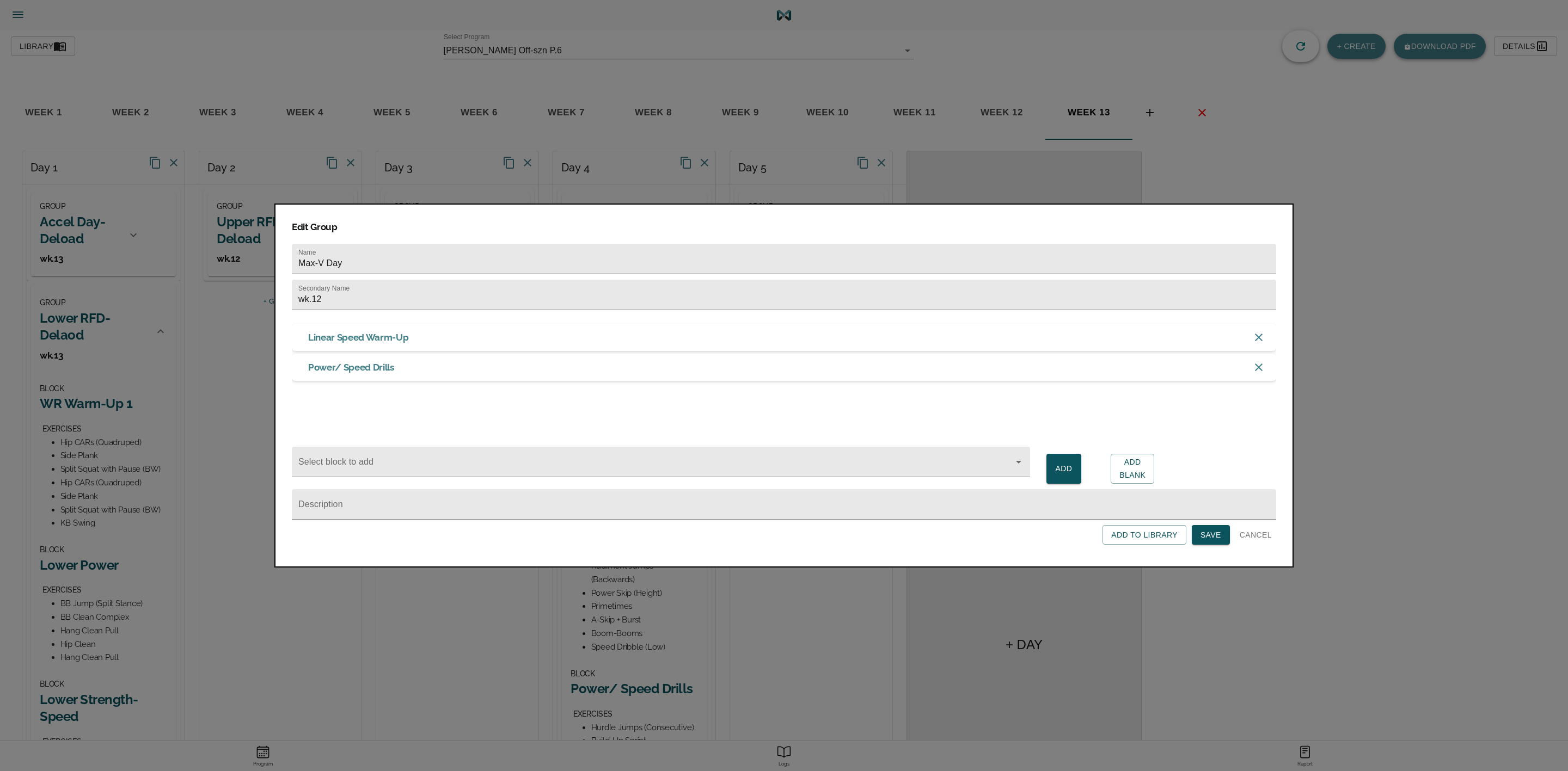
click at [639, 258] on input "Max-V Day" at bounding box center [783, 259] width 984 height 30
type input "Max-V Day- Deload"
click at [364, 293] on input "wk.12" at bounding box center [783, 295] width 984 height 30
type input "wk.13"
click at [1211, 536] on span "Save" at bounding box center [1211, 535] width 20 height 14
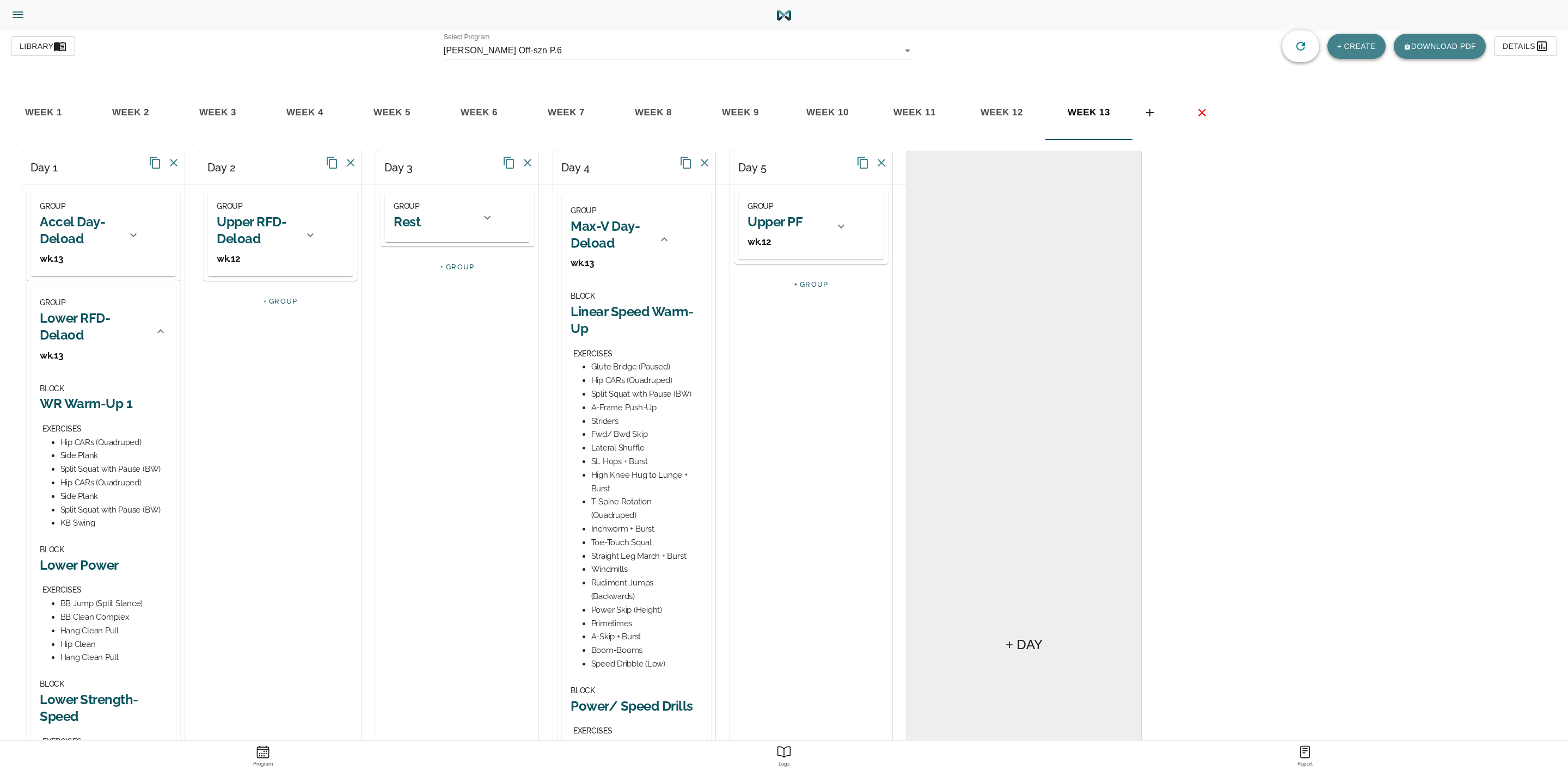
click at [296, 229] on h2 "Upper RFD- Deload" at bounding box center [257, 230] width 80 height 34
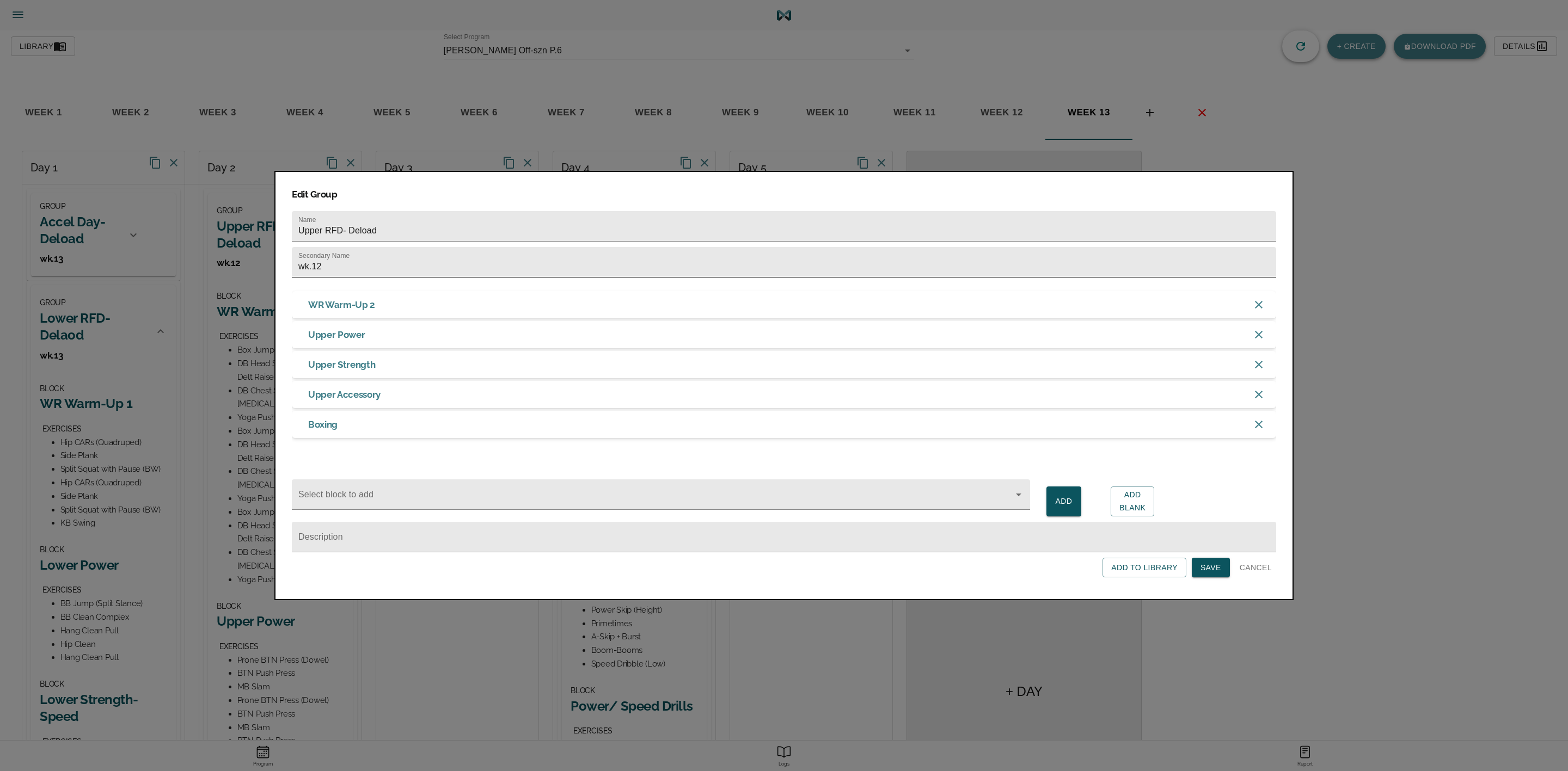
click at [342, 262] on input "wk.12" at bounding box center [783, 262] width 984 height 30
type input "wk.13"
click at [1208, 568] on span "Save" at bounding box center [1211, 568] width 20 height 14
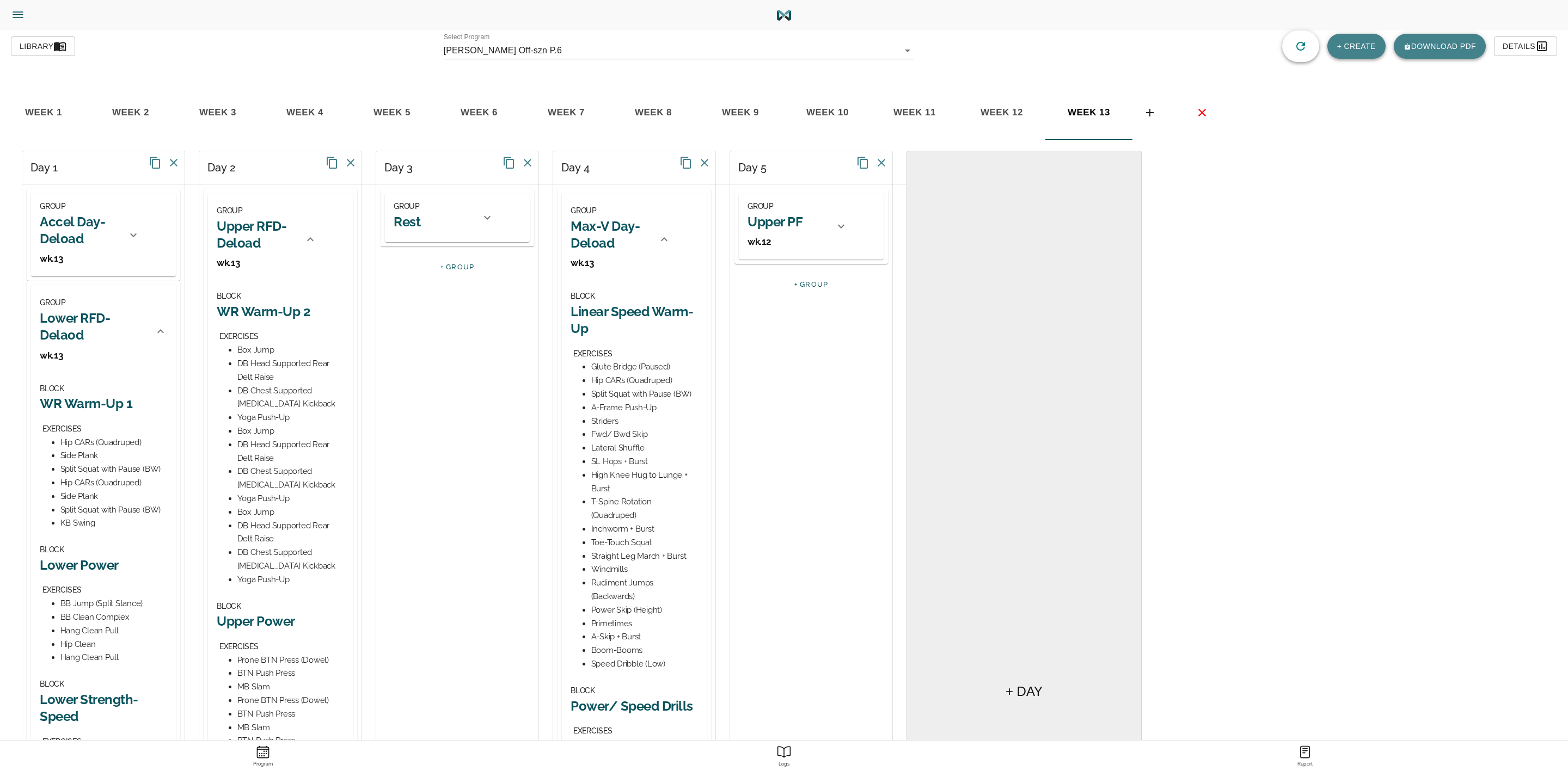
click at [316, 243] on icon at bounding box center [311, 239] width 13 height 13
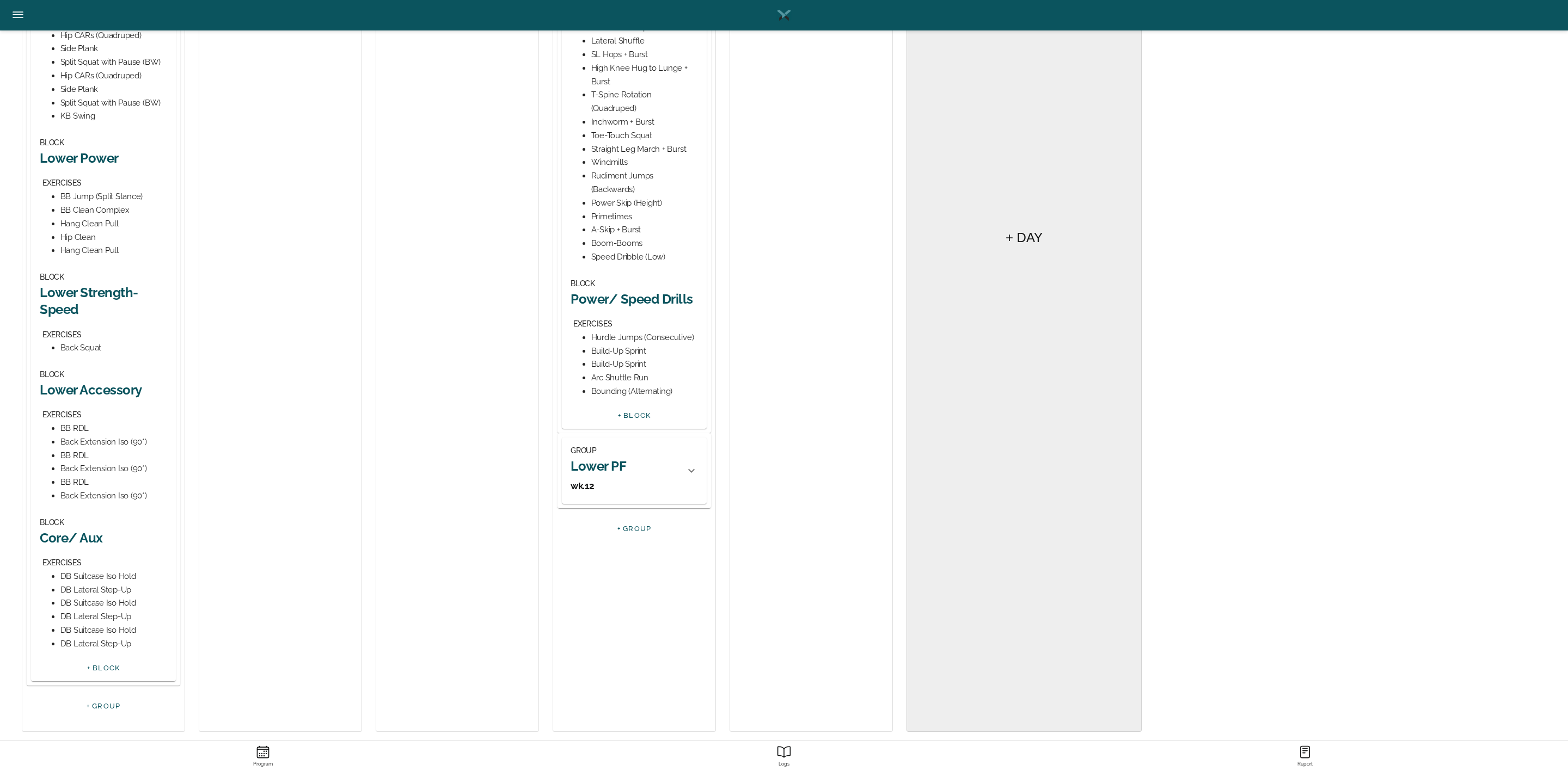
scroll to position [408, 0]
click at [639, 296] on h2 "Power/ Speed Drills" at bounding box center [635, 298] width 128 height 17
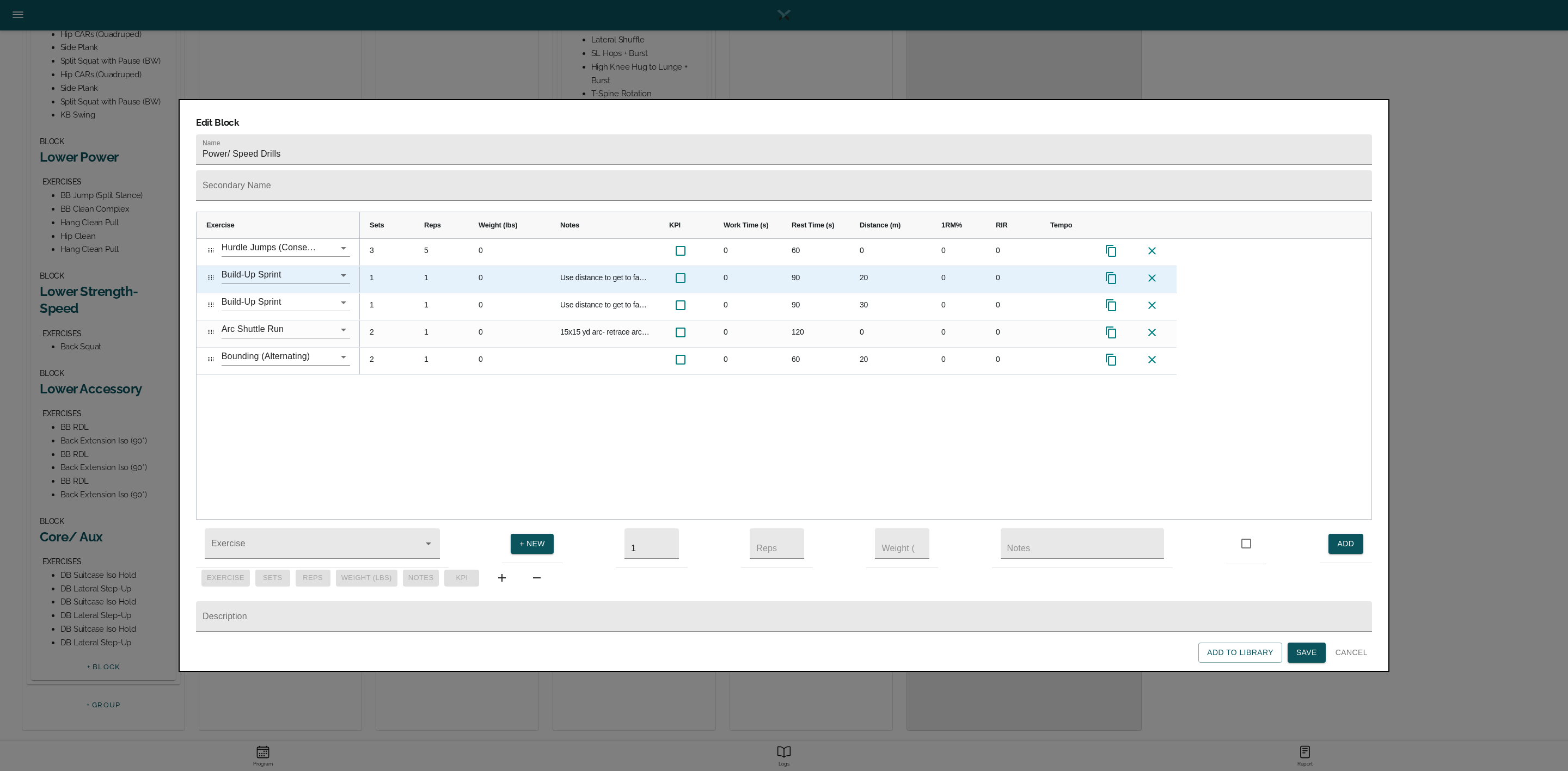
click at [376, 266] on div "1" at bounding box center [387, 279] width 55 height 27
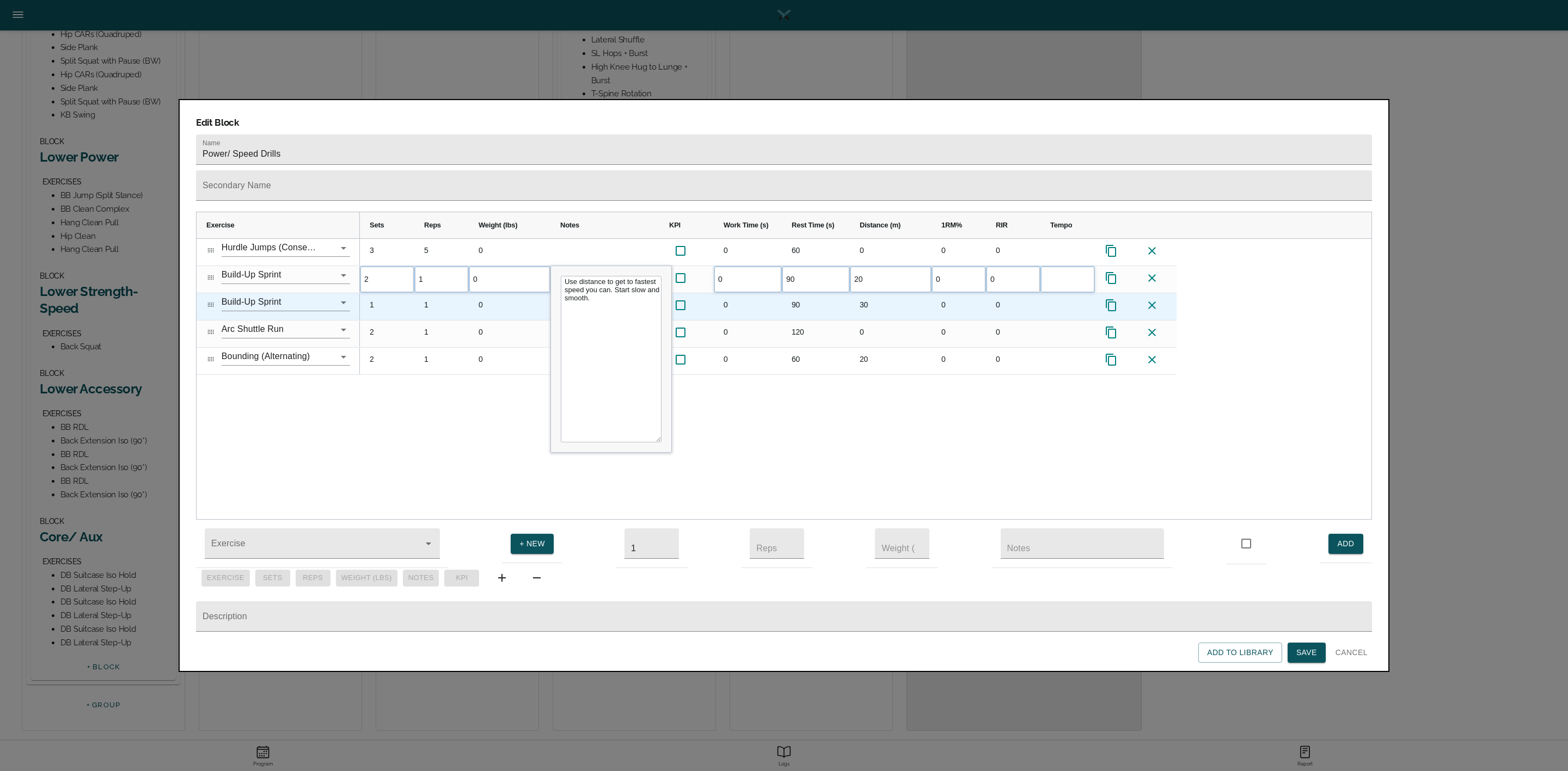
scroll to position [0, 0]
click at [382, 293] on div "1" at bounding box center [387, 307] width 55 height 27
click at [1151, 299] on icon at bounding box center [1152, 305] width 13 height 13
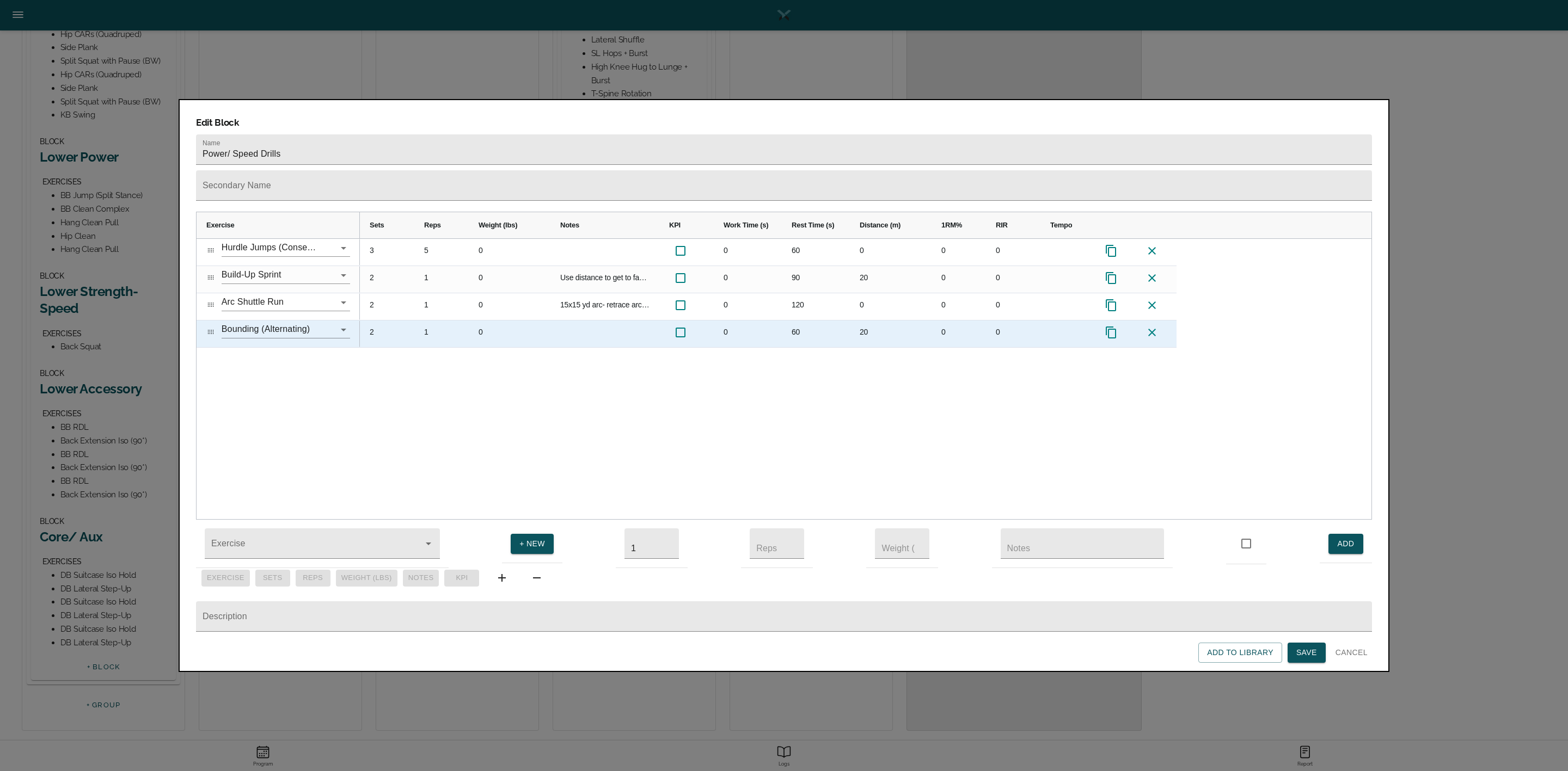
click at [375, 320] on div "2" at bounding box center [387, 334] width 55 height 27
click at [871, 320] on div "20" at bounding box center [891, 334] width 82 height 27
type input "15"
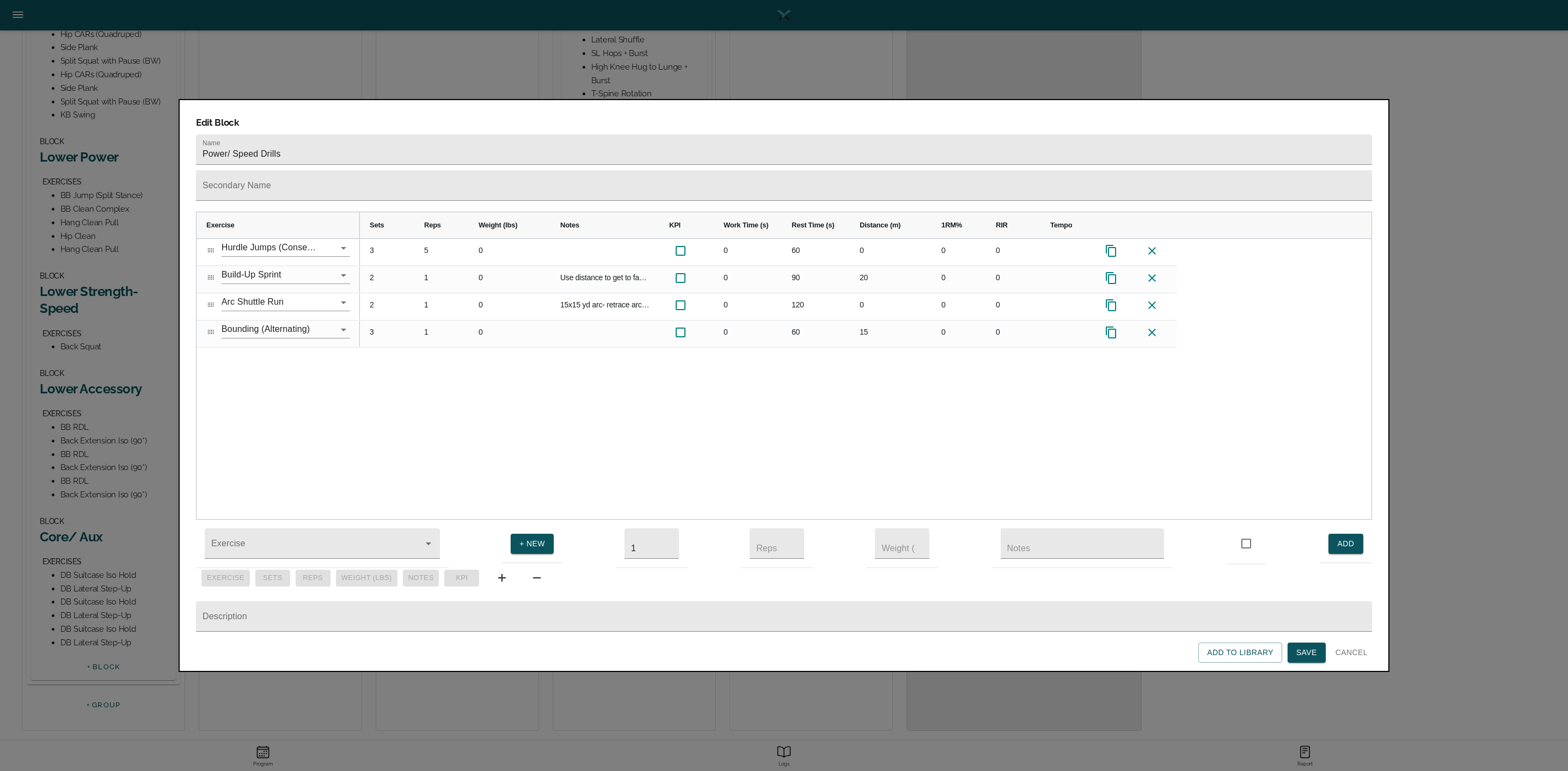
click at [868, 353] on div "3 5 0 0 60 0 0 0 2 1 0 Use distance to get to fastest speed you can. Start slow…" at bounding box center [866, 379] width 1012 height 281
click at [1319, 651] on button "Save" at bounding box center [1307, 653] width 38 height 20
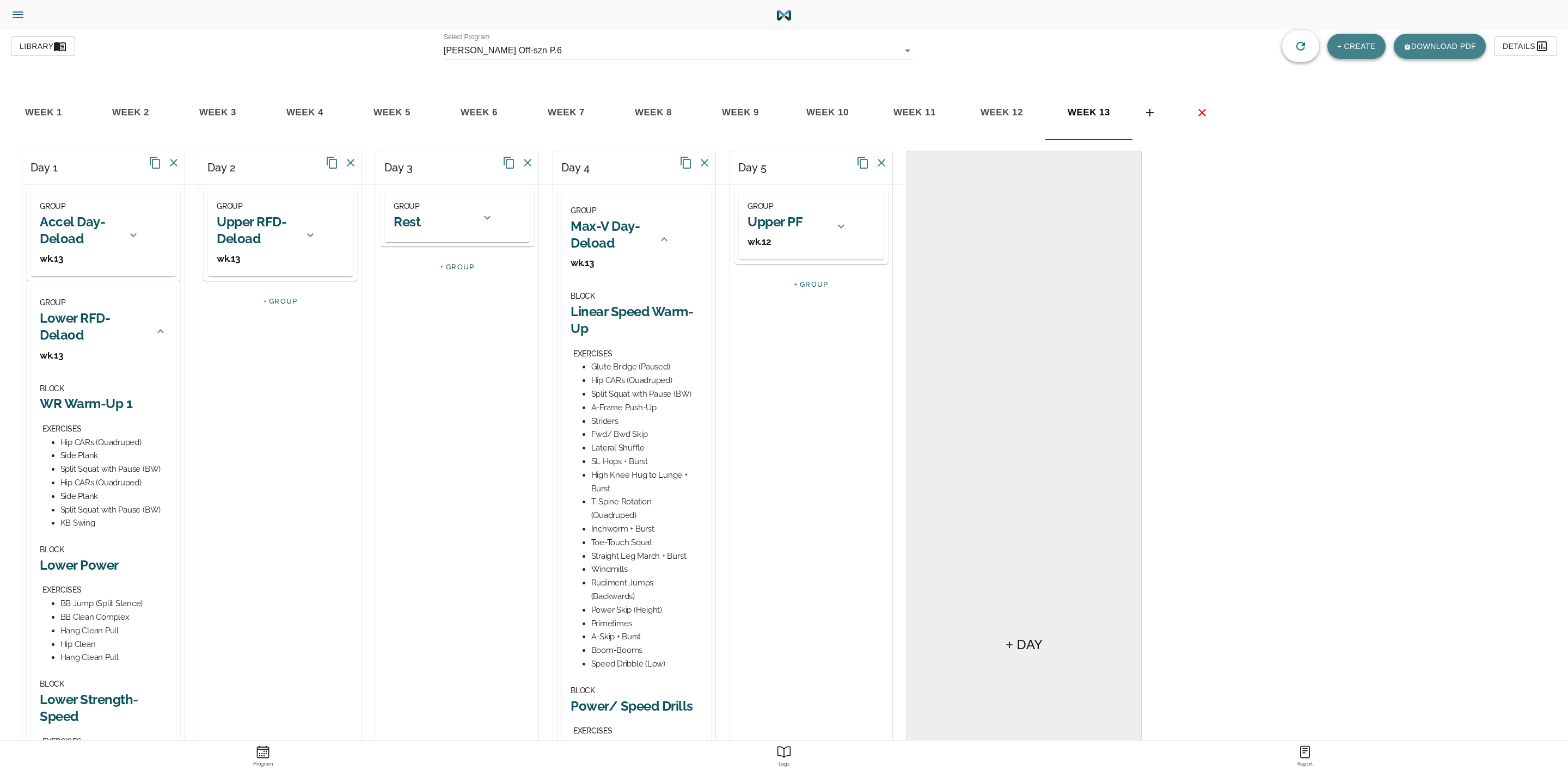
click at [666, 232] on div at bounding box center [664, 239] width 26 height 26
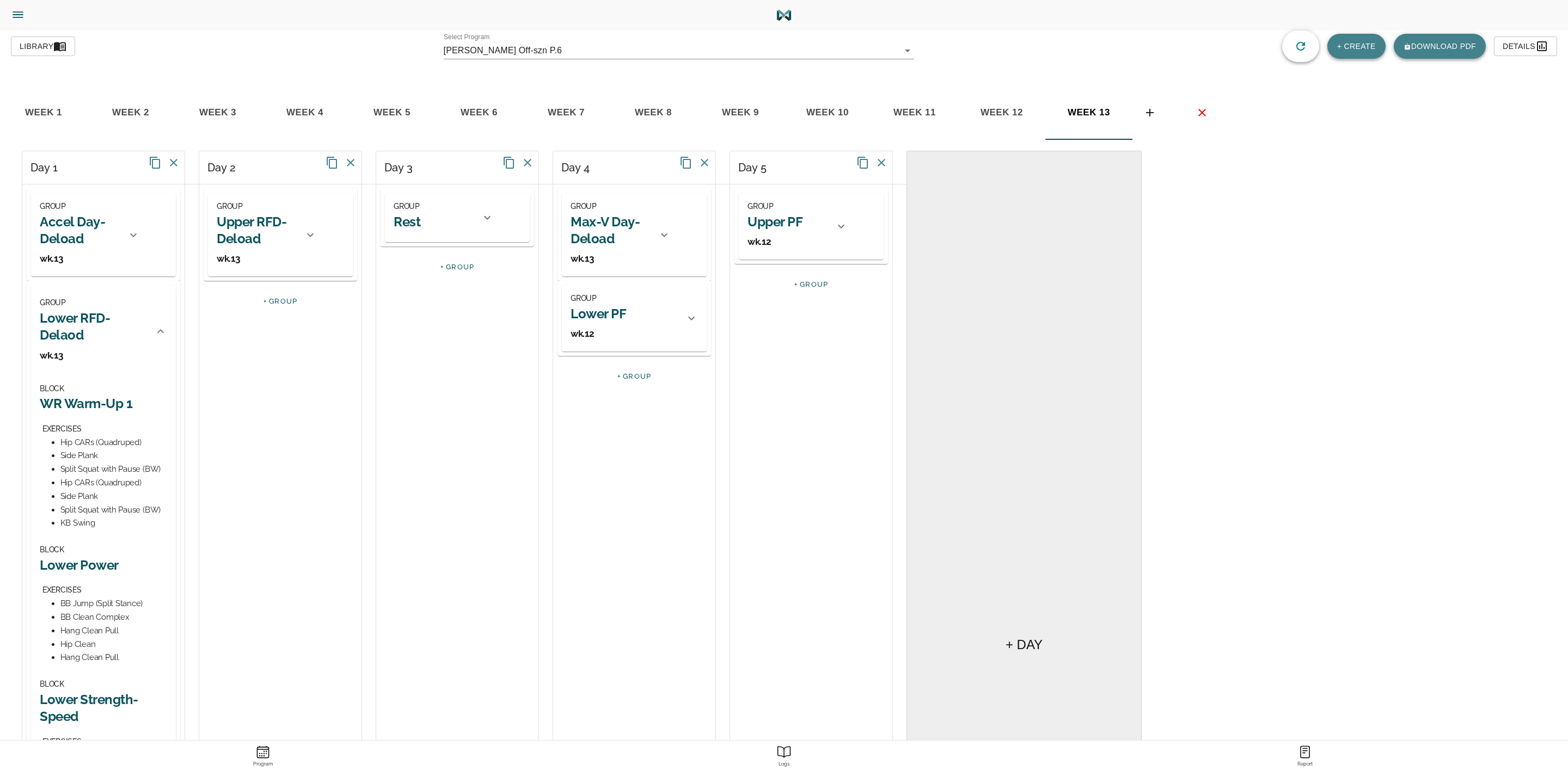
click at [615, 307] on h2 "Lower PF" at bounding box center [598, 314] width 55 height 17
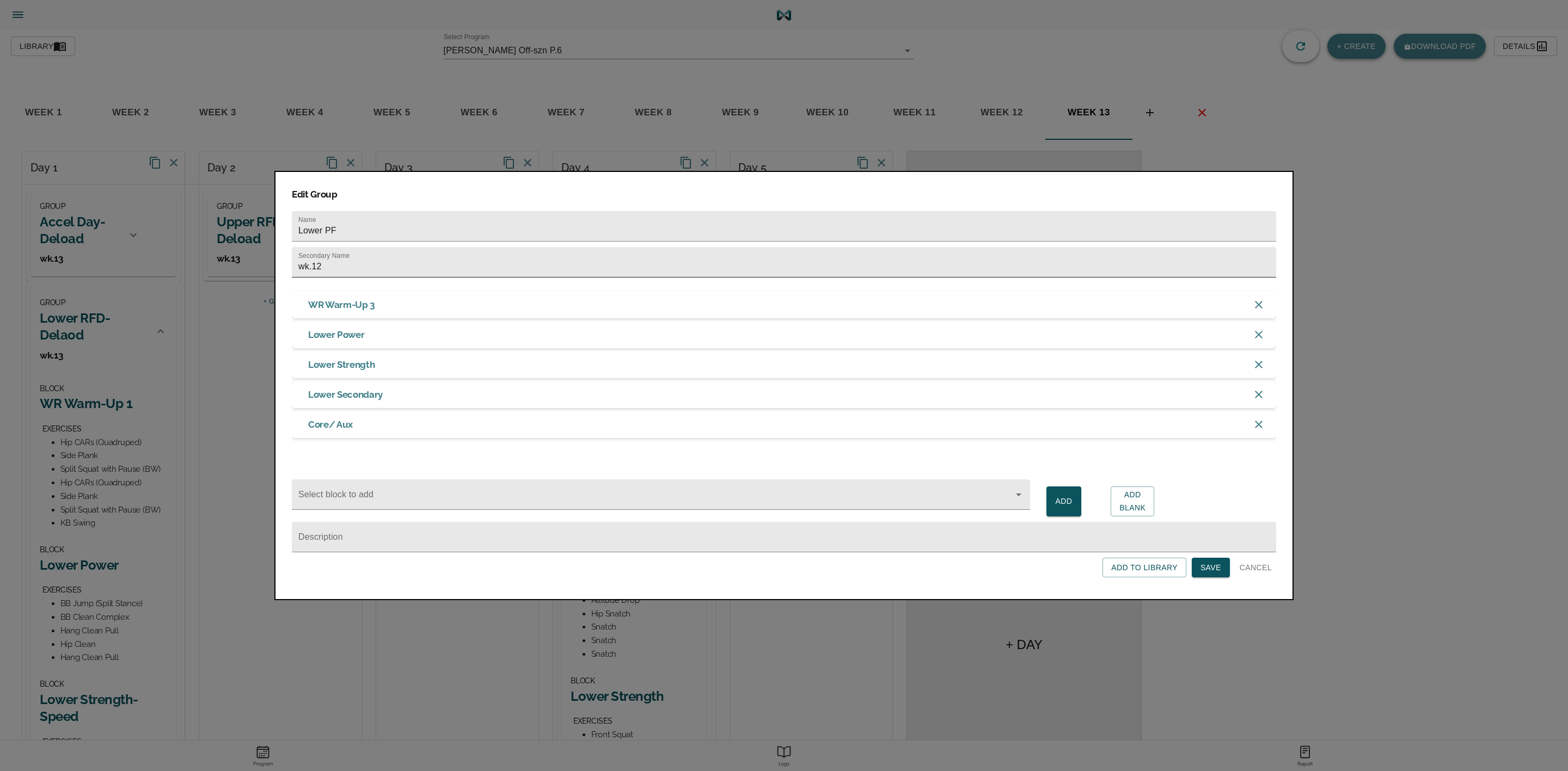
click at [547, 261] on input "wk.12" at bounding box center [783, 262] width 984 height 30
type input "wk.13"
click at [518, 226] on input "Lower PF" at bounding box center [783, 226] width 984 height 30
type input "Lower PF- Deload"
click at [1217, 574] on span "Save" at bounding box center [1211, 568] width 20 height 14
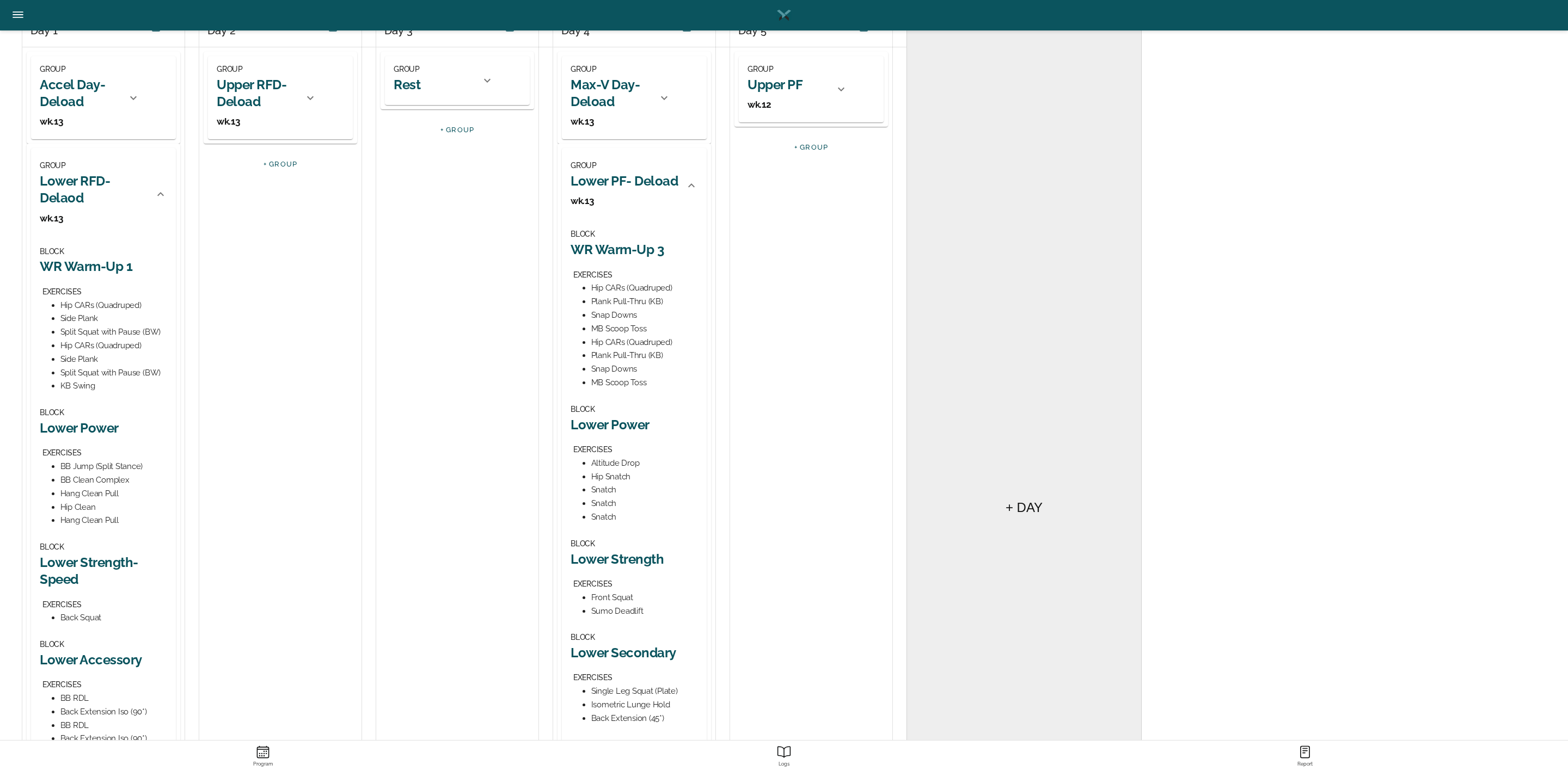
scroll to position [163, 0]
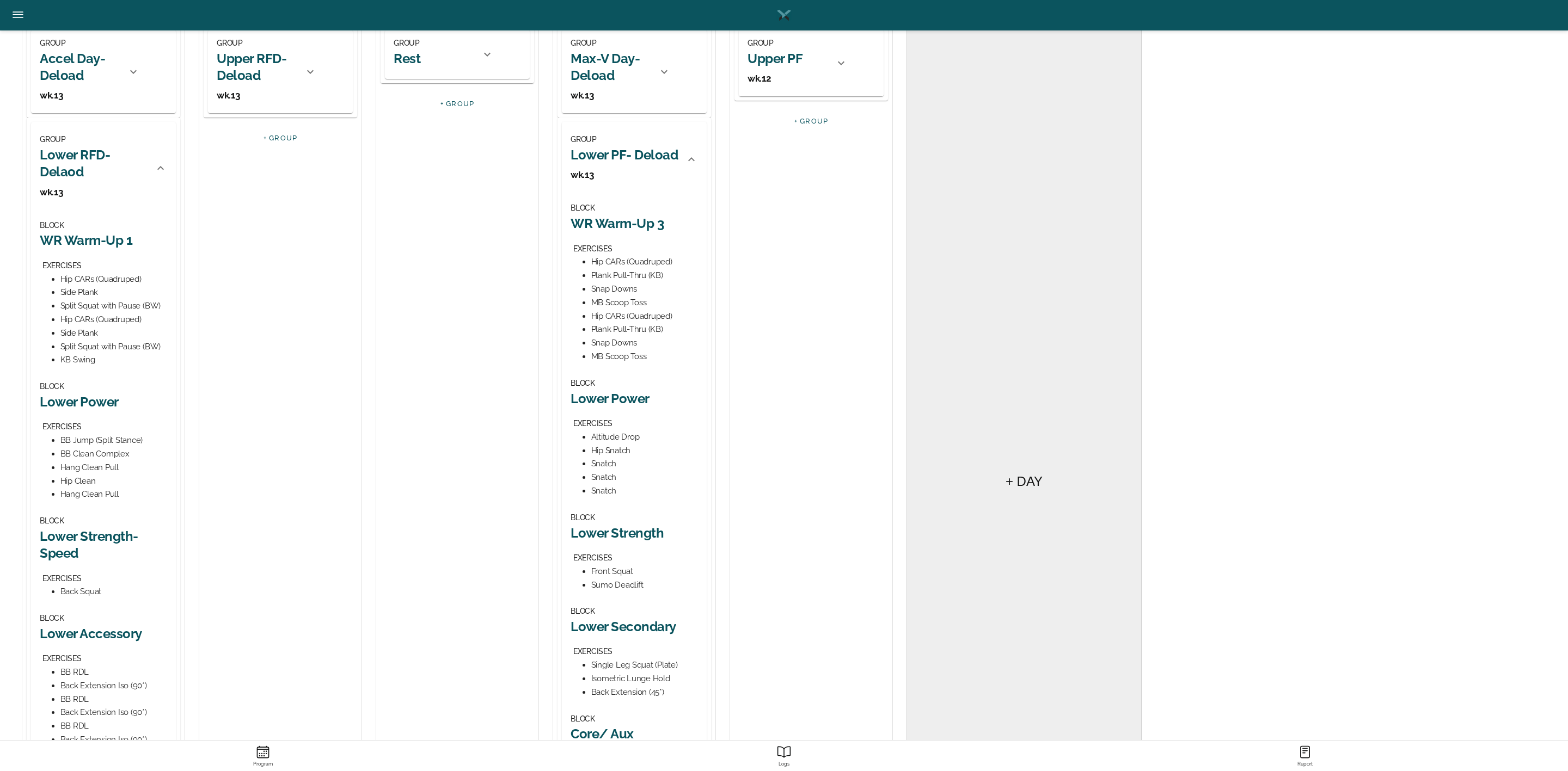
click at [629, 398] on h2 "Lower Power" at bounding box center [635, 399] width 128 height 17
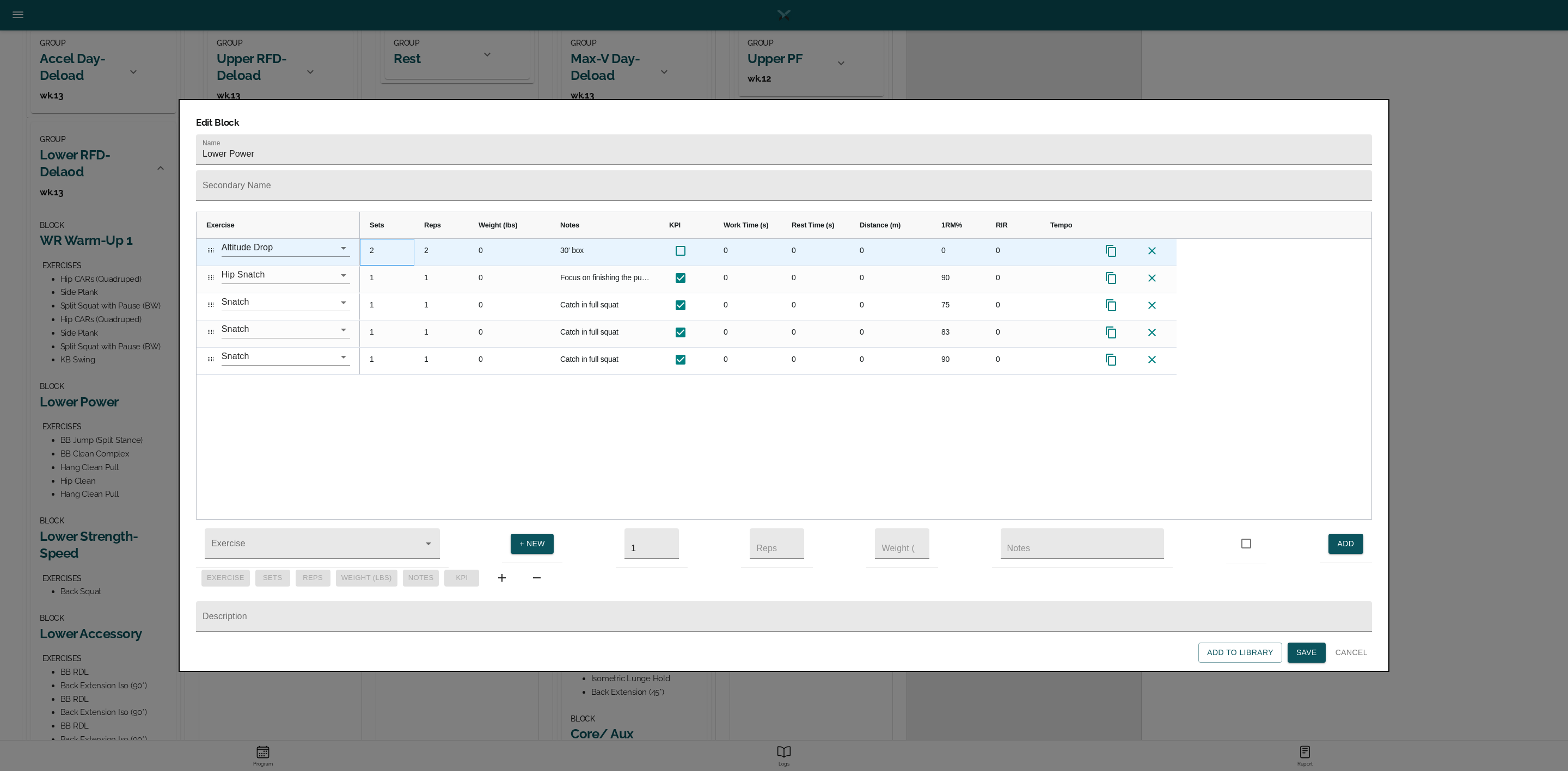
click at [373, 239] on div "2" at bounding box center [387, 252] width 55 height 27
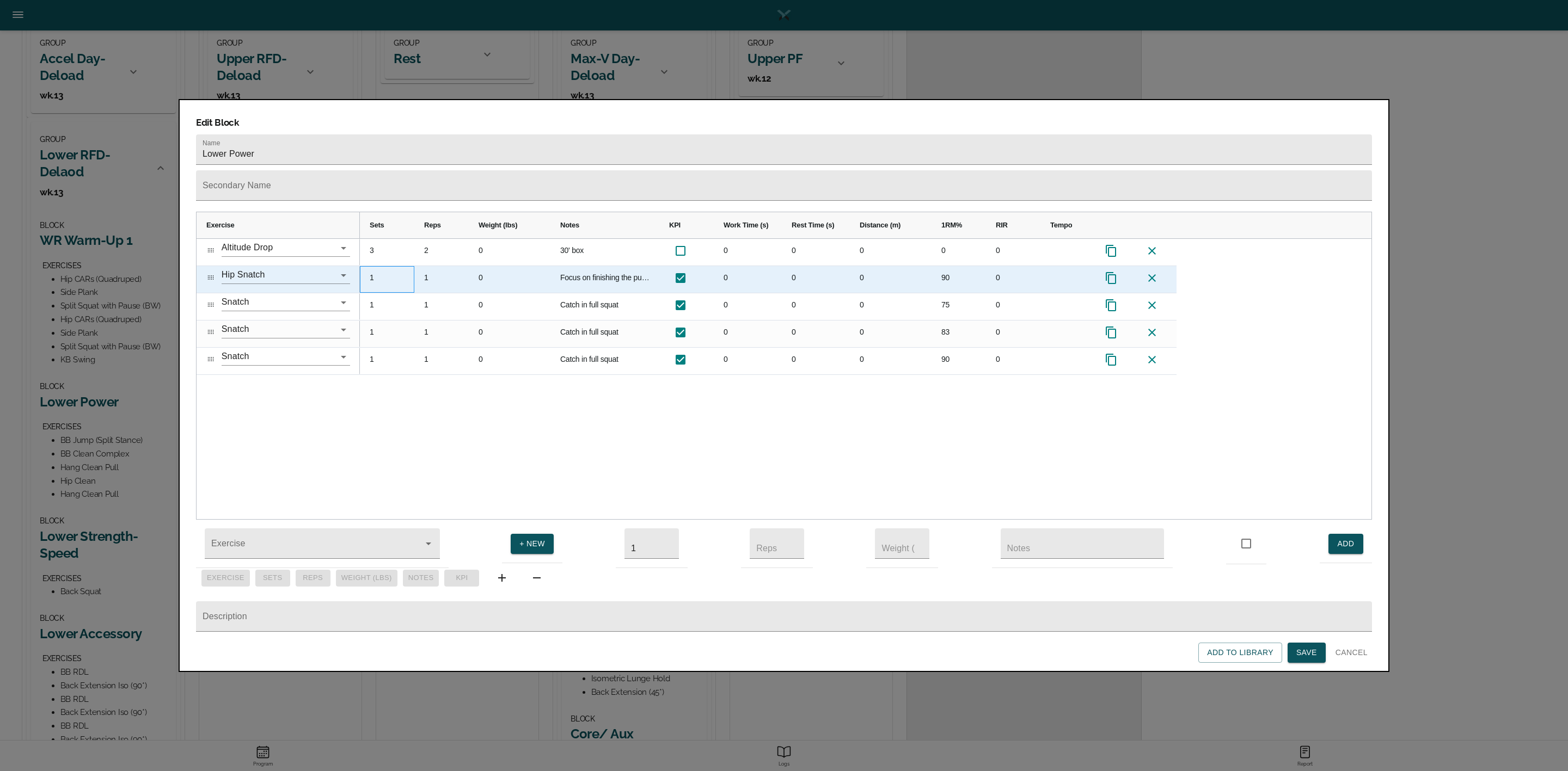
click at [376, 266] on div "1" at bounding box center [387, 279] width 55 height 27
click at [436, 266] on div "1" at bounding box center [441, 279] width 55 height 27
click at [947, 266] on div "90" at bounding box center [958, 279] width 55 height 27
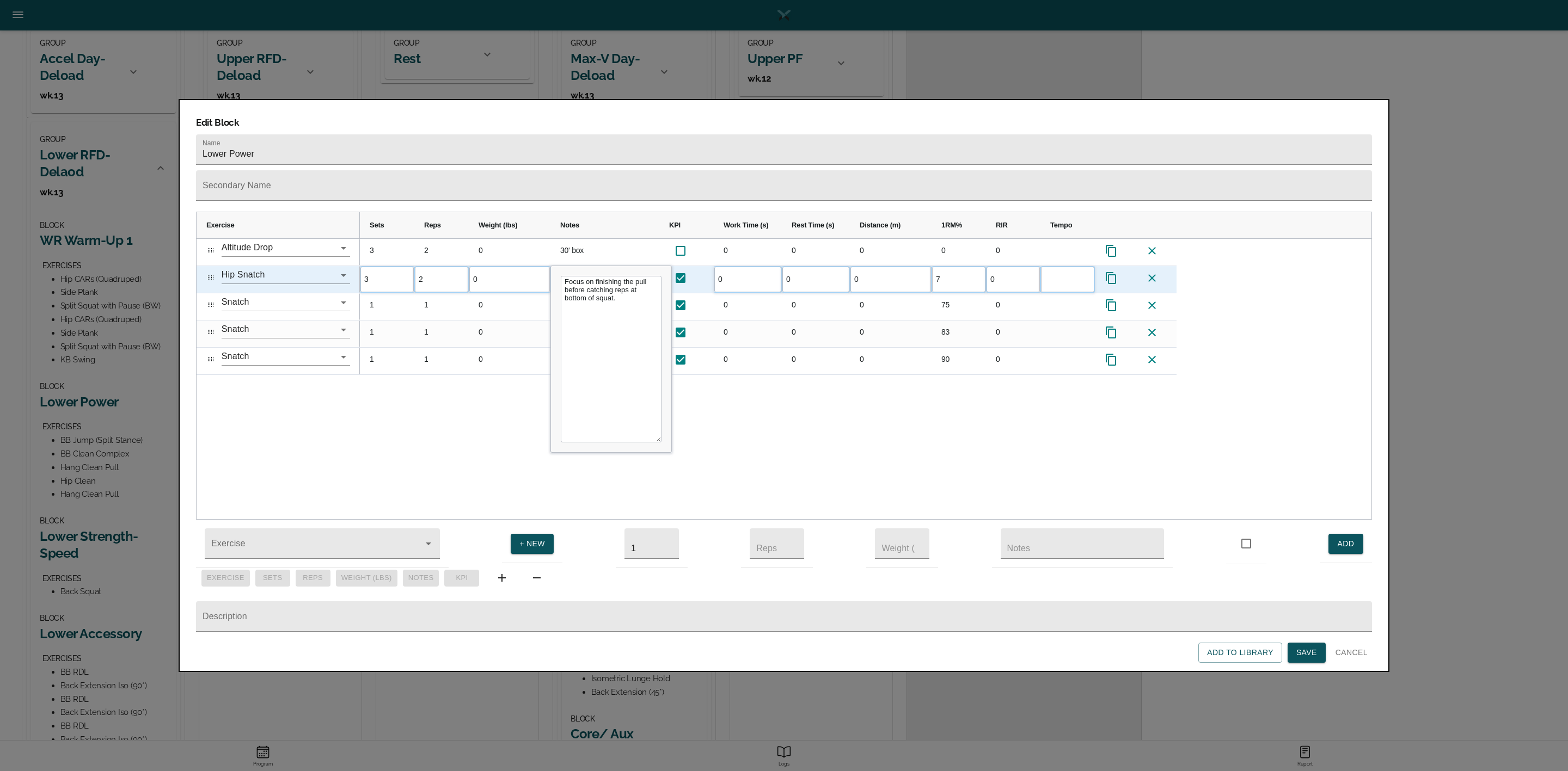
type input "70"
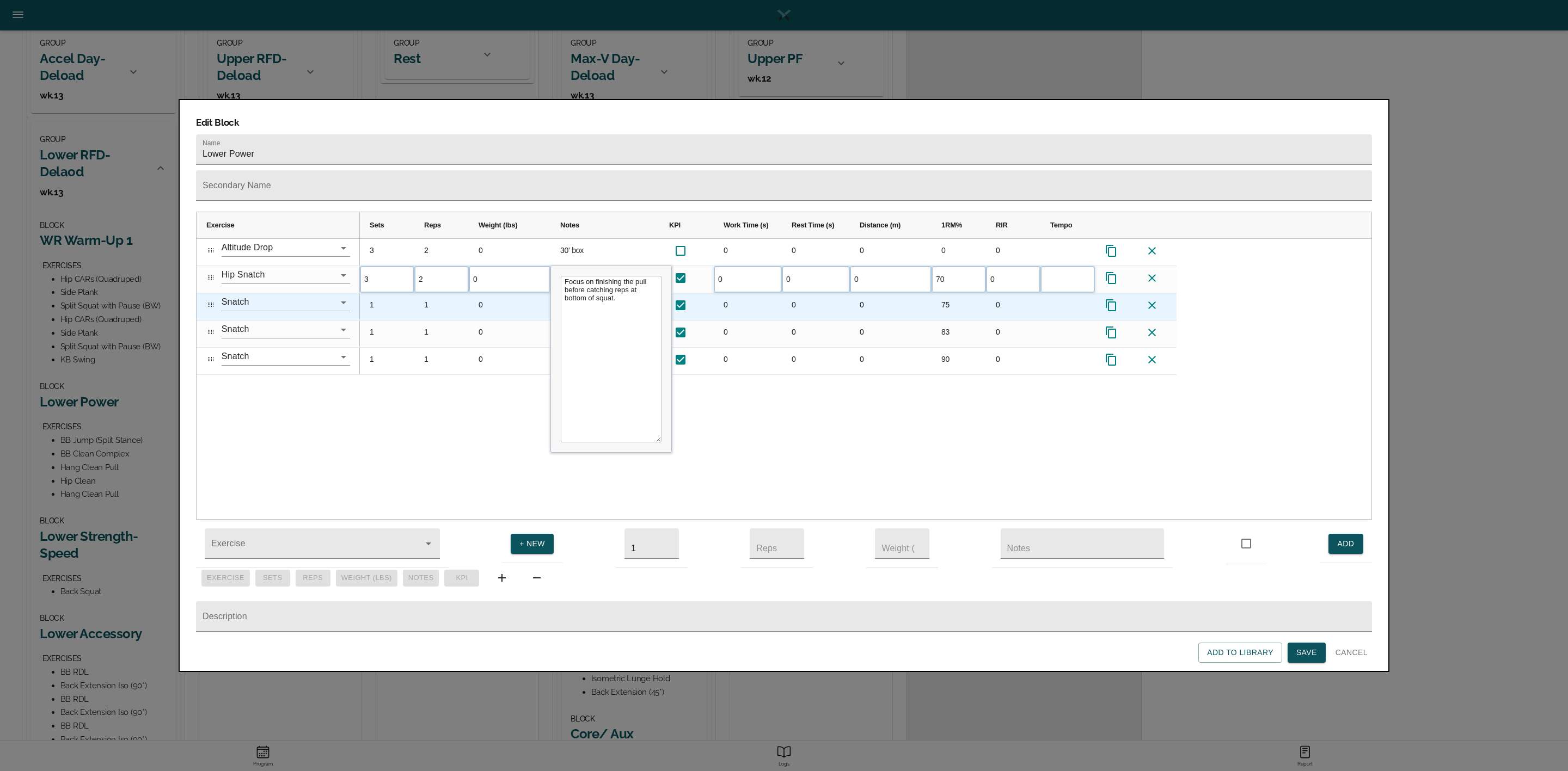
click at [938, 293] on div "75" at bounding box center [958, 307] width 55 height 27
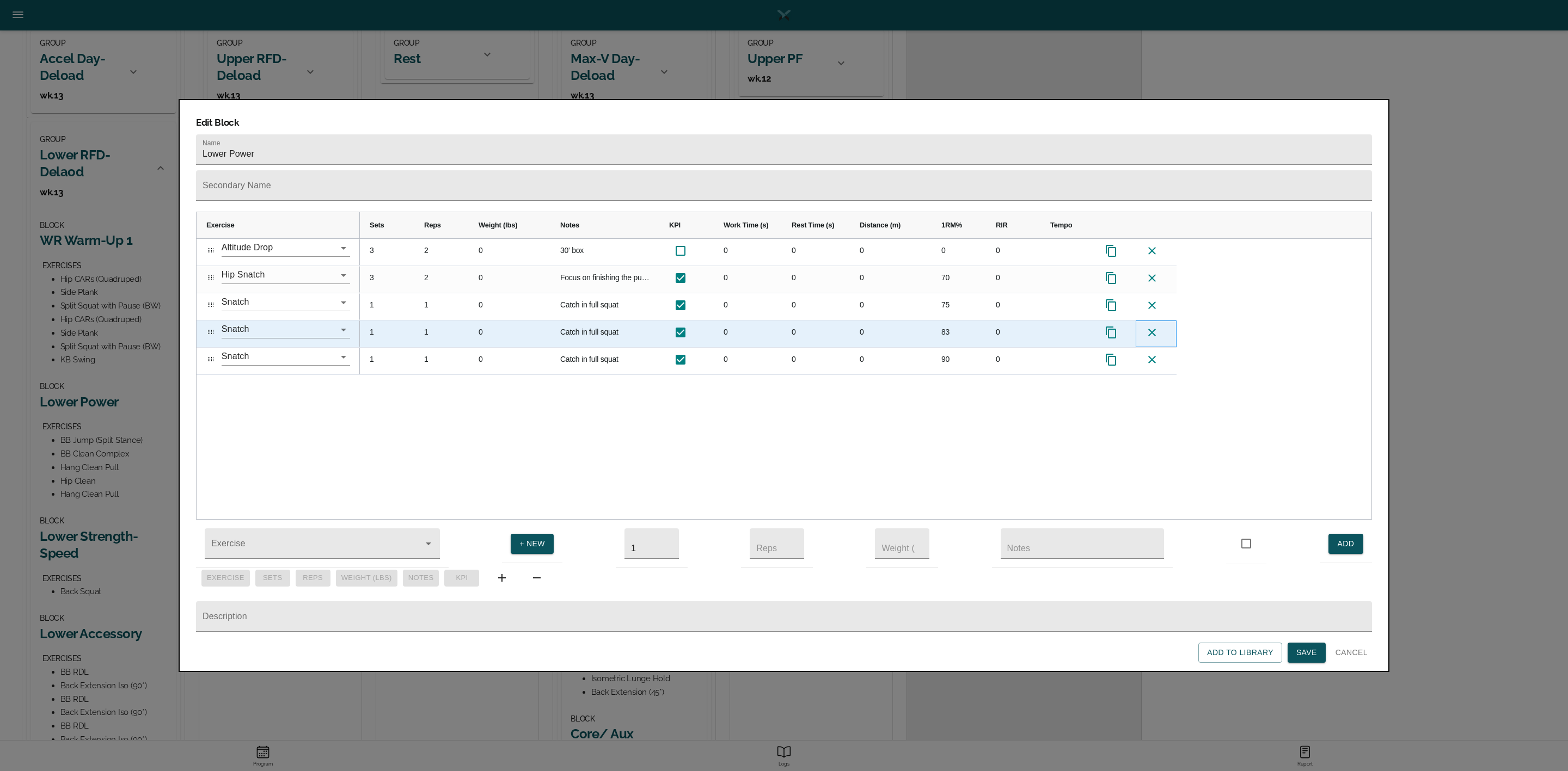
click at [1157, 326] on icon at bounding box center [1152, 332] width 13 height 13
click at [1155, 329] on icon at bounding box center [1152, 333] width 8 height 8
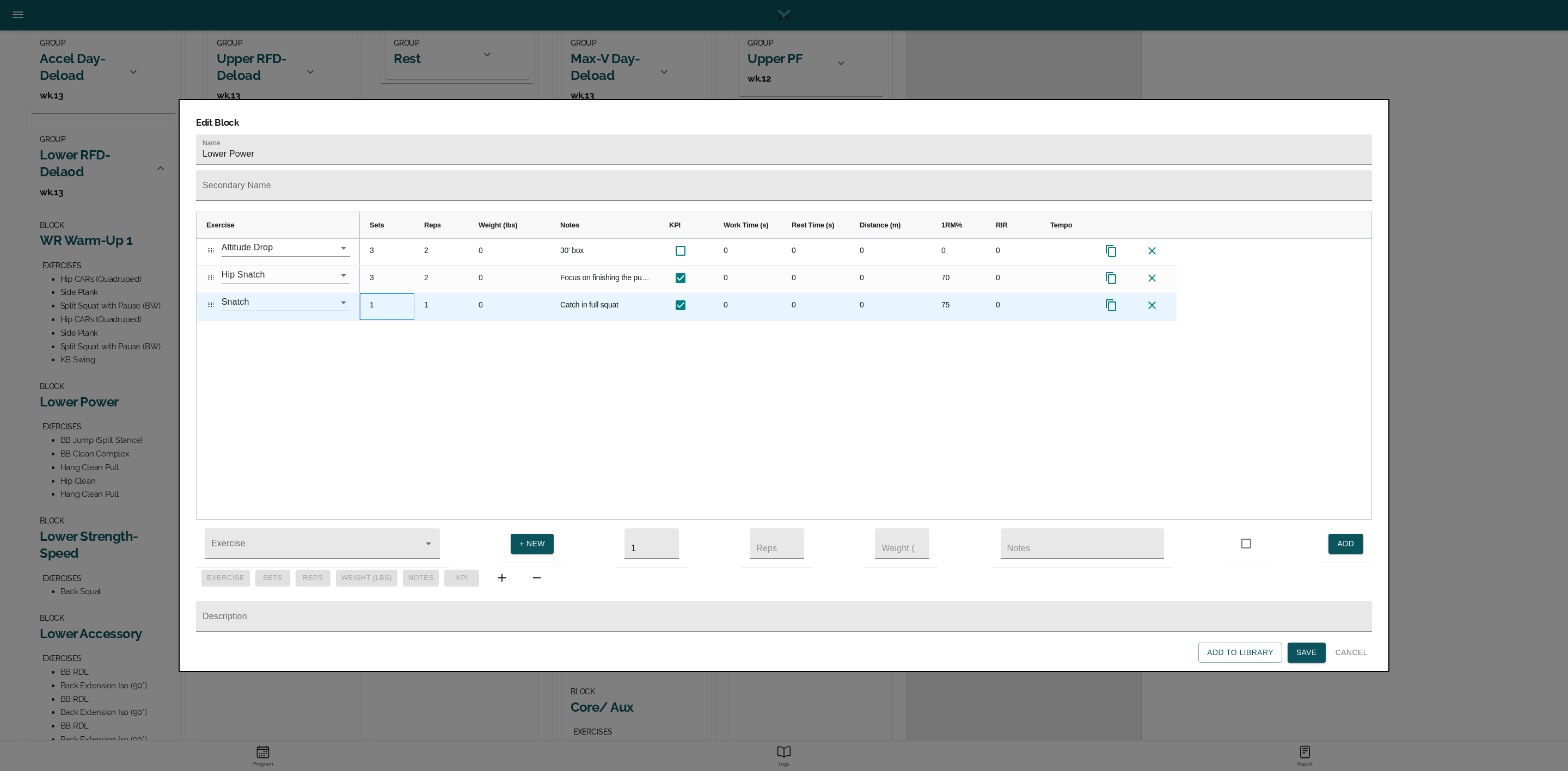
click at [384, 293] on div "1" at bounding box center [387, 307] width 55 height 27
click at [431, 293] on div "1" at bounding box center [441, 307] width 55 height 27
type input "2"
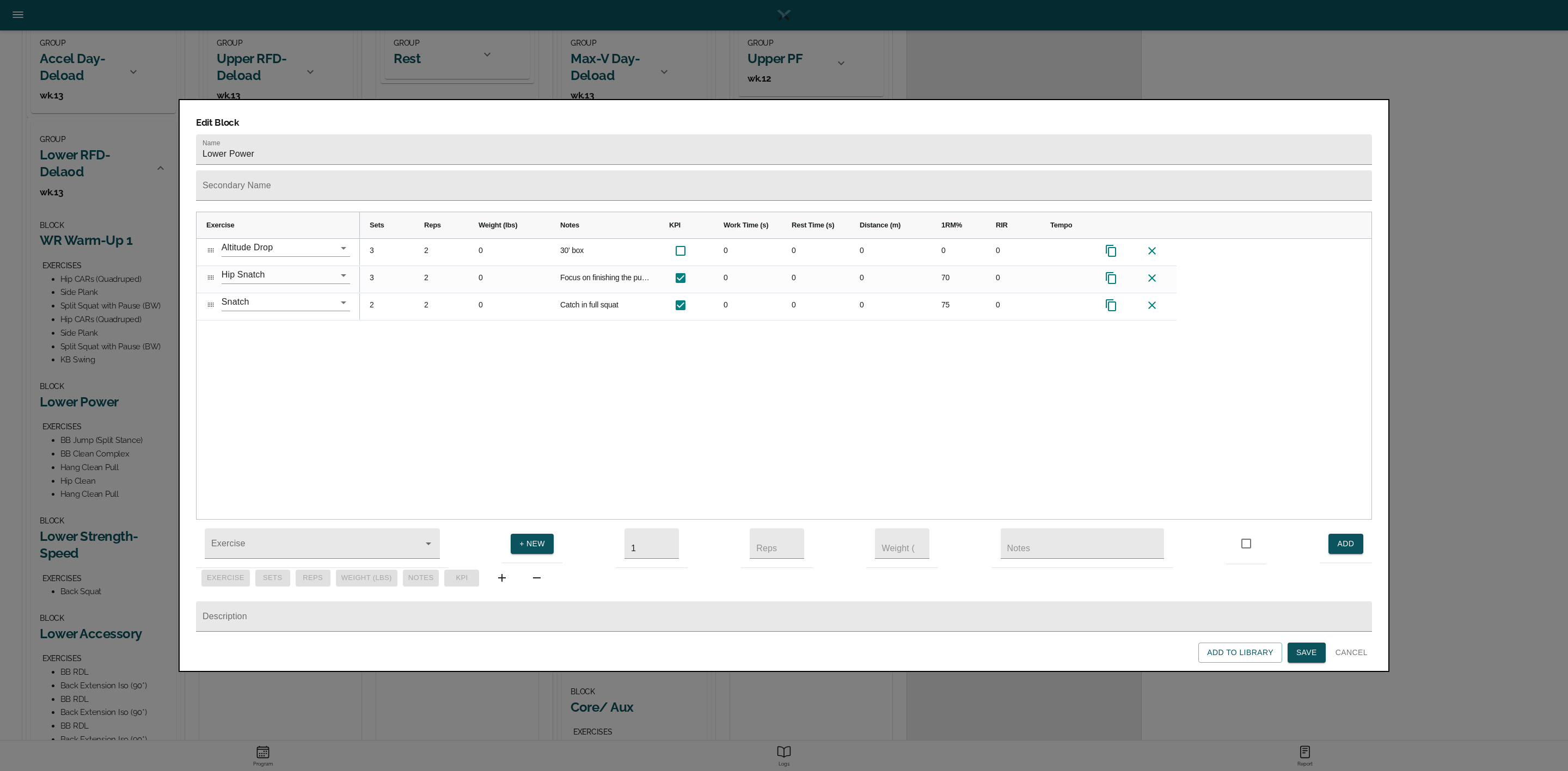
click at [436, 346] on div "3 2 0 30' box 0 0 0 0 0 3 2 0 Focus on finishing the pull before catching reps …" at bounding box center [866, 379] width 1012 height 281
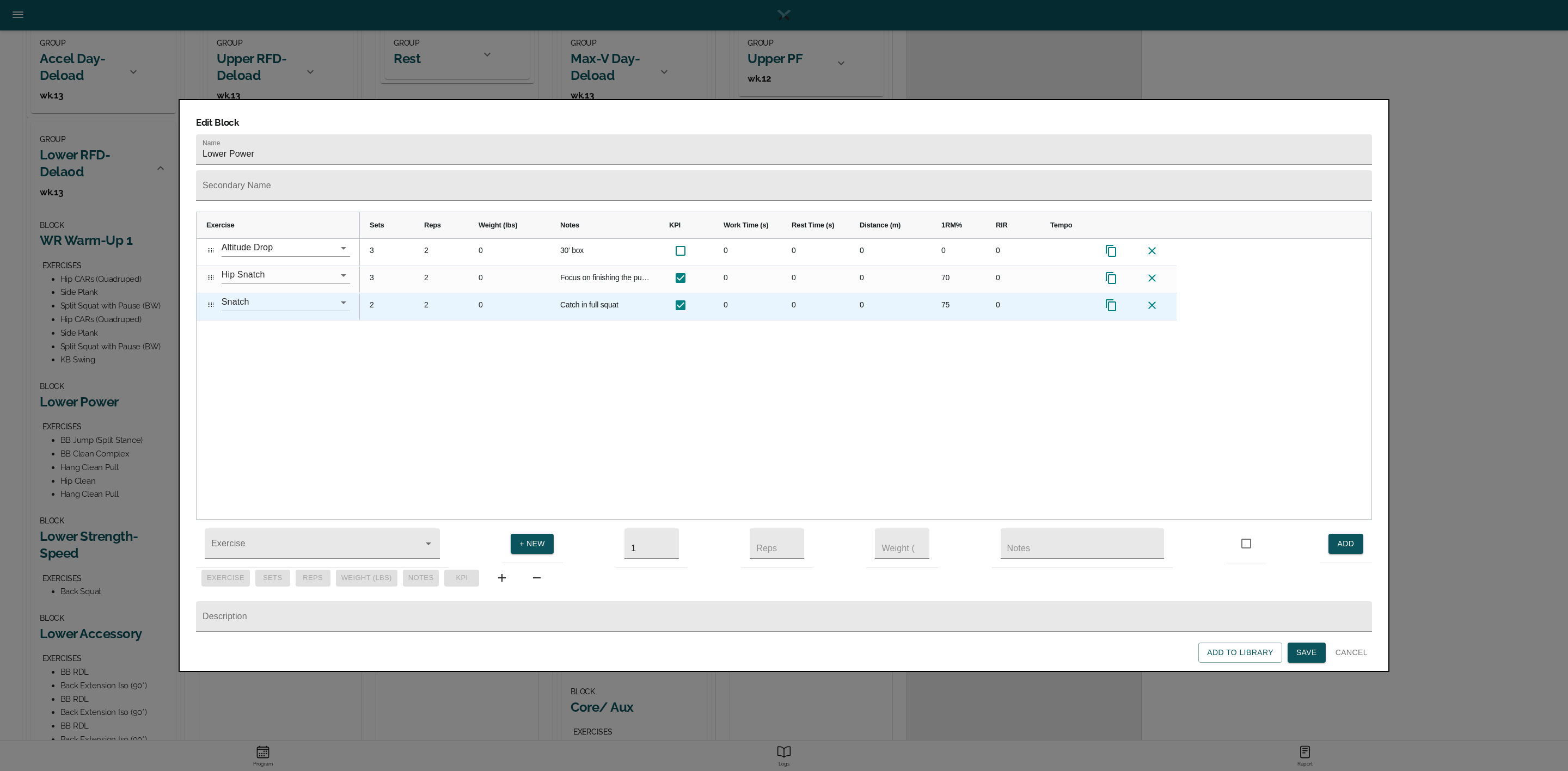
click at [951, 293] on div "75" at bounding box center [958, 307] width 55 height 27
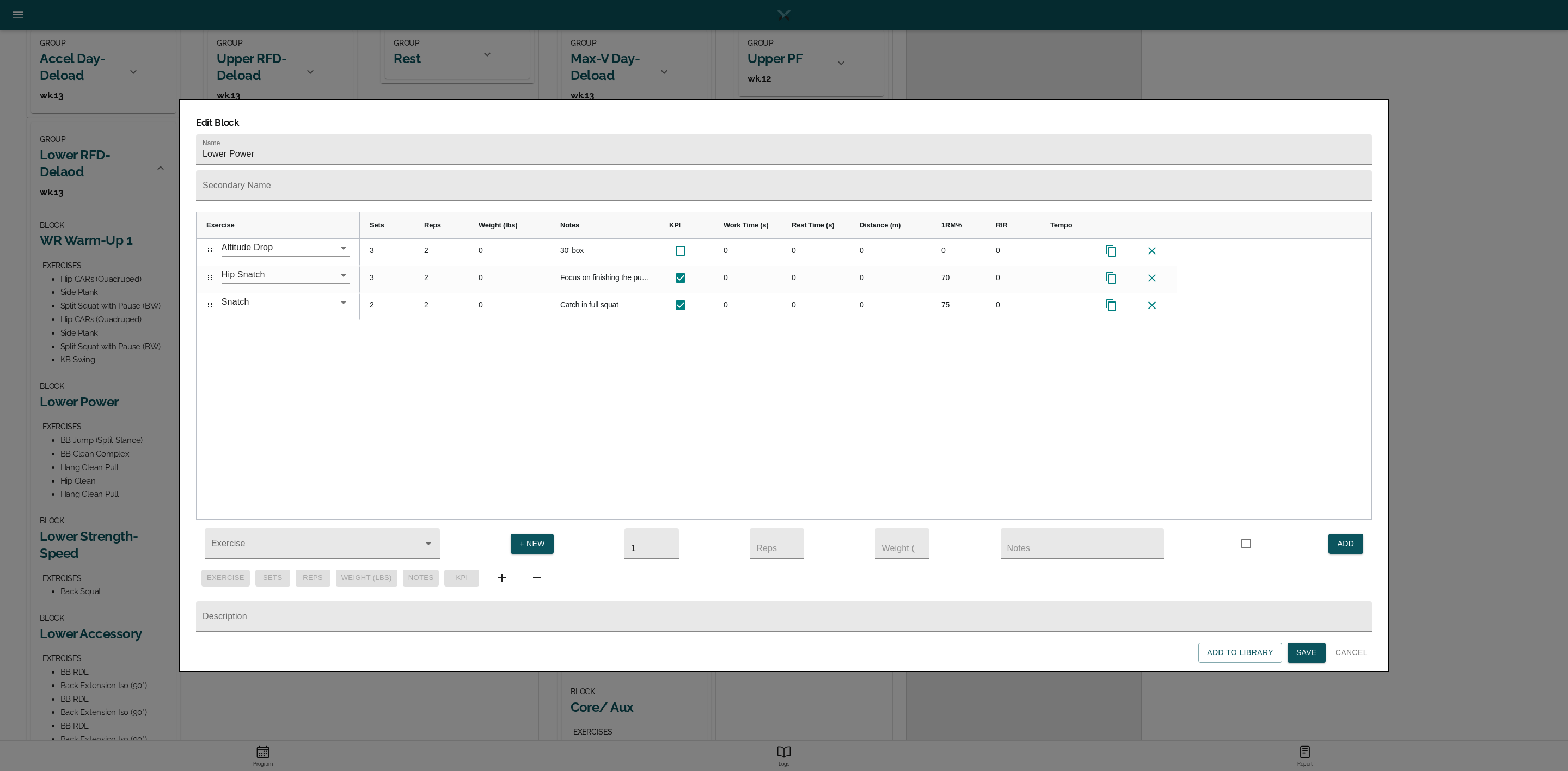
click at [937, 341] on div "3 2 0 30' box 0 0 0 0 0 3 2 0 Focus on finishing the pull before catching reps …" at bounding box center [866, 379] width 1012 height 281
click at [1309, 652] on span "Save" at bounding box center [1306, 653] width 20 height 14
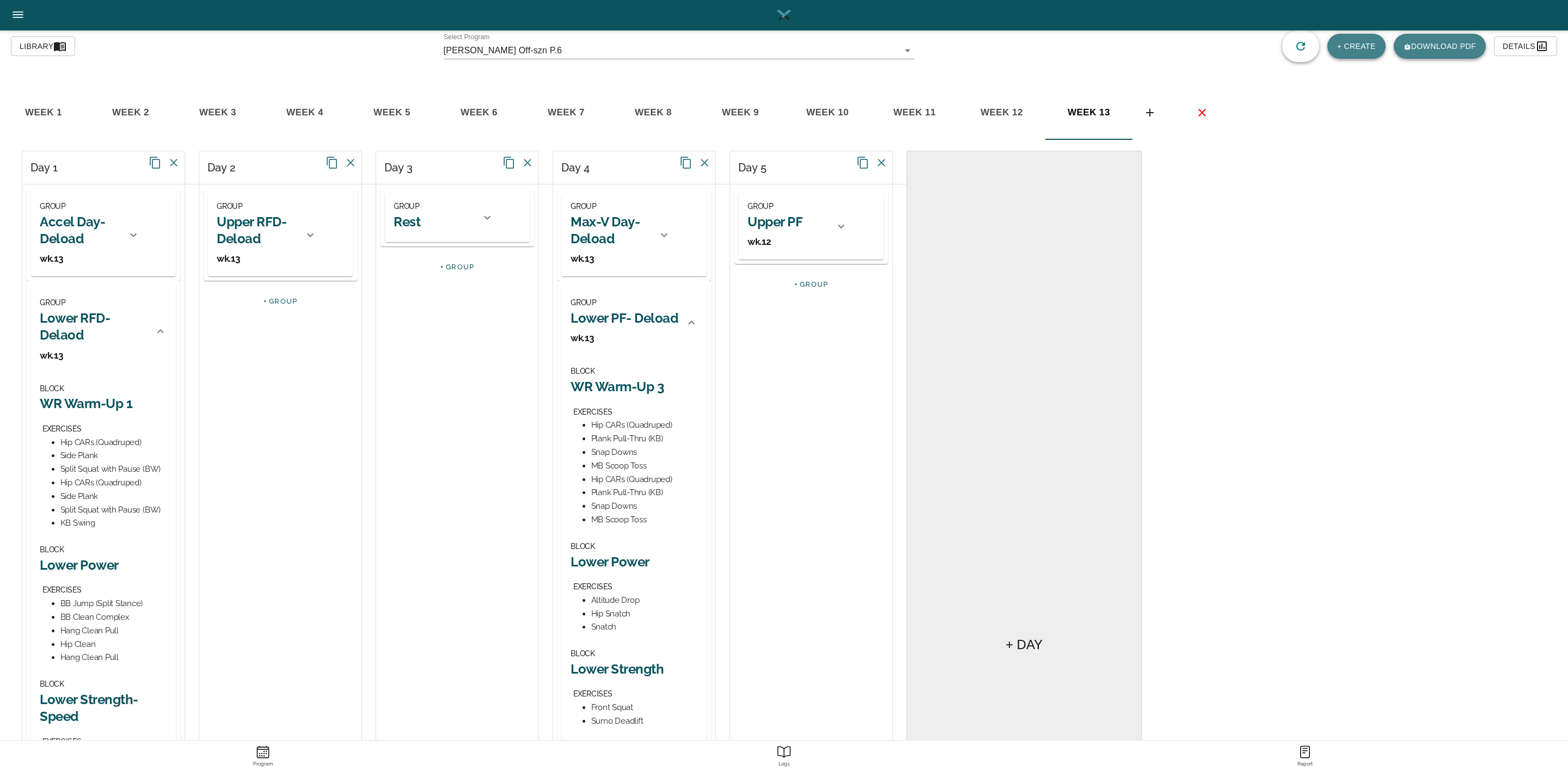
scroll to position [82, 0]
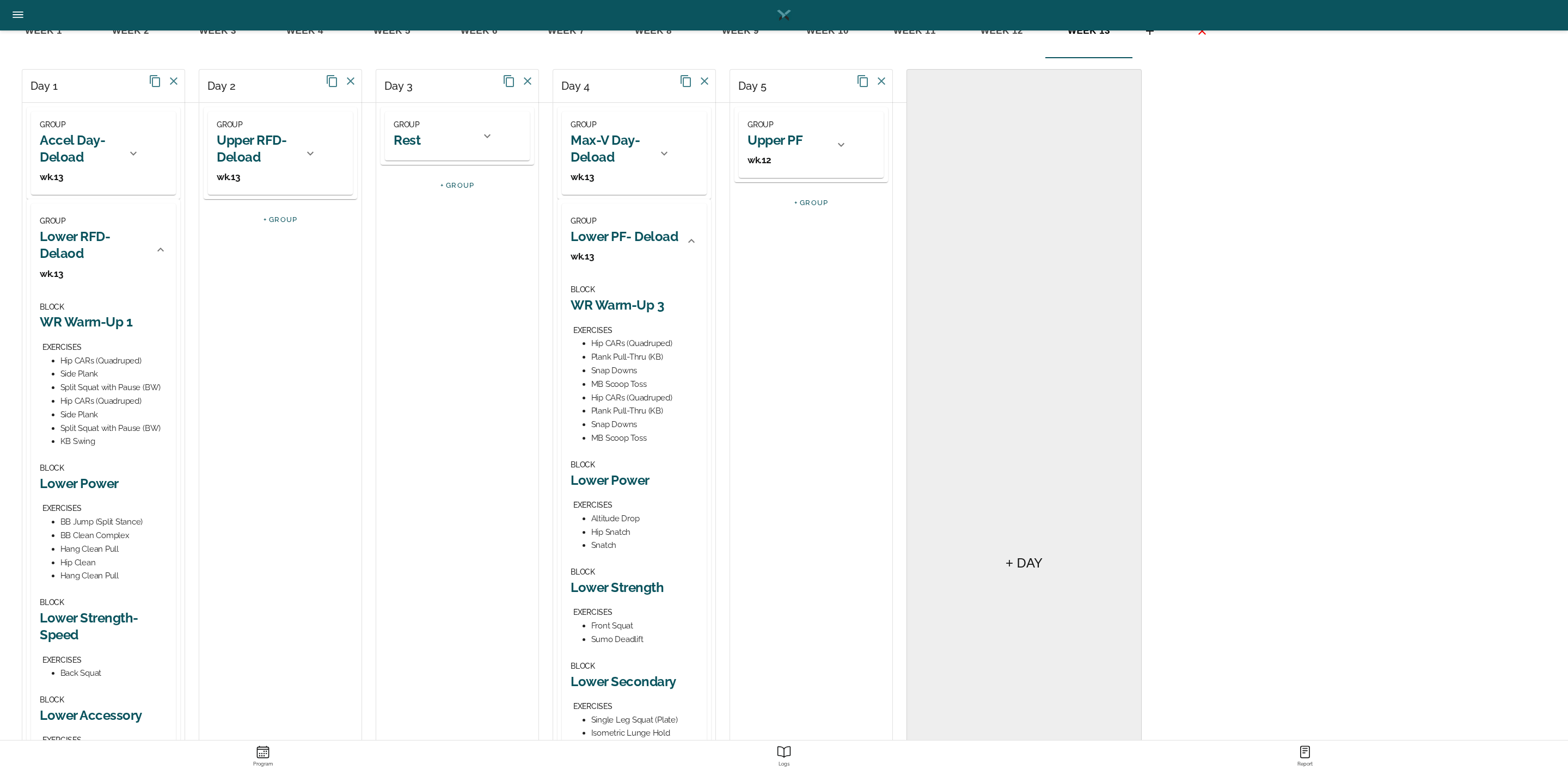
click at [629, 480] on h2 "Lower Power" at bounding box center [635, 480] width 128 height 17
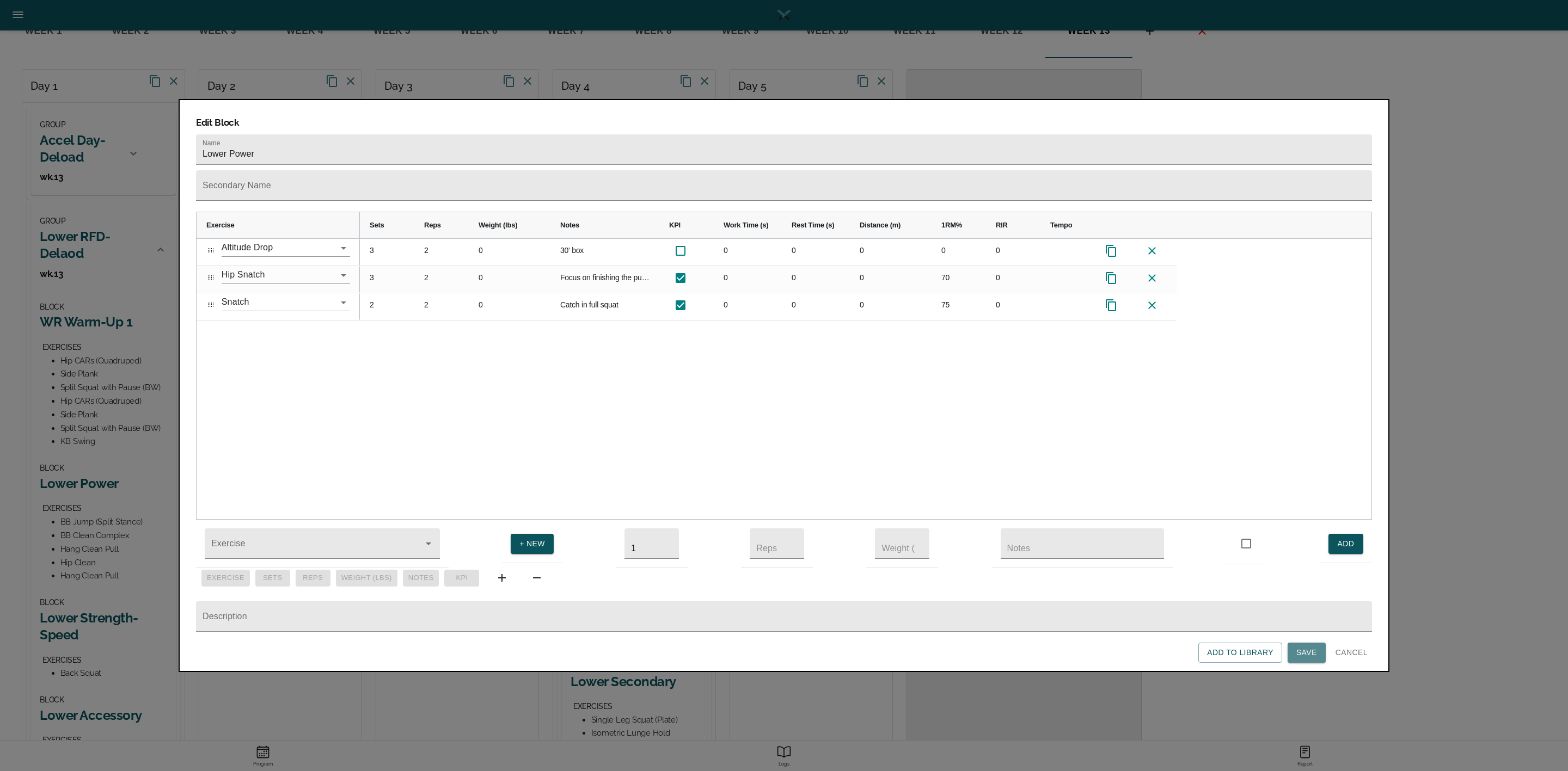
click at [1319, 650] on button "Save" at bounding box center [1307, 653] width 38 height 20
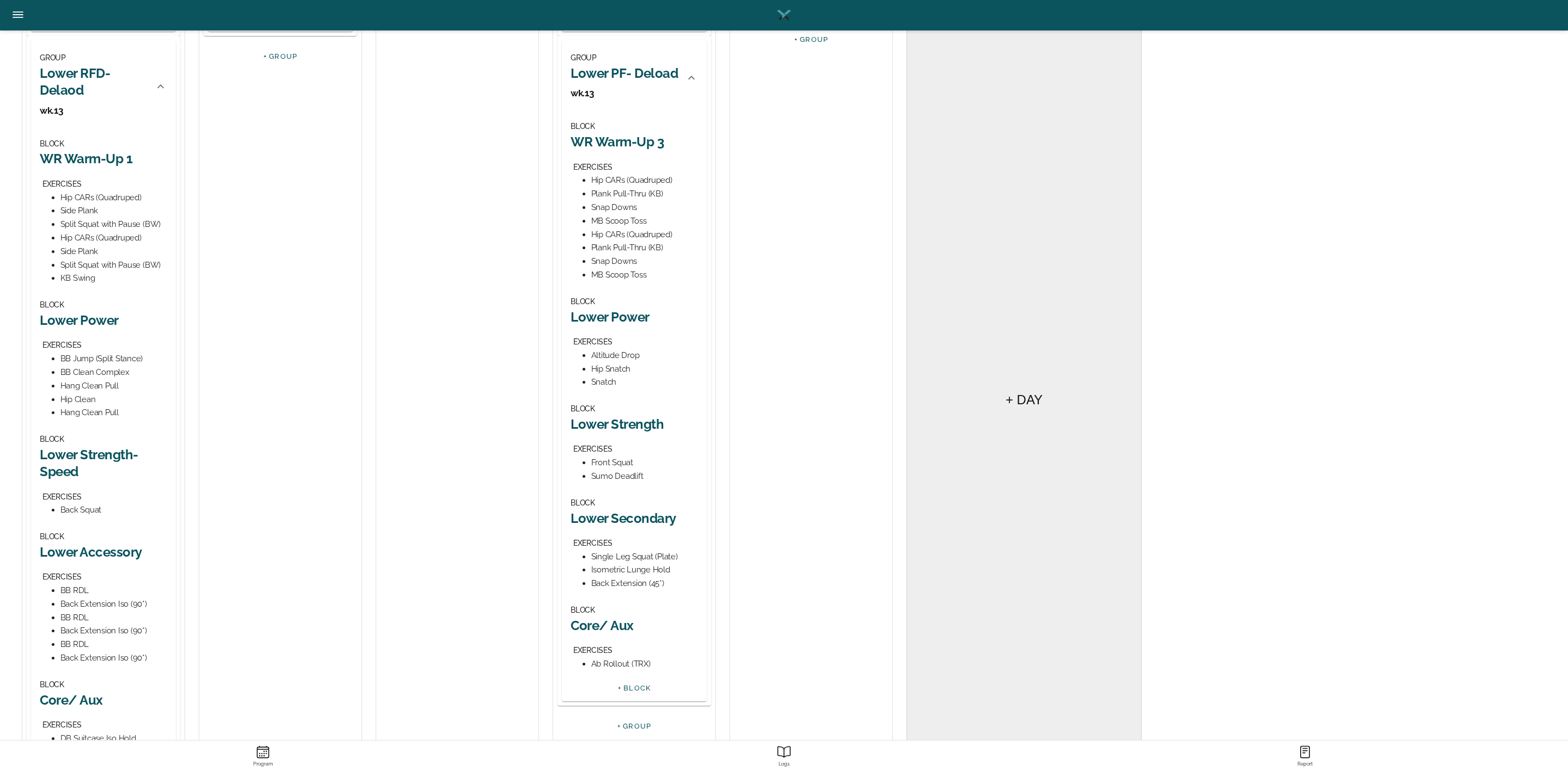
scroll to position [326, 0]
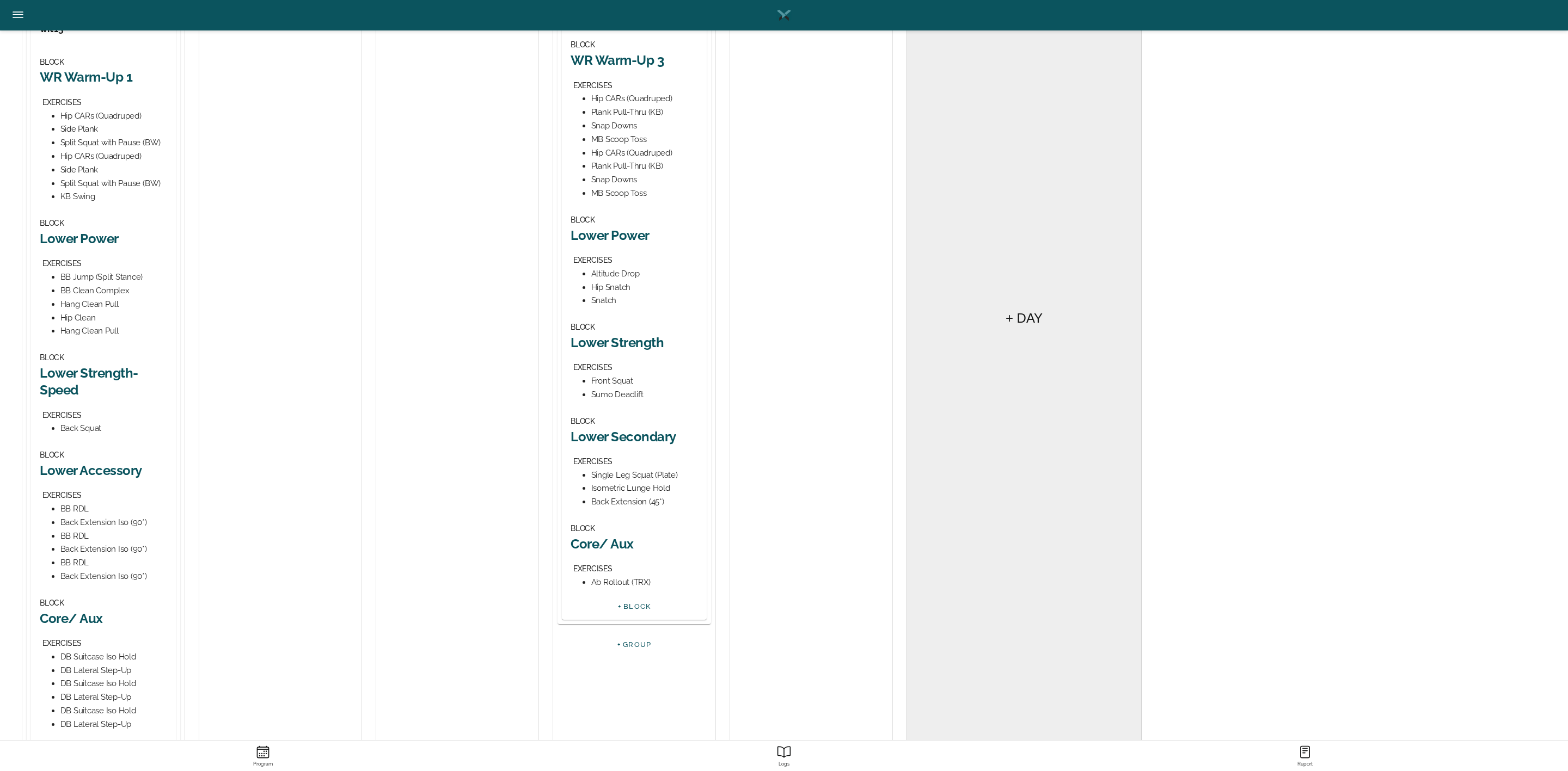
click at [618, 340] on h2 "Lower Strength" at bounding box center [635, 343] width 128 height 17
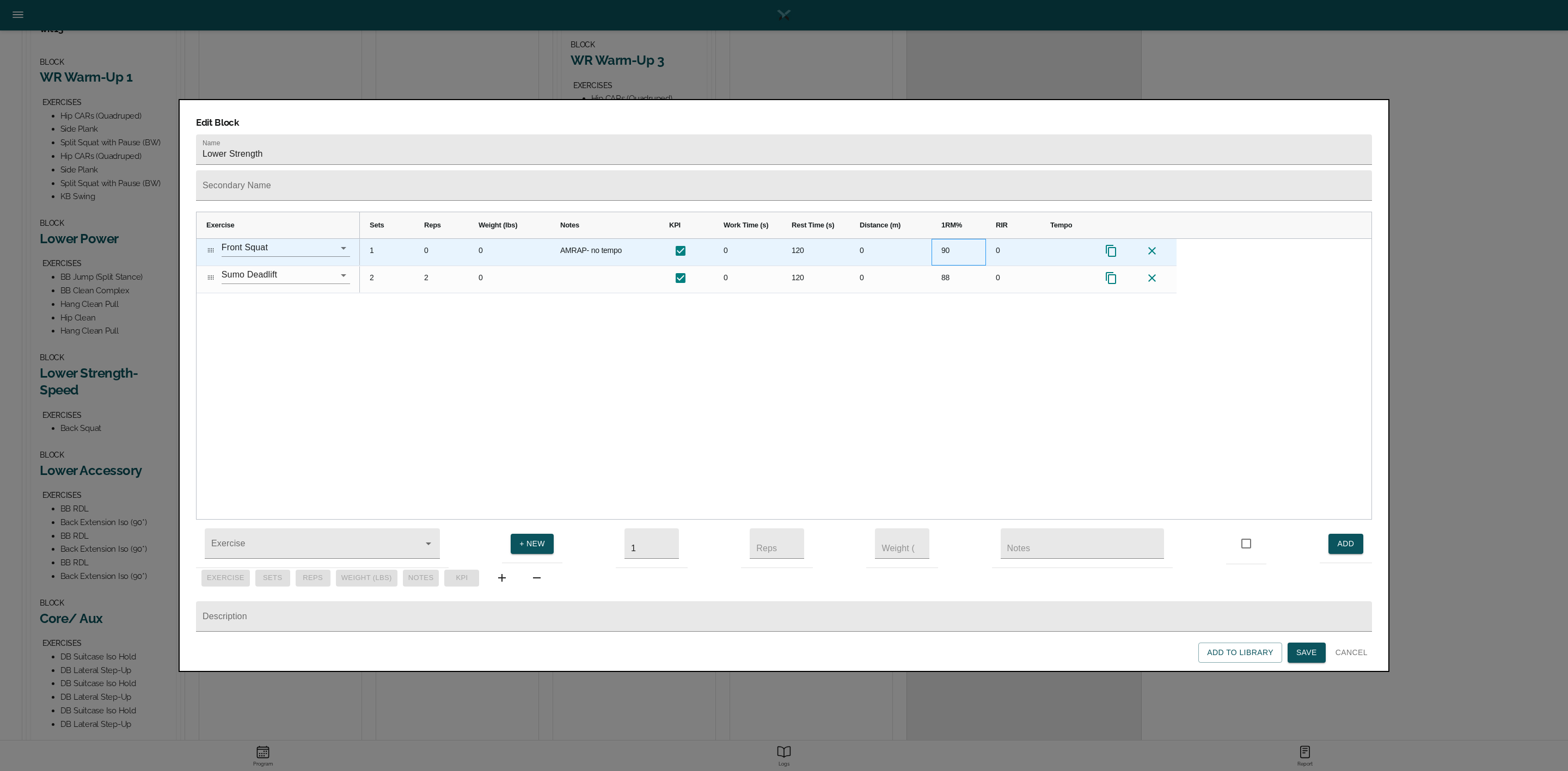
click at [950, 239] on div "90" at bounding box center [958, 252] width 55 height 27
type input "75"
click at [389, 239] on div "1" at bounding box center [387, 252] width 55 height 27
click at [435, 239] on div "0" at bounding box center [441, 252] width 55 height 27
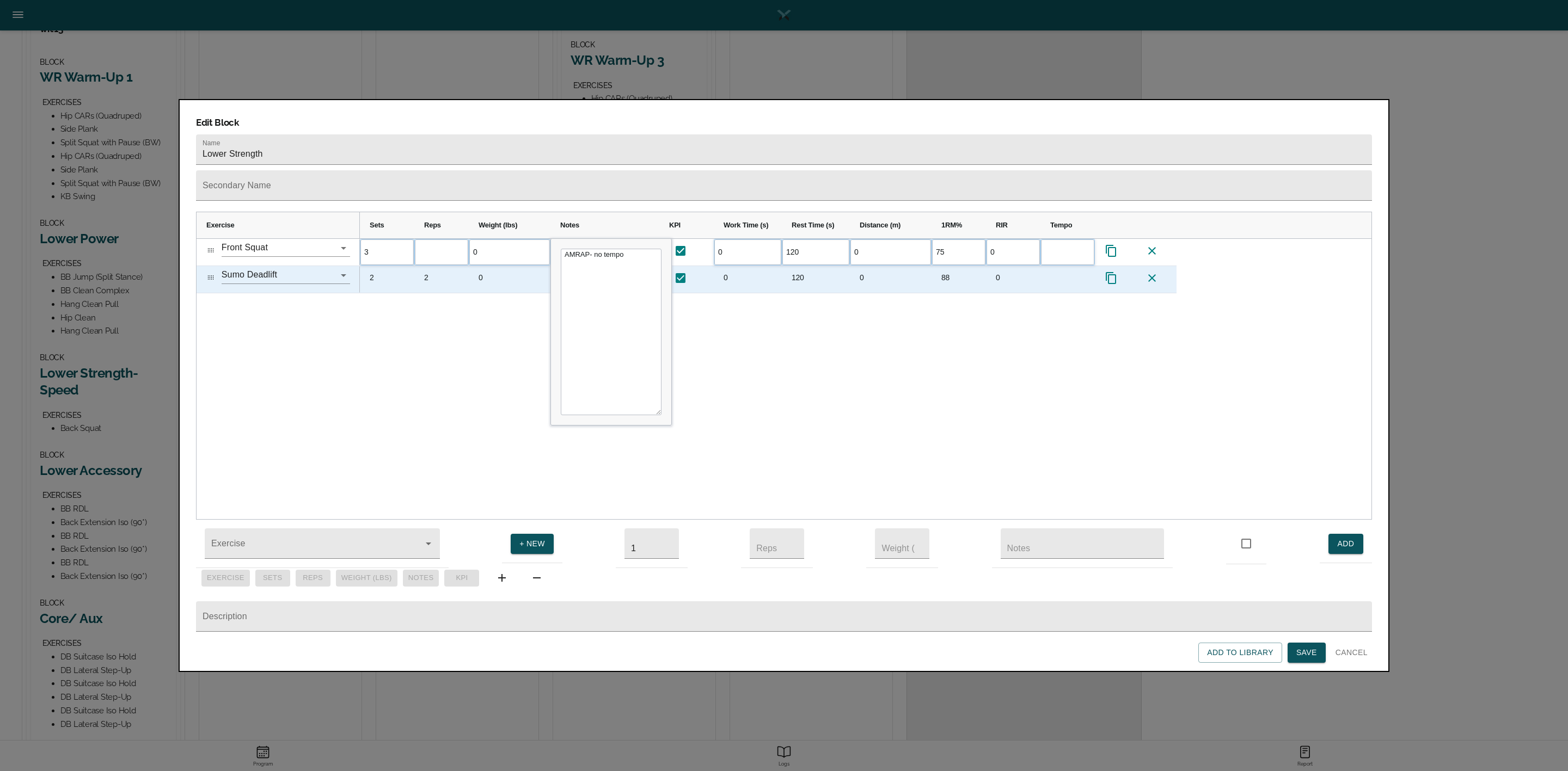
type input "5"
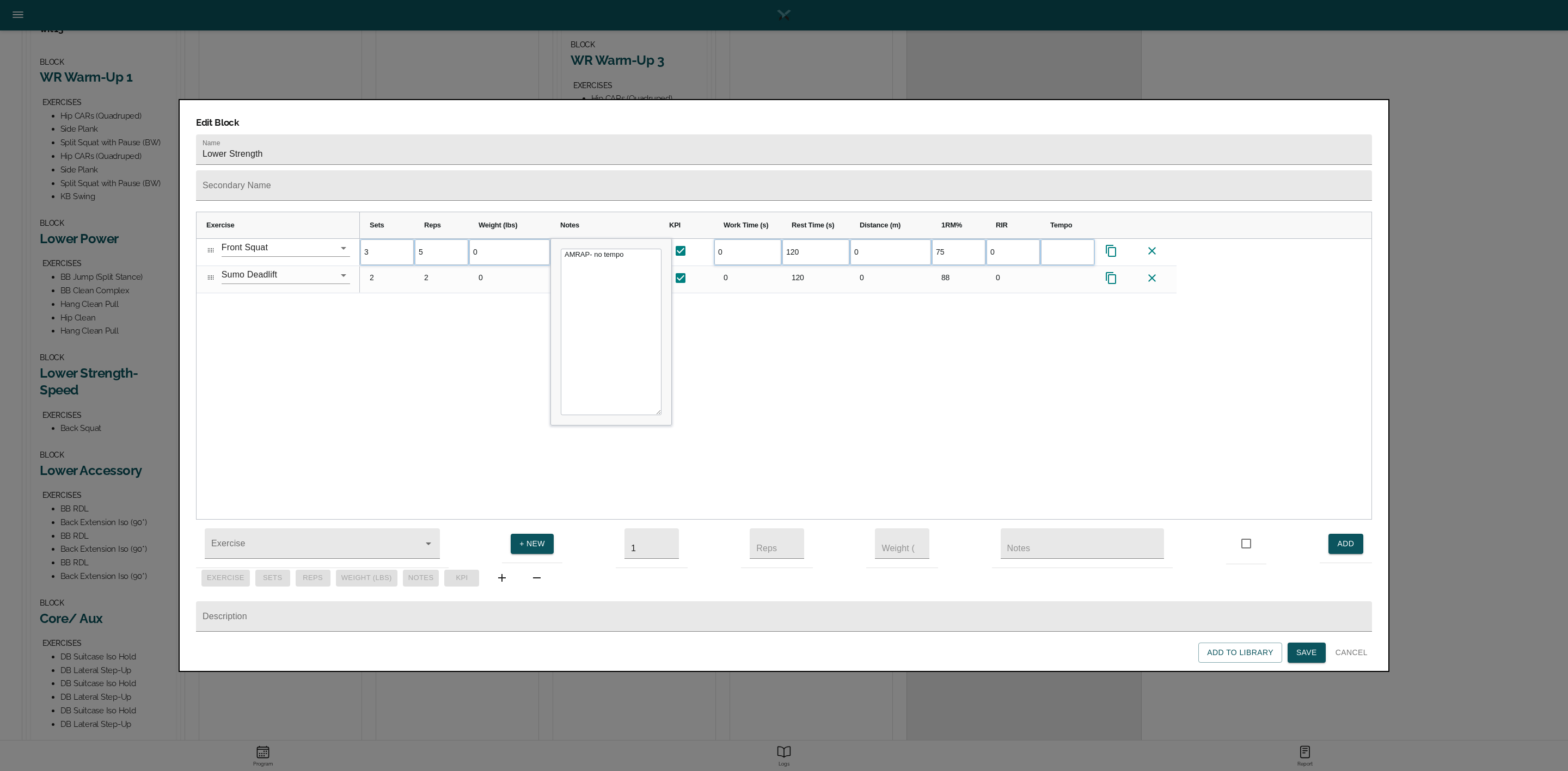
click at [445, 304] on div "3 5 0 AMRAP- no tempo 0 120 0 75 0" at bounding box center [866, 379] width 1012 height 281
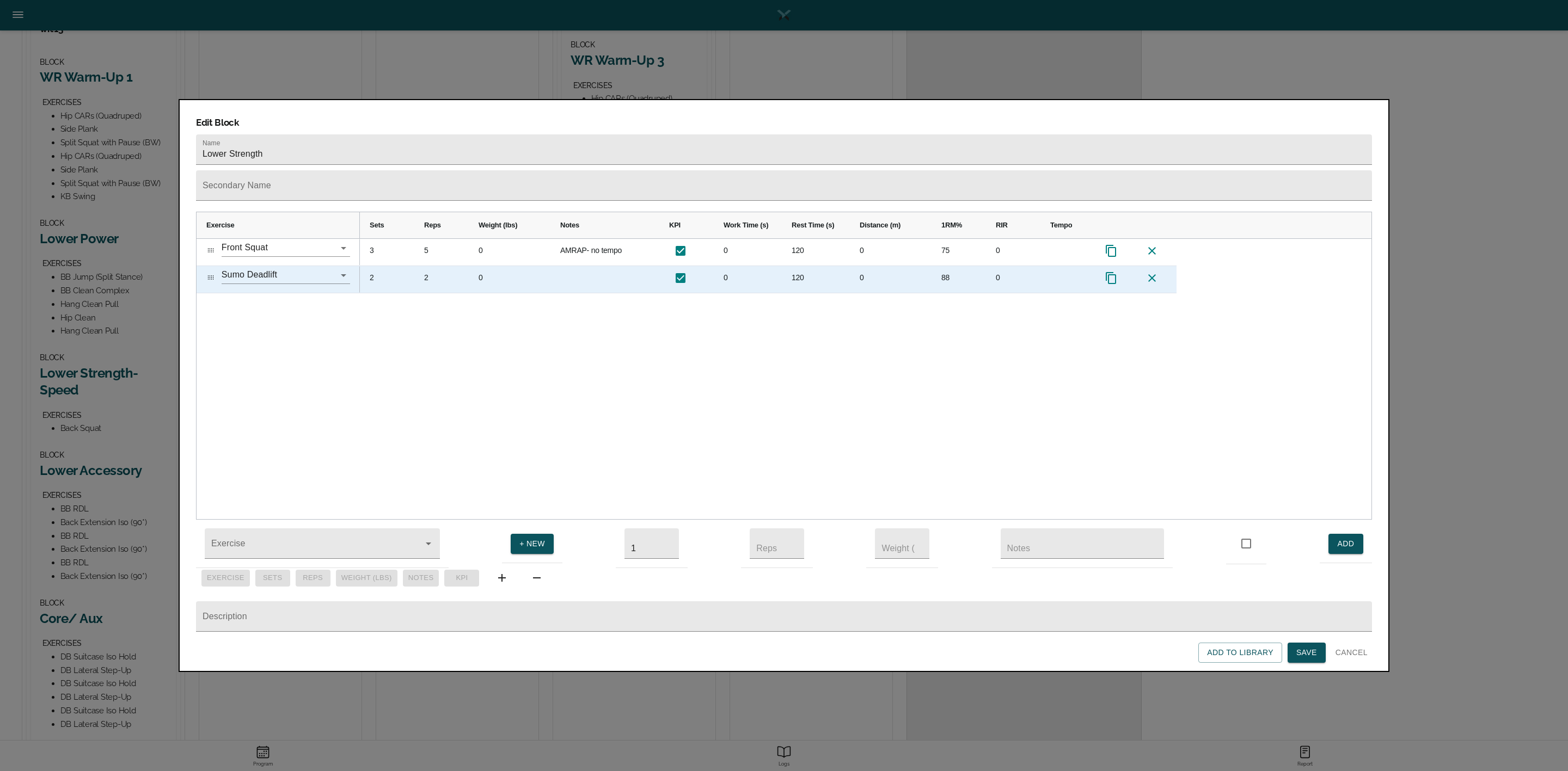
click at [366, 266] on div "2" at bounding box center [387, 279] width 55 height 27
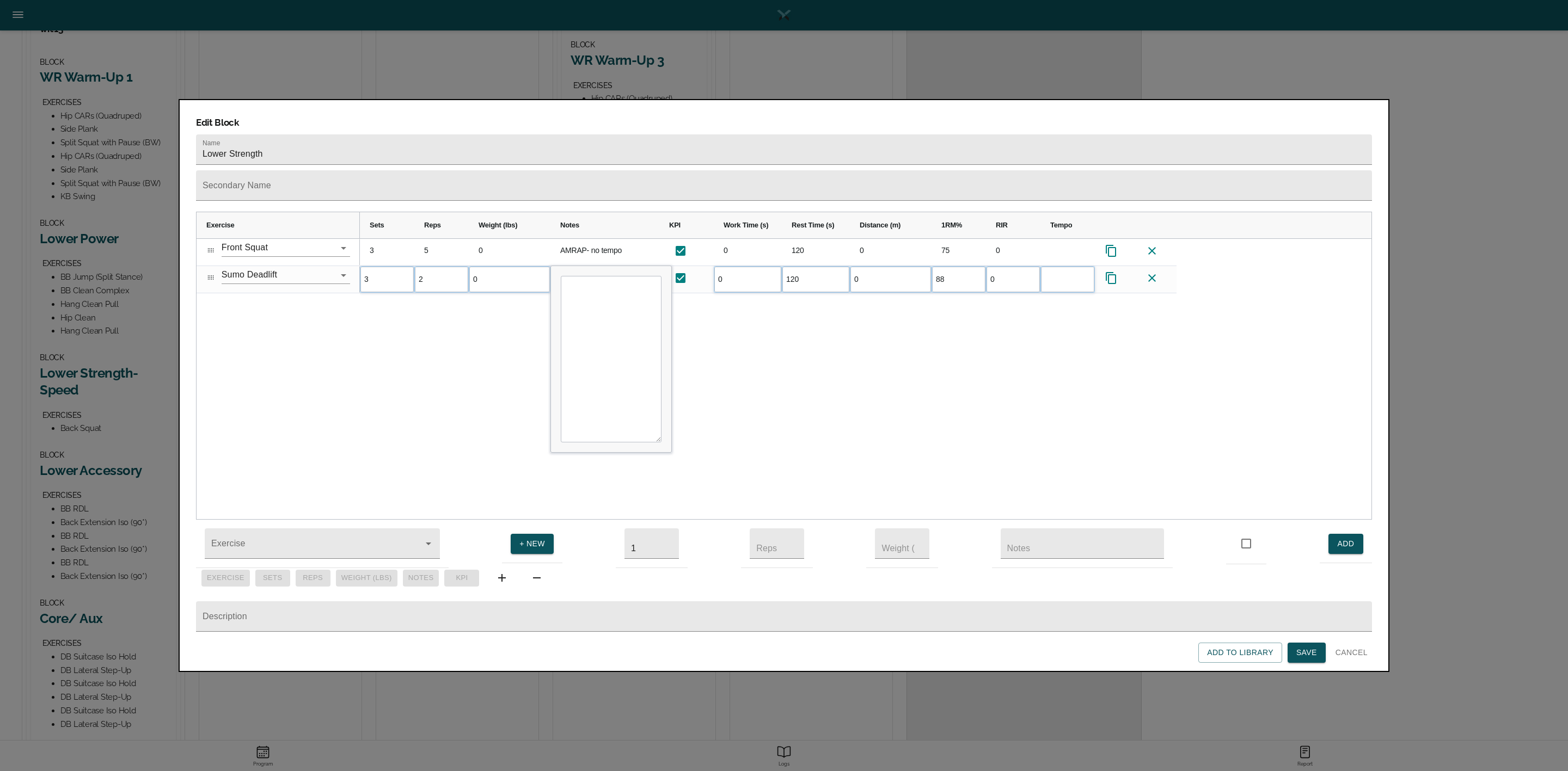
click at [397, 307] on div "3 5 0 AMRAP- no tempo 0 120 0 75 0 3 2 0 0 120 0 88 0" at bounding box center [866, 379] width 1012 height 281
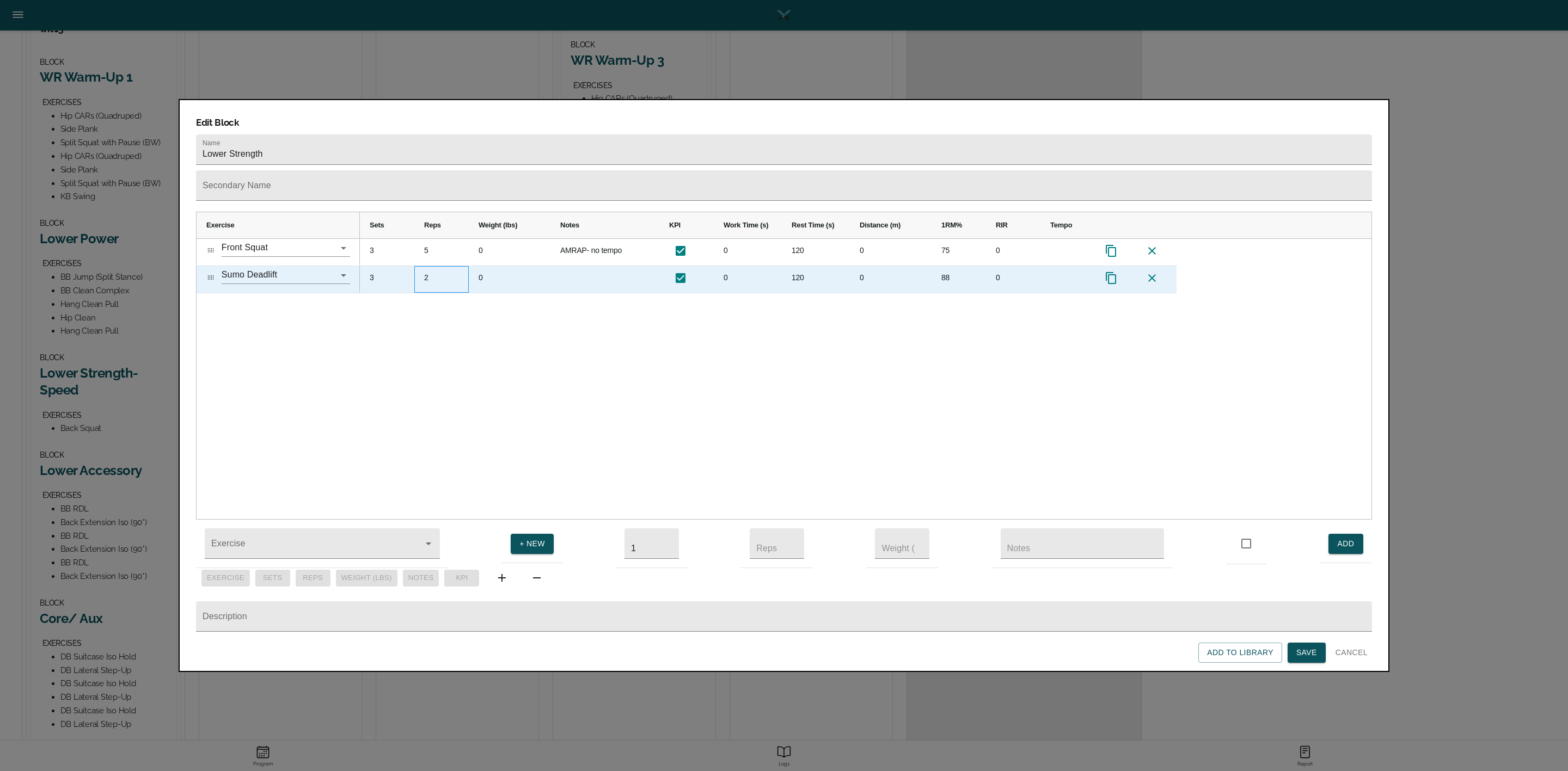
click at [440, 266] on div "2" at bounding box center [441, 279] width 55 height 27
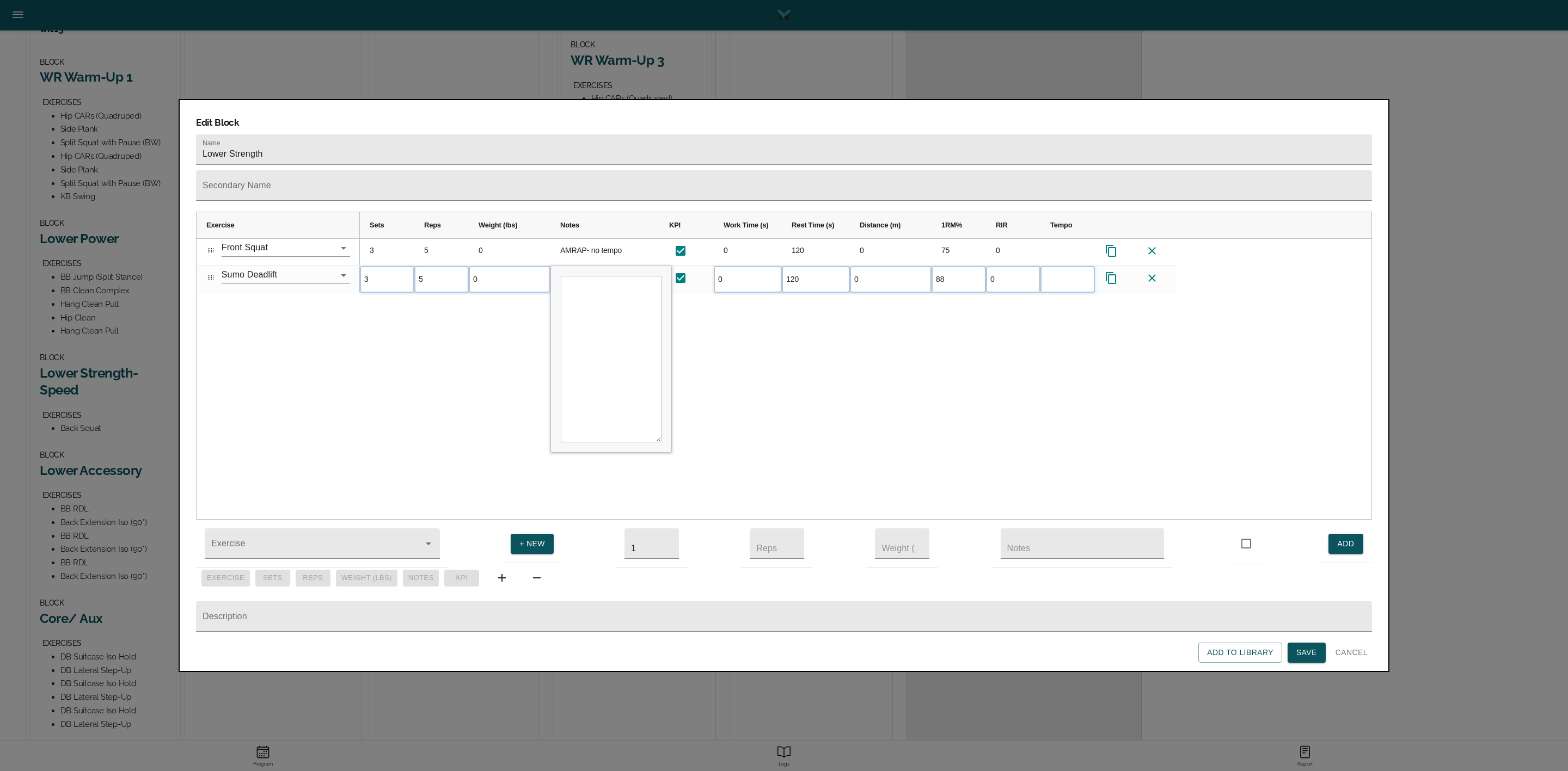
click at [511, 351] on div "3 5 0 AMRAP- no tempo 0 120 0 75 0 3 5 0 0 120 0 88 0" at bounding box center [866, 379] width 1012 height 281
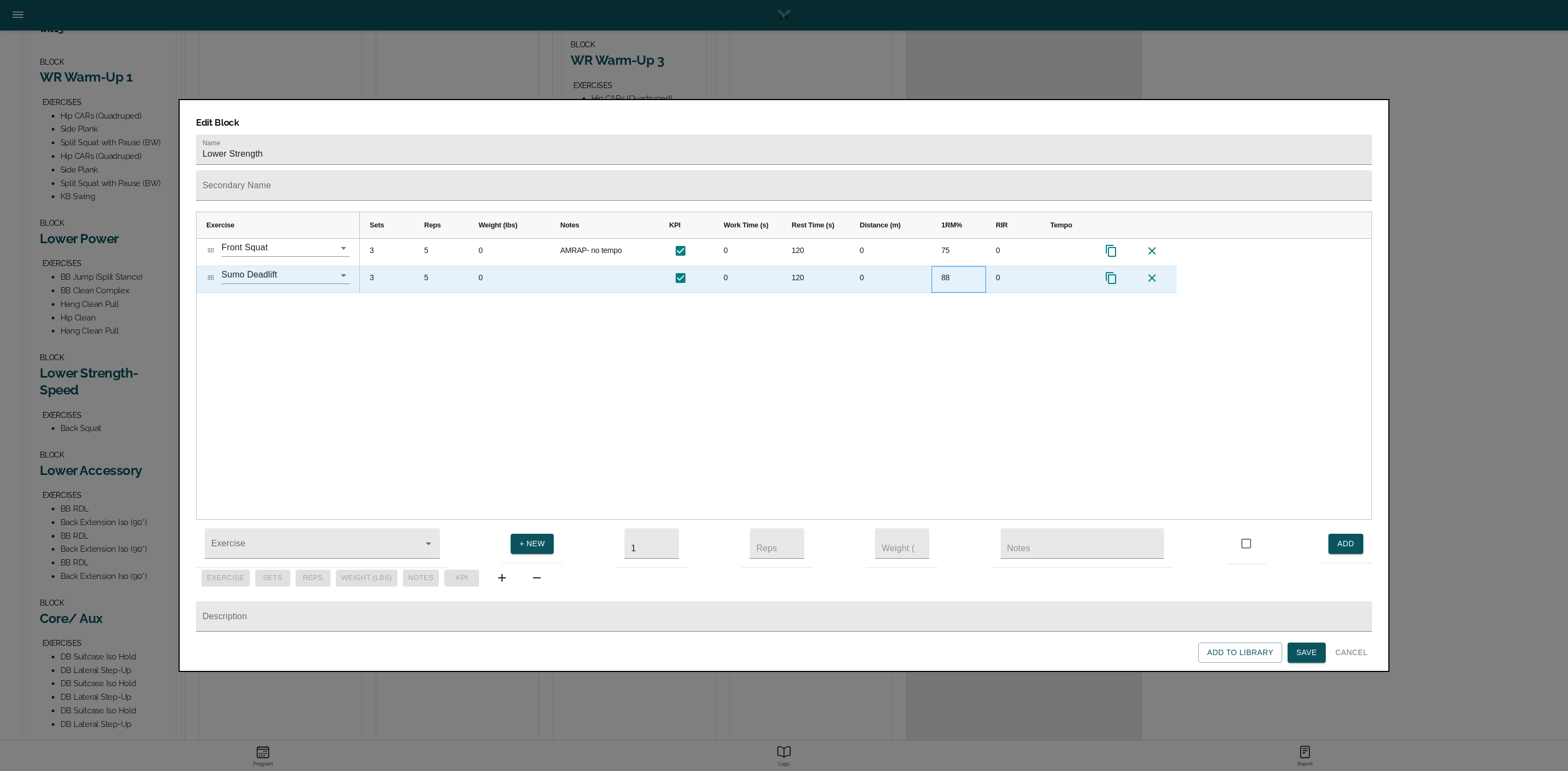
click at [954, 266] on div "88" at bounding box center [958, 279] width 55 height 27
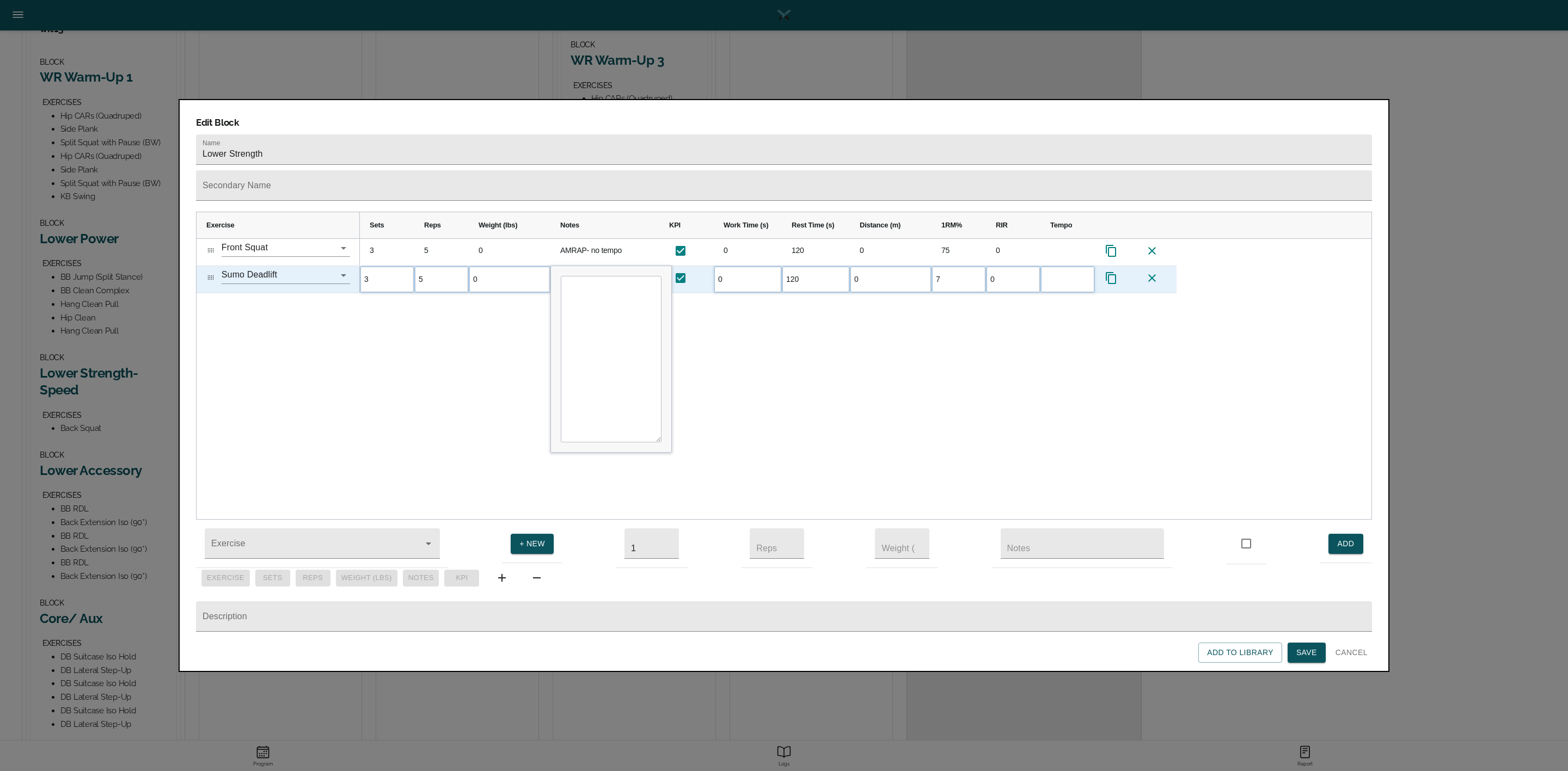
type input "75"
click at [947, 326] on div "3 5 0 AMRAP- no tempo 0 120 0 75 0 3 5 0 0 120 0 75 0" at bounding box center [866, 379] width 1012 height 281
click at [1307, 650] on span "Save" at bounding box center [1306, 653] width 20 height 14
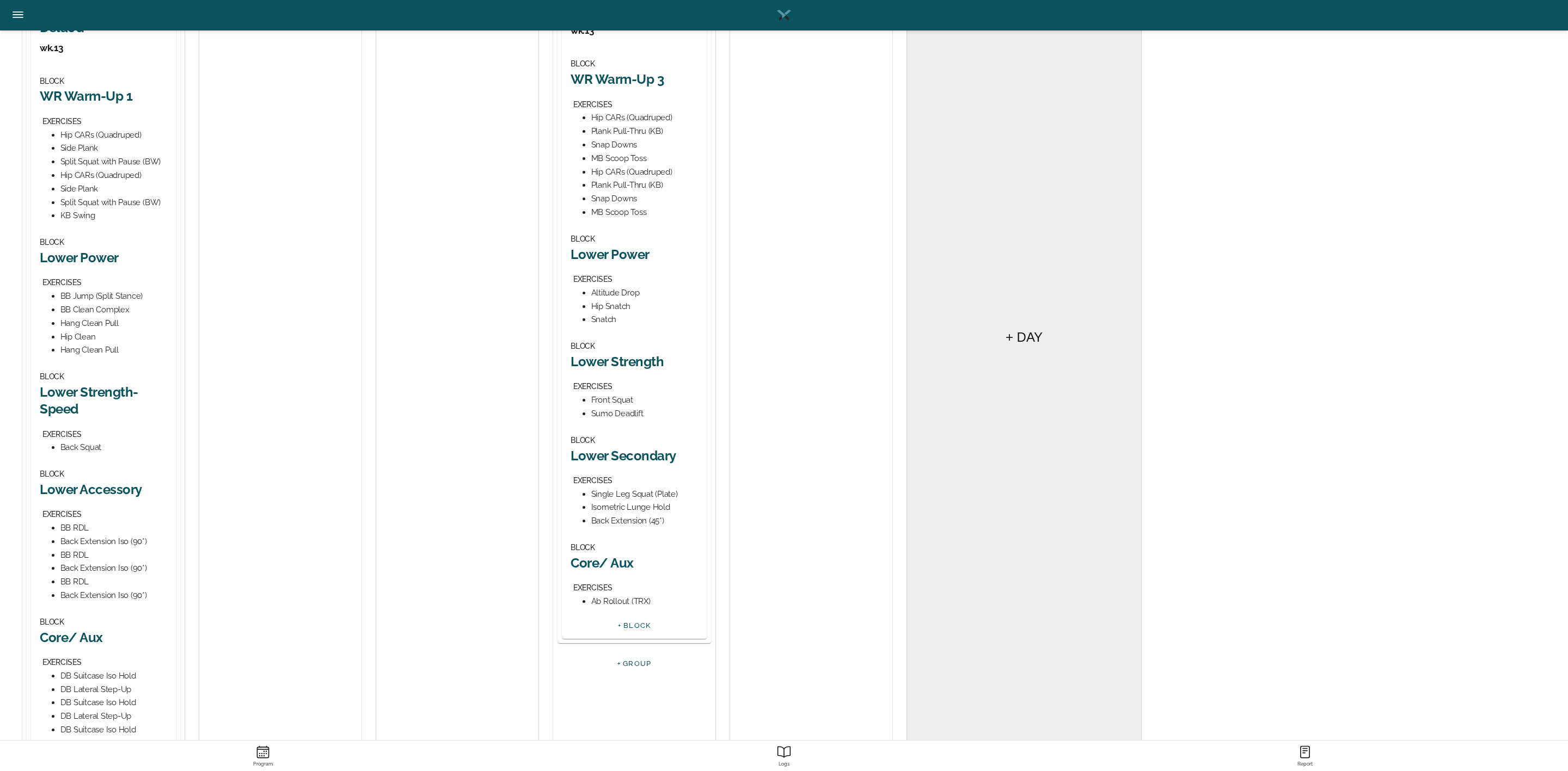
scroll to position [326, 0]
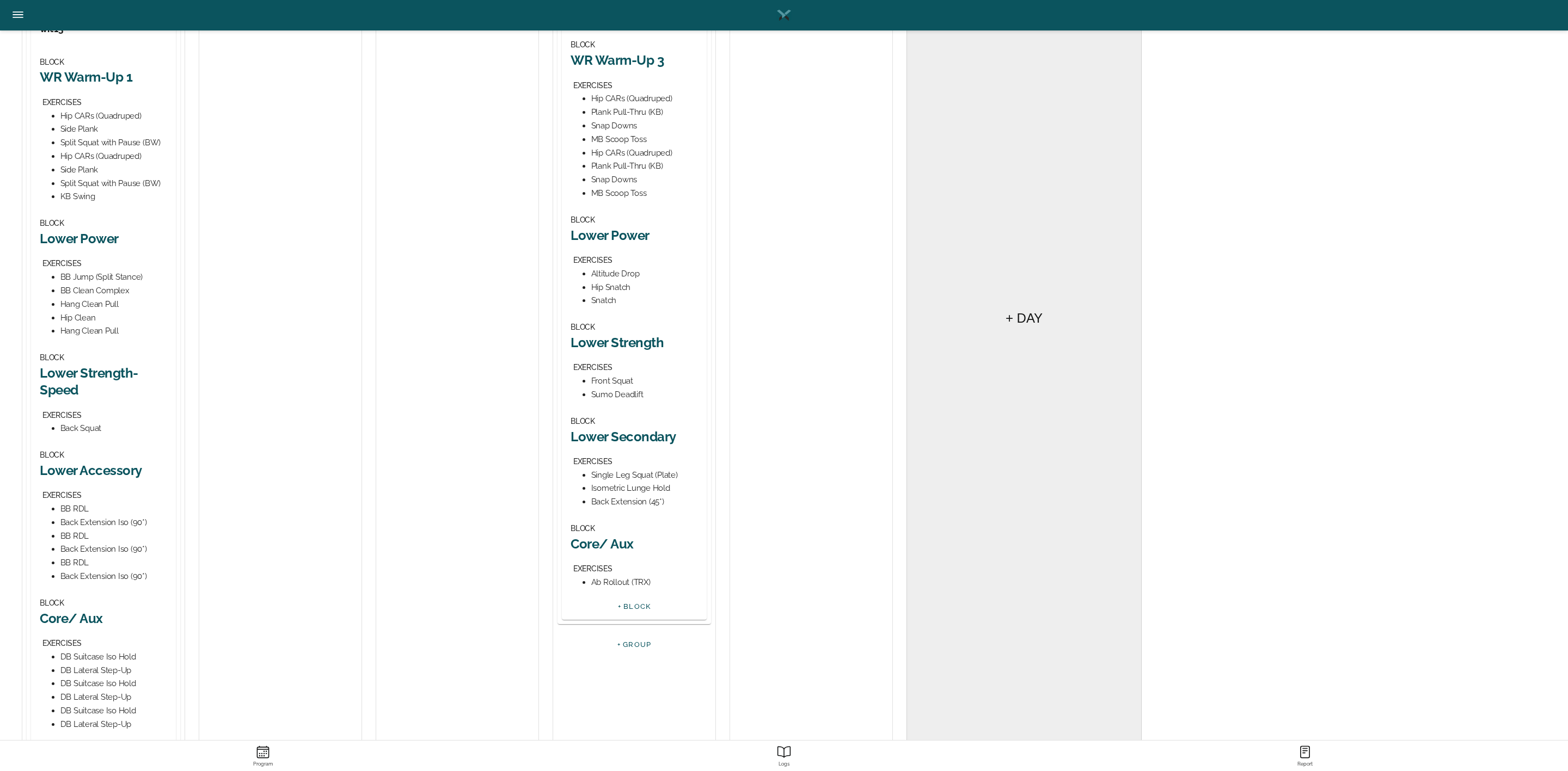
click at [634, 445] on h2 "Lower Secondary" at bounding box center [635, 437] width 128 height 17
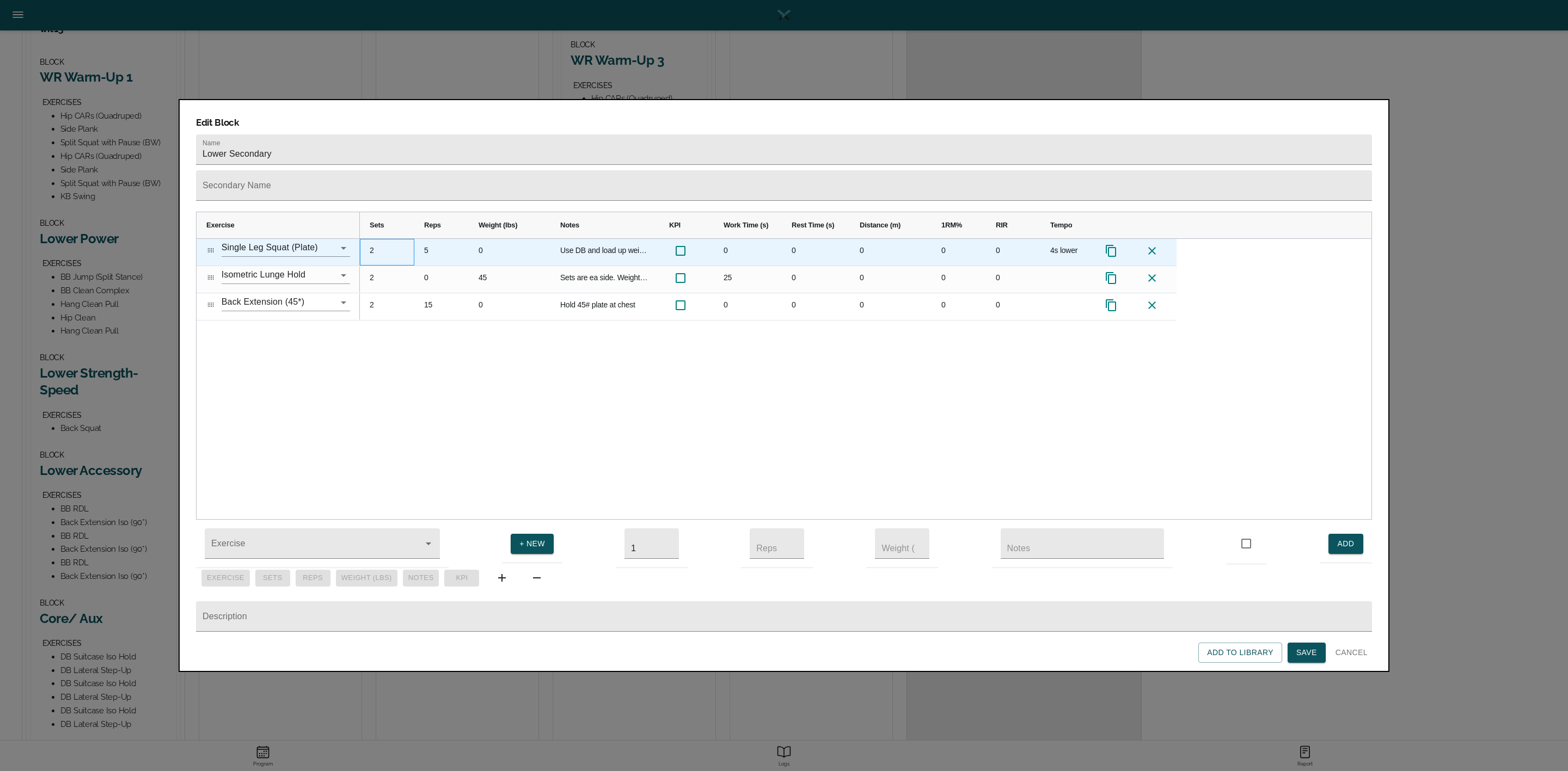
click at [370, 239] on div "2" at bounding box center [387, 252] width 55 height 27
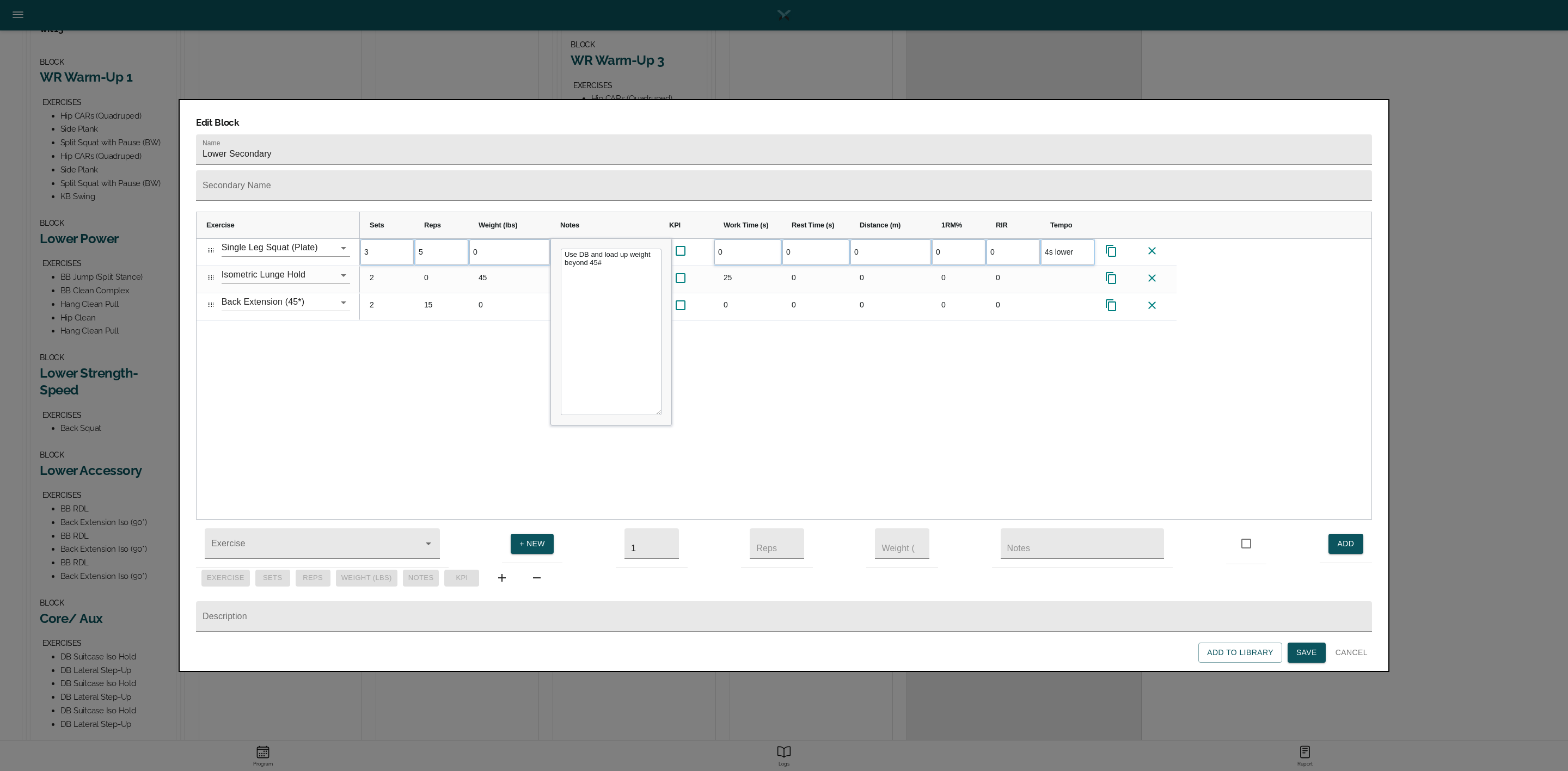
click at [373, 366] on div "3 5 0 Use DB and load up weight beyond 45# 0 0 0 0 0 4s lower" at bounding box center [866, 379] width 1012 height 281
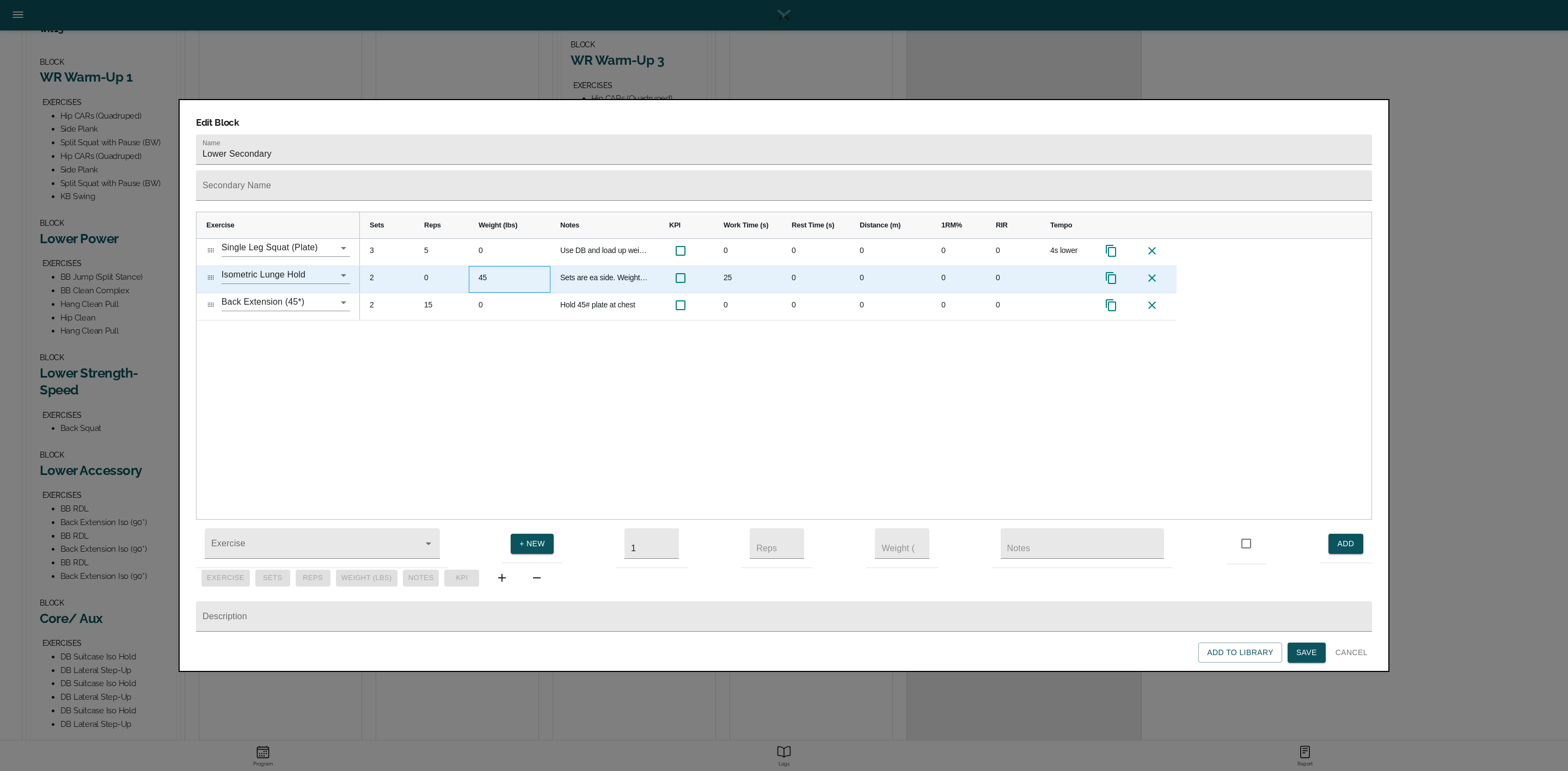
click at [487, 266] on div "45" at bounding box center [510, 279] width 82 height 27
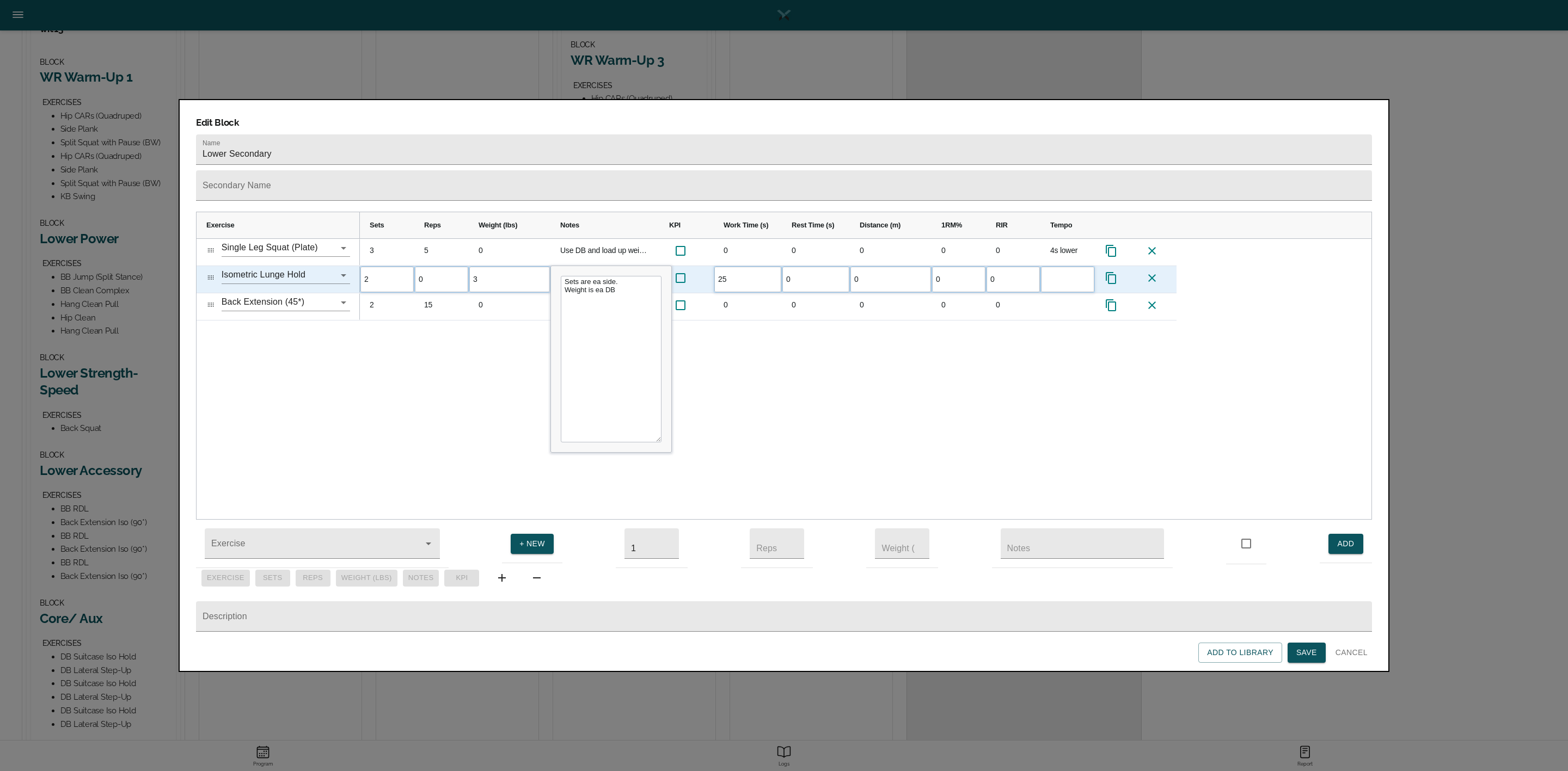
type input "35"
click at [493, 335] on div "3 5 0 Use DB and load up weight beyond 45# 0 0 0 0 0 4s lower 2 0 35 Sets are e…" at bounding box center [866, 379] width 1012 height 281
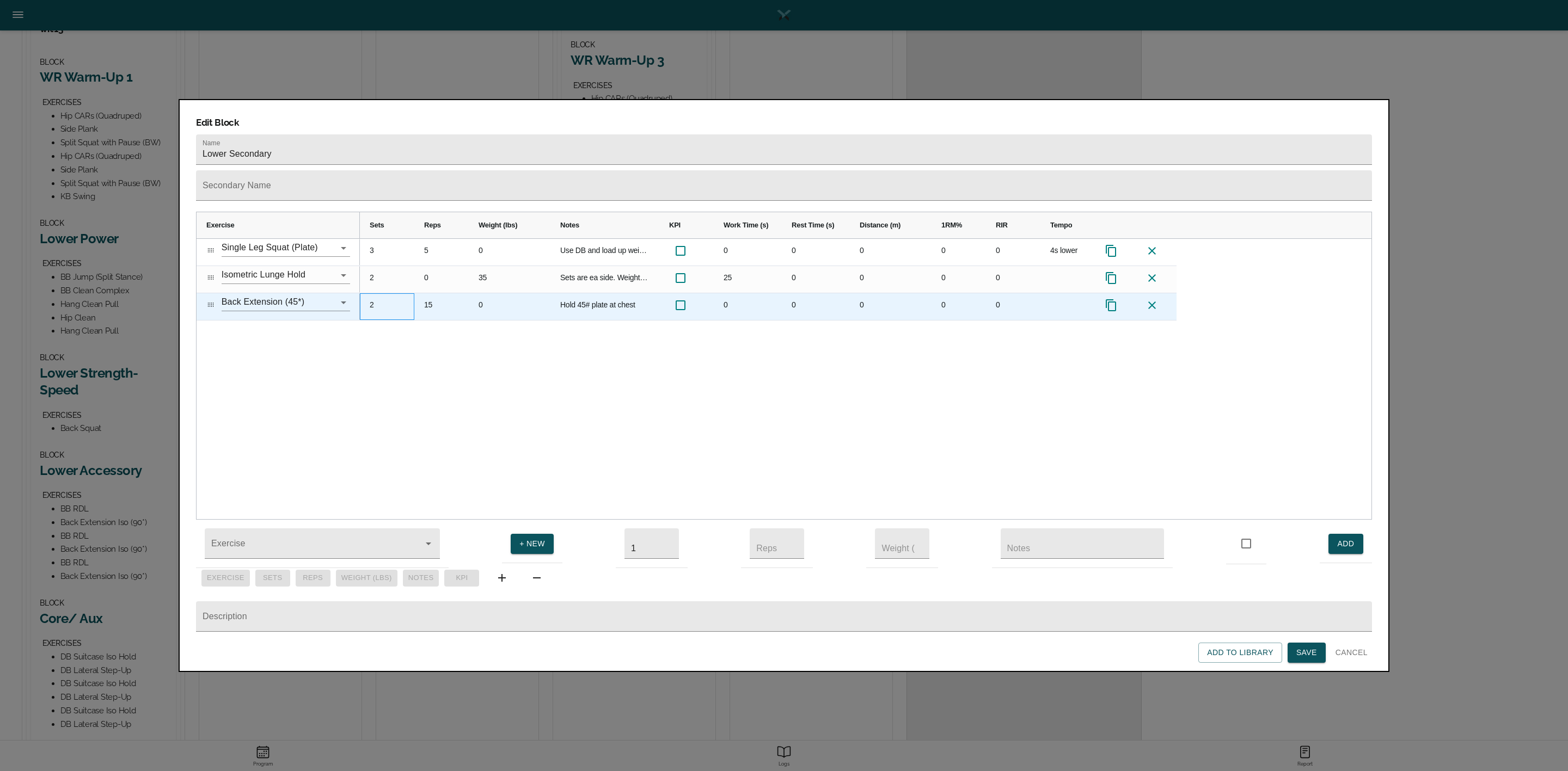
click at [374, 293] on div "2" at bounding box center [387, 307] width 55 height 27
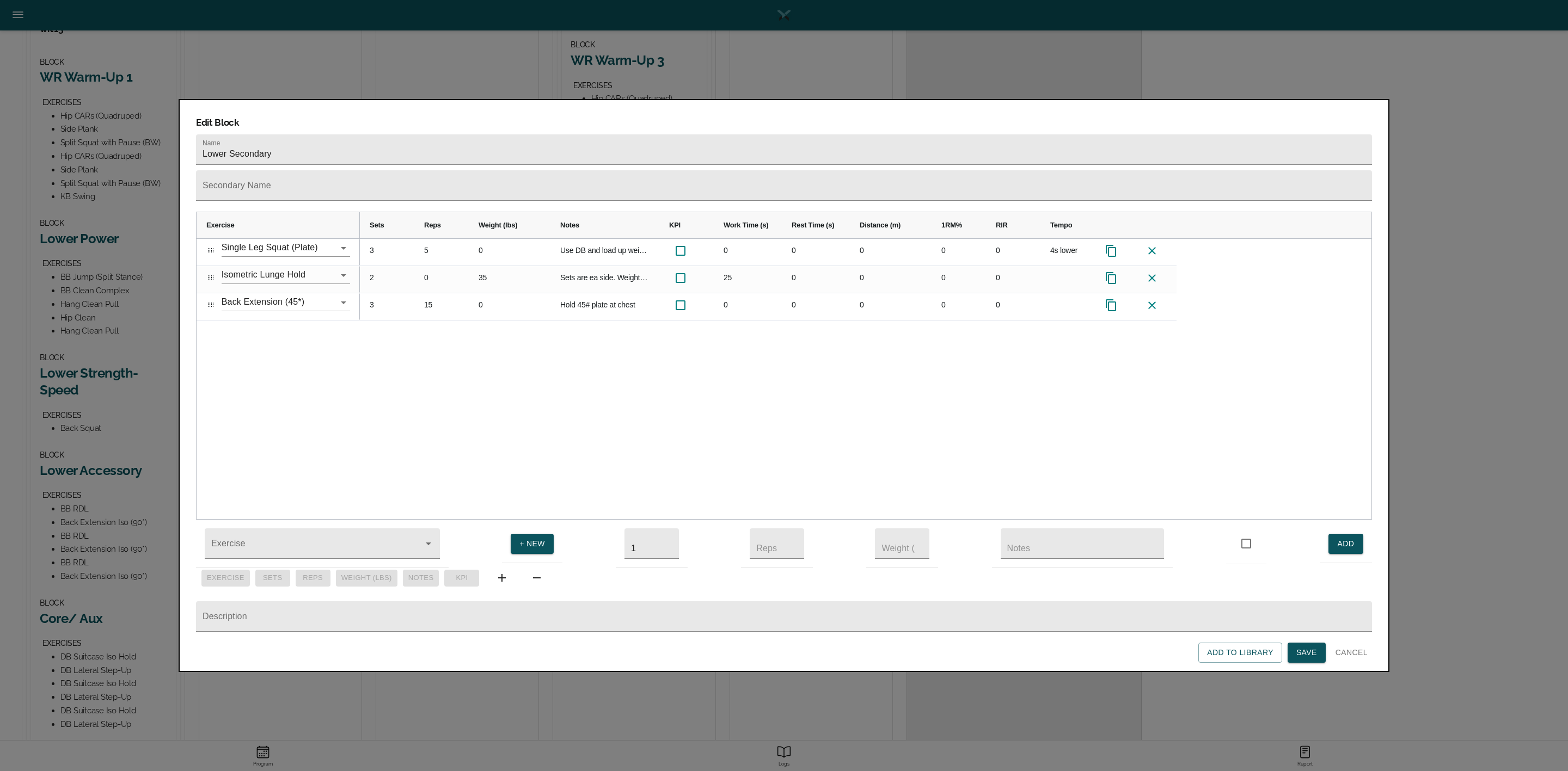
click at [411, 339] on div "3 5 0 Use DB and load up weight beyond 45# 0 0 0 0 0 4s lower 2 0 35 Sets are e…" at bounding box center [866, 379] width 1012 height 281
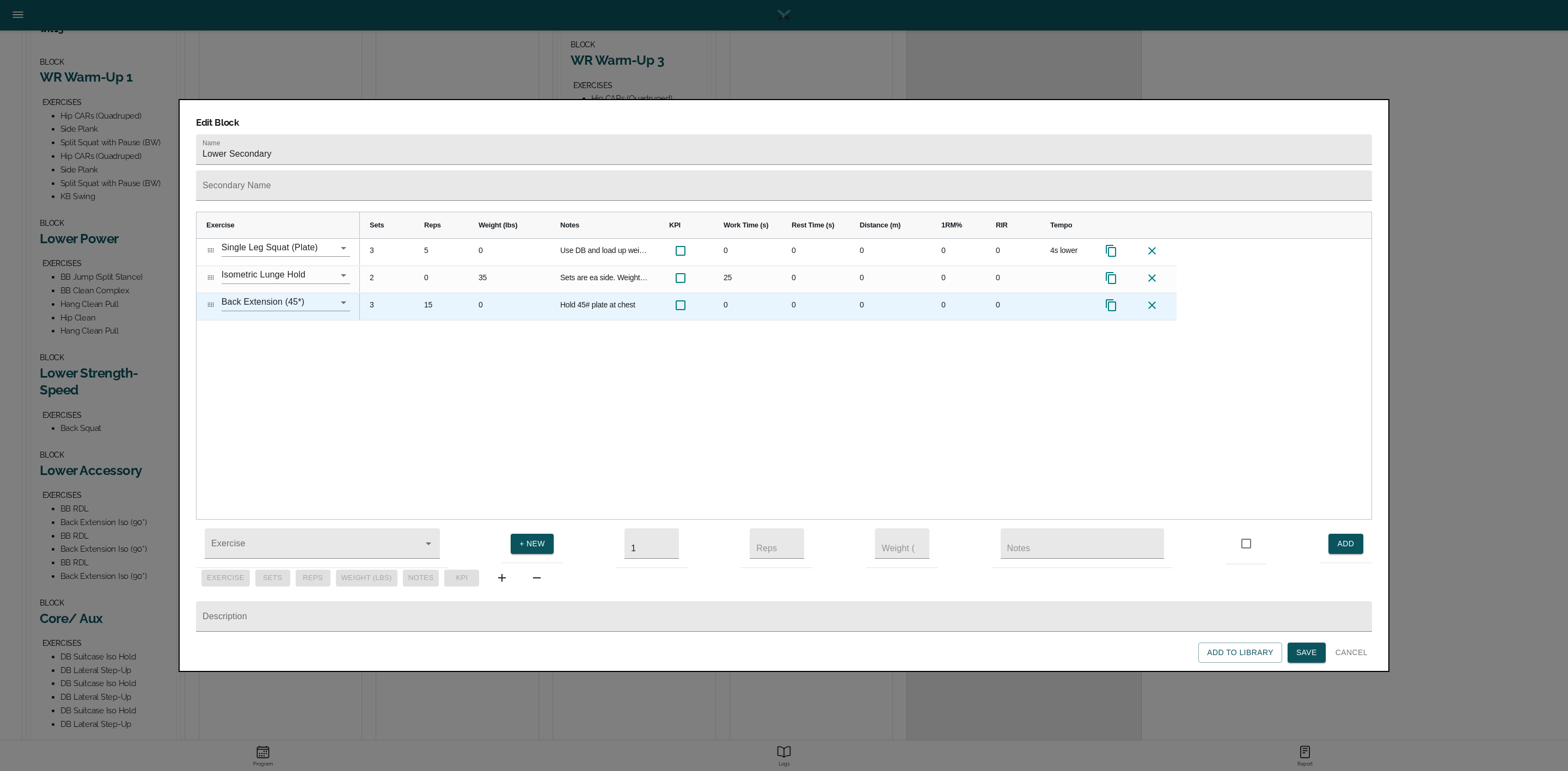
click at [434, 293] on div "15" at bounding box center [441, 307] width 55 height 27
type input "10"
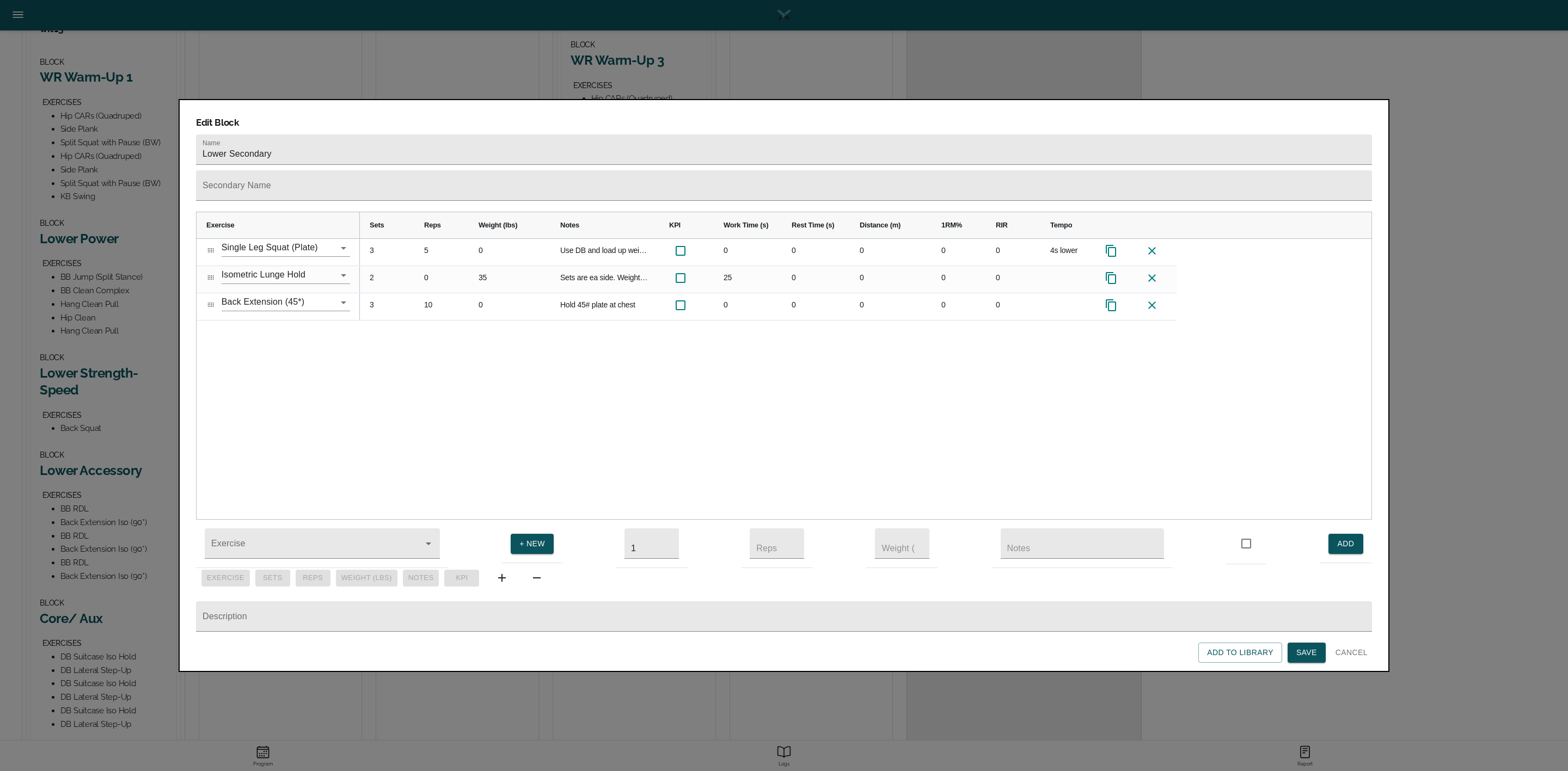
click at [455, 372] on div "3 5 0 Use DB and load up weight beyond 45# 0 0 0 0 0 4s lower 2 0 35 Sets are e…" at bounding box center [866, 379] width 1012 height 281
click at [1301, 653] on span "Save" at bounding box center [1306, 653] width 20 height 14
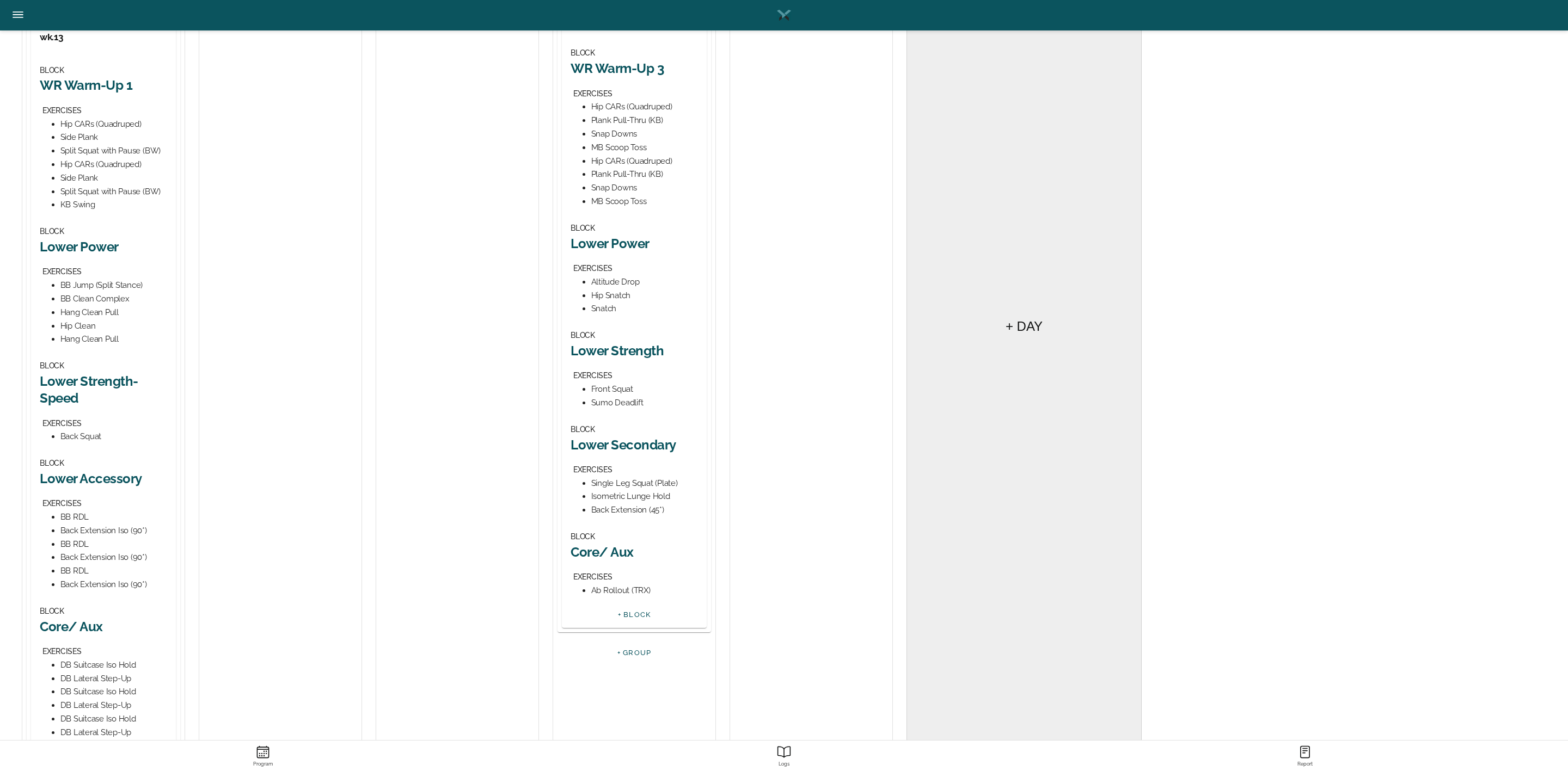
scroll to position [418, 0]
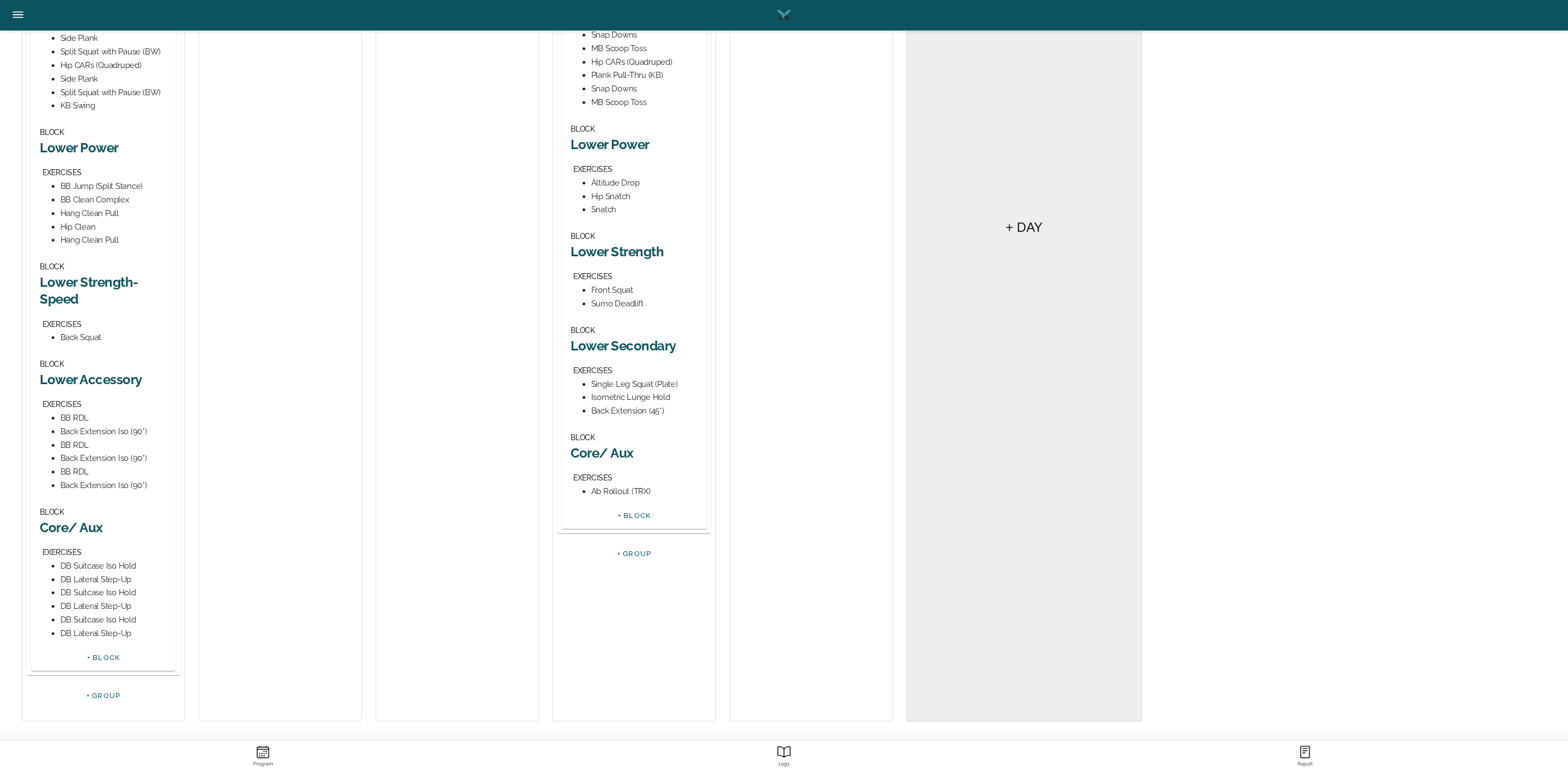
click at [605, 457] on h2 "Core/ Aux" at bounding box center [635, 453] width 128 height 17
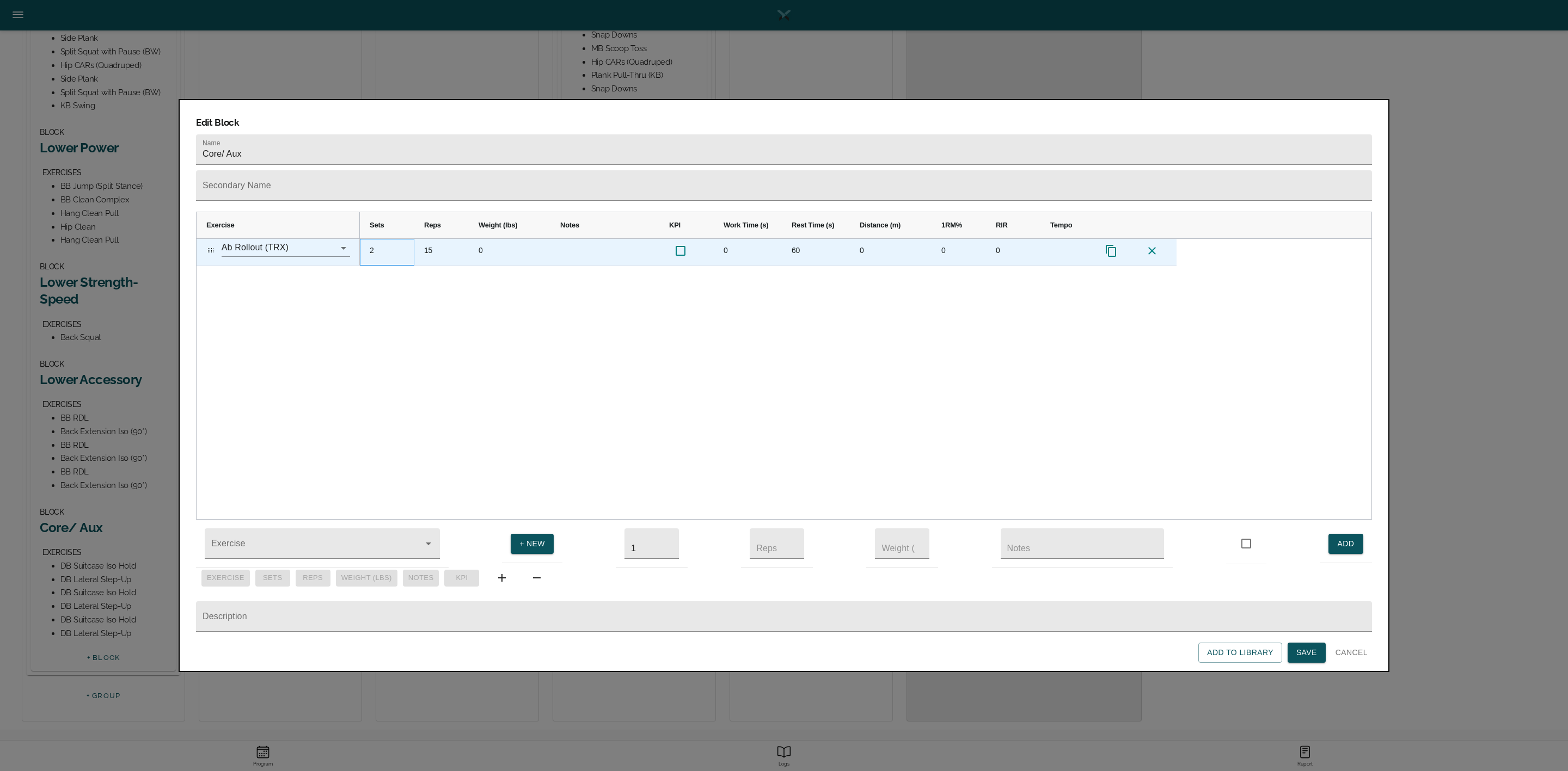
click at [377, 239] on div "2" at bounding box center [387, 252] width 55 height 27
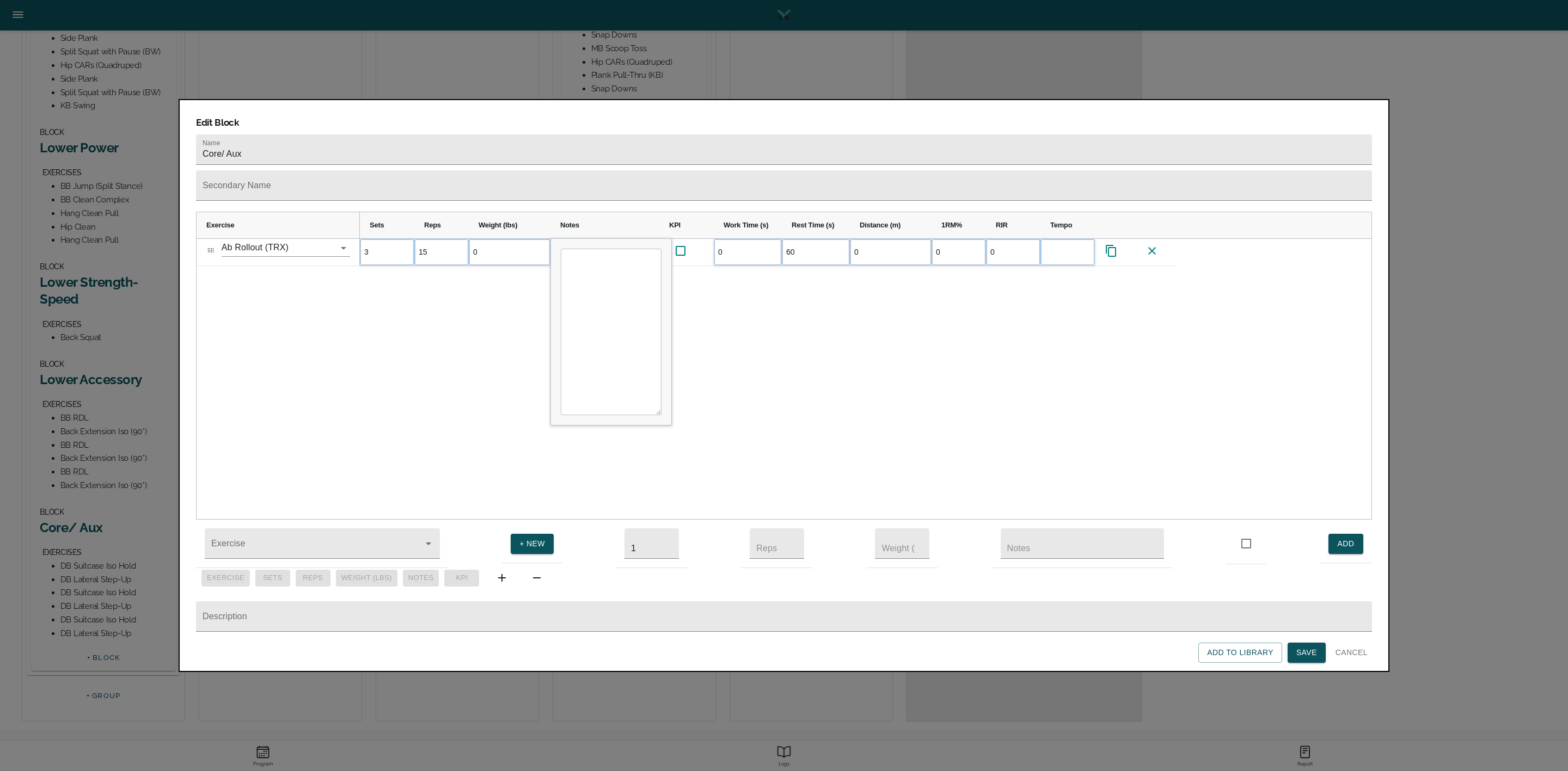
scroll to position [0, 0]
click at [396, 279] on div "3 15 0 0 60 0 0 0" at bounding box center [866, 379] width 1012 height 281
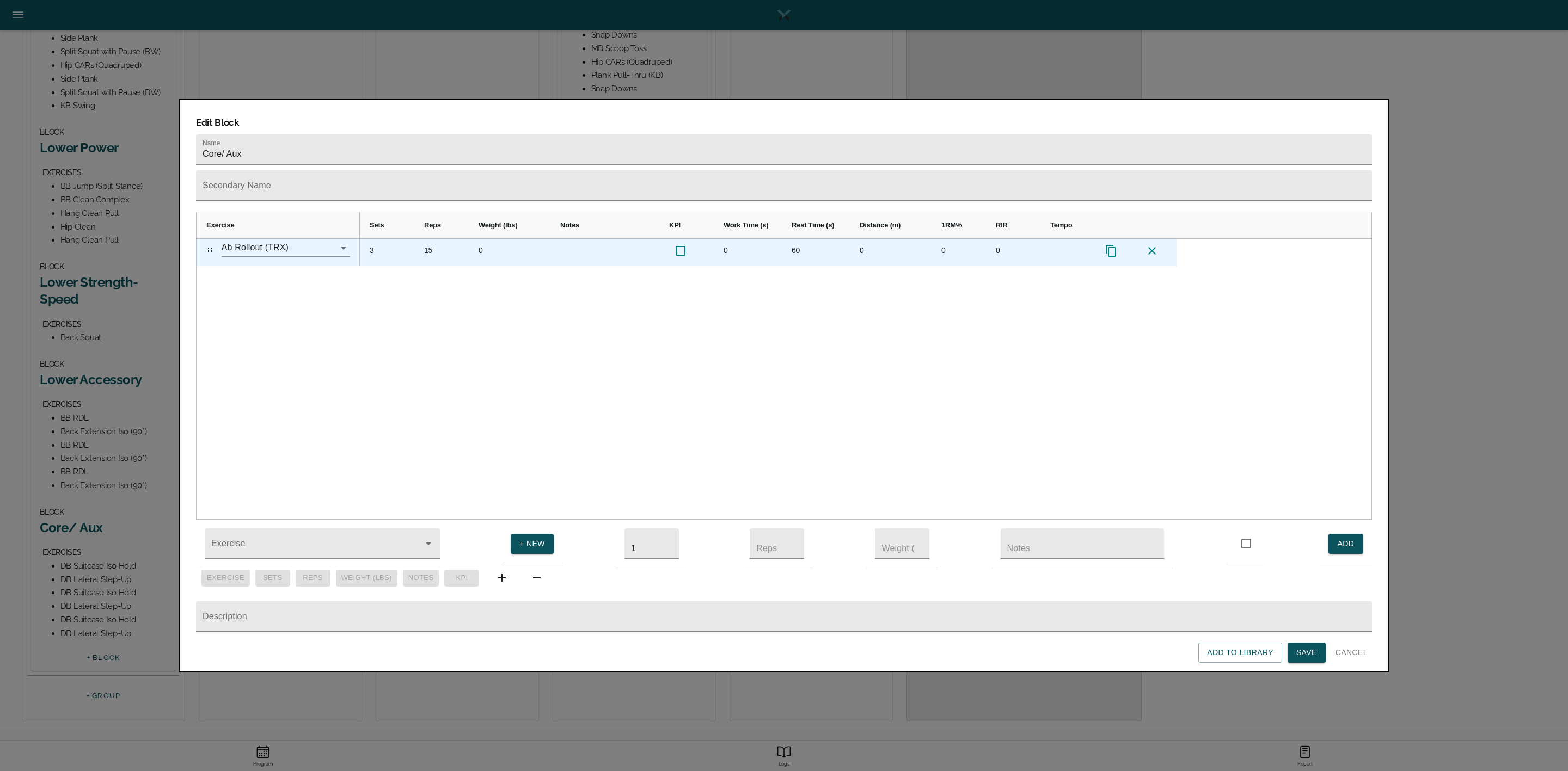
click at [425, 239] on div "15" at bounding box center [441, 252] width 55 height 27
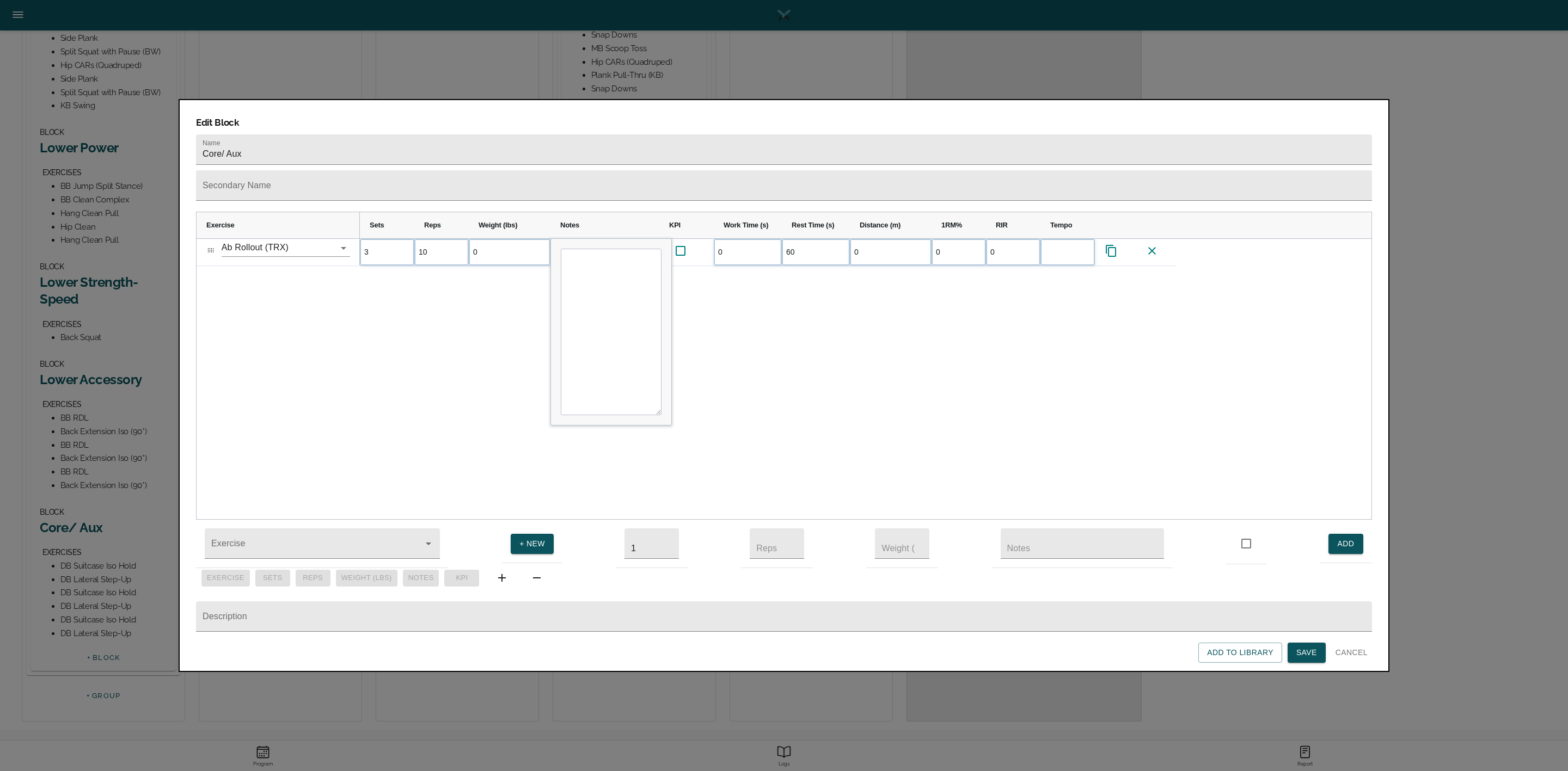
click at [411, 311] on div "3 10 0 0 60 0 0 0" at bounding box center [866, 379] width 1012 height 281
click at [1309, 657] on span "Save" at bounding box center [1306, 653] width 20 height 14
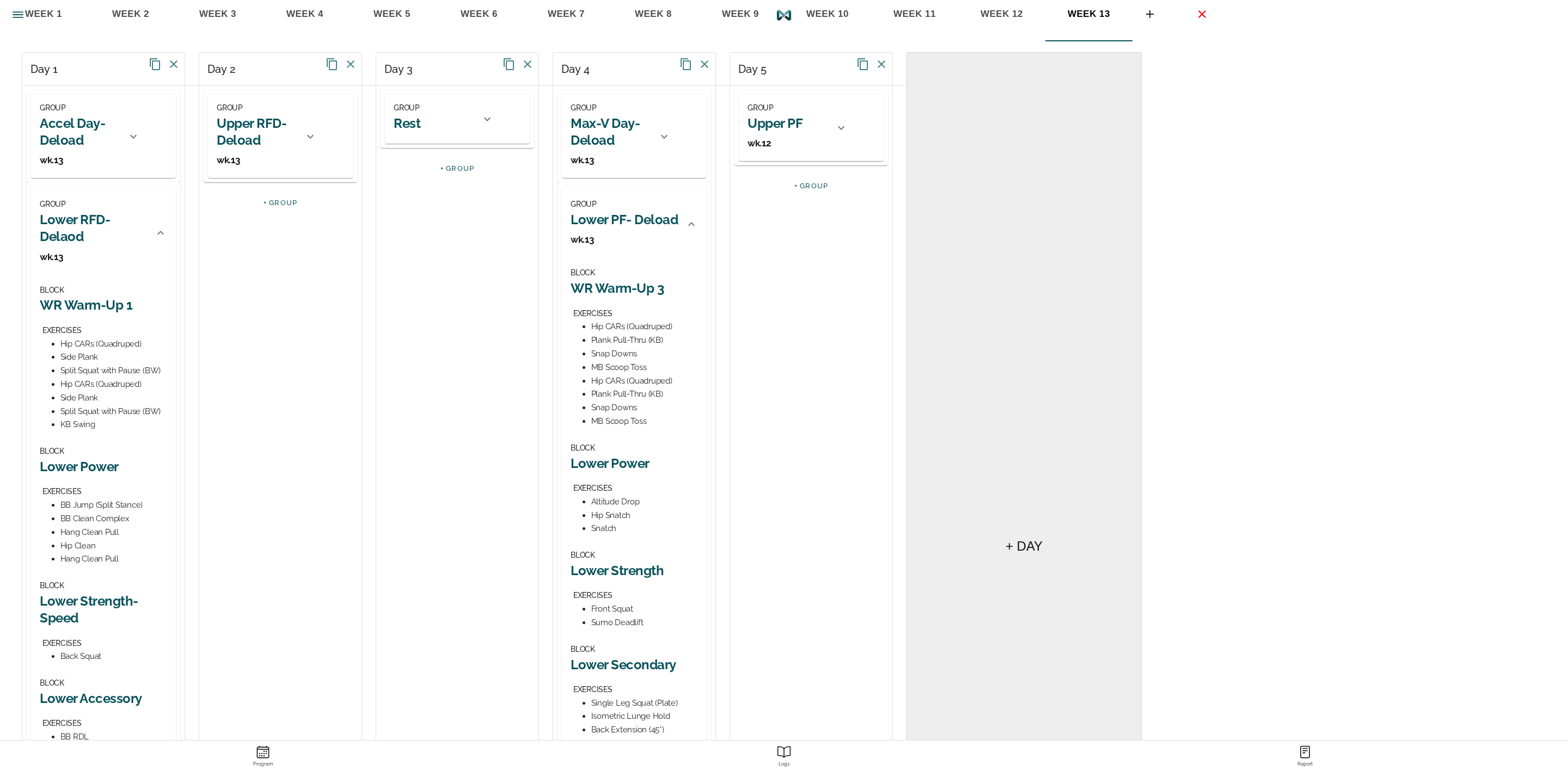
scroll to position [245, 0]
